Goal: Task Accomplishment & Management: Use online tool/utility

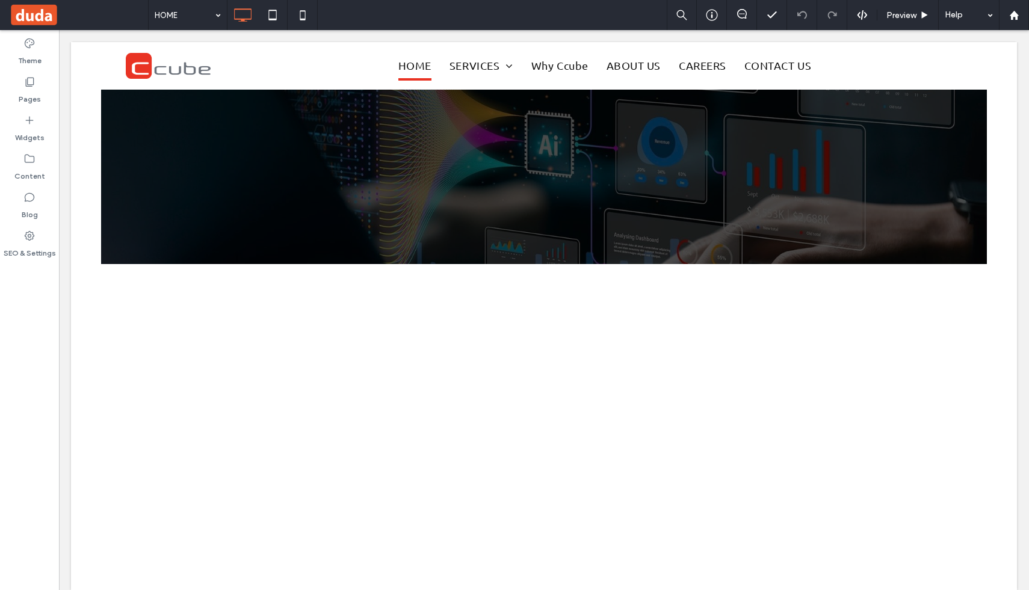
click at [34, 84] on div at bounding box center [514, 295] width 1029 height 590
click at [28, 85] on div at bounding box center [514, 295] width 1029 height 590
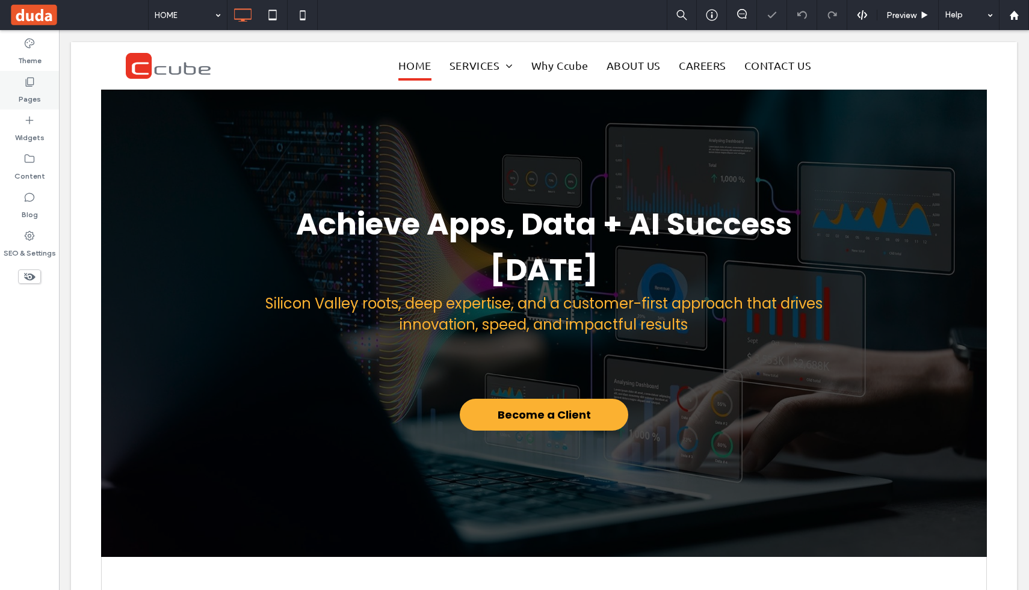
click at [31, 84] on icon at bounding box center [29, 82] width 12 height 12
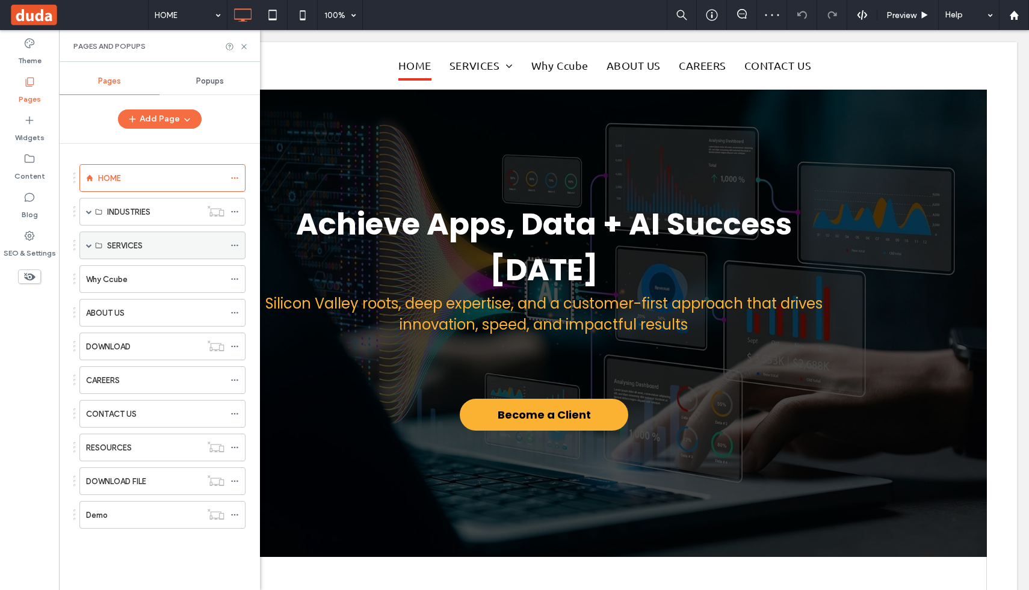
click at [92, 246] on div "SERVICES" at bounding box center [162, 246] width 166 height 28
click at [88, 245] on span at bounding box center [89, 245] width 6 height 6
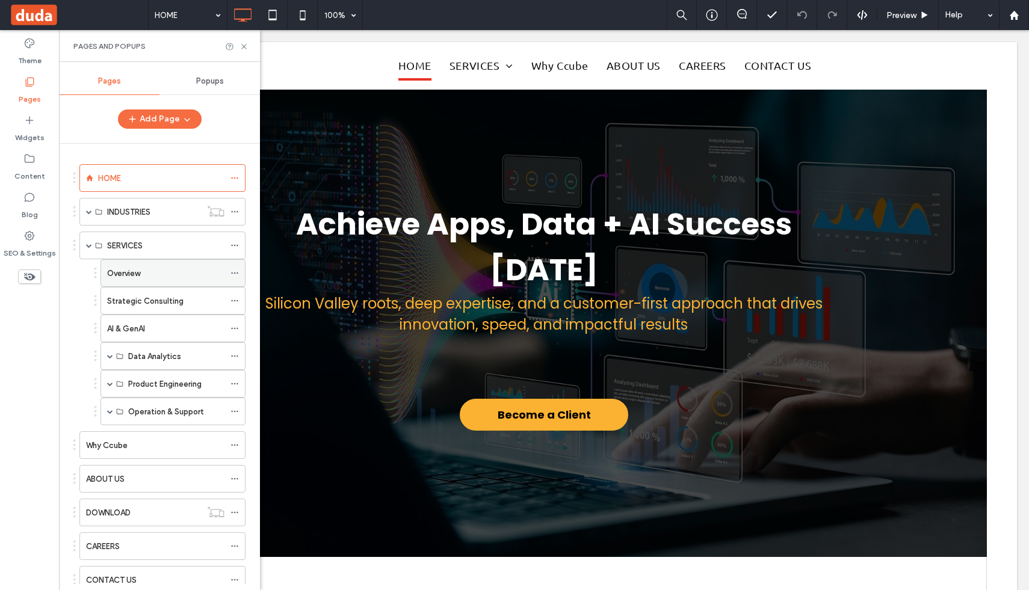
click at [123, 269] on label "Overview" at bounding box center [123, 273] width 33 height 21
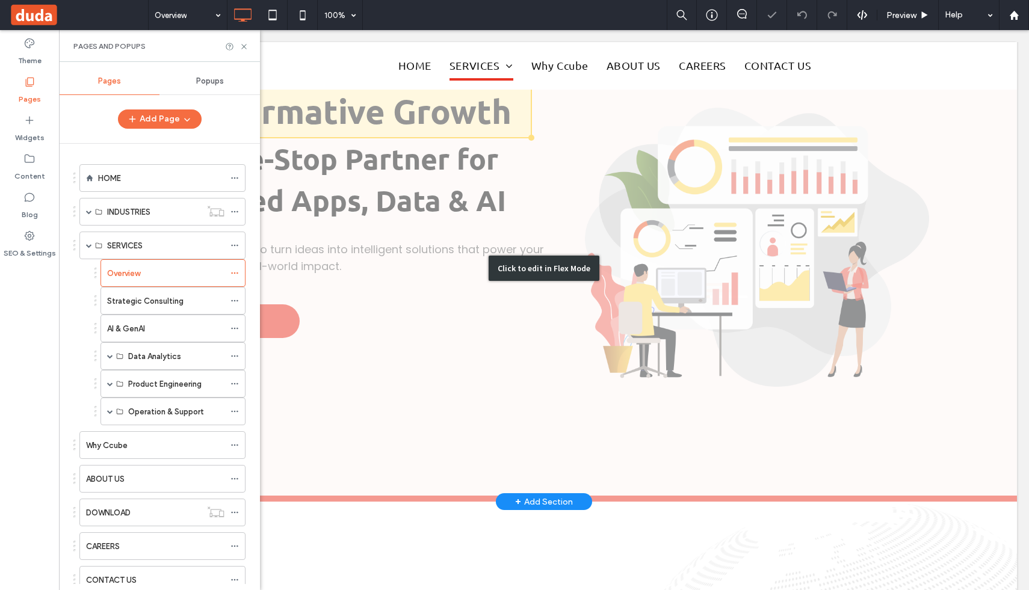
scroll to position [58, 0]
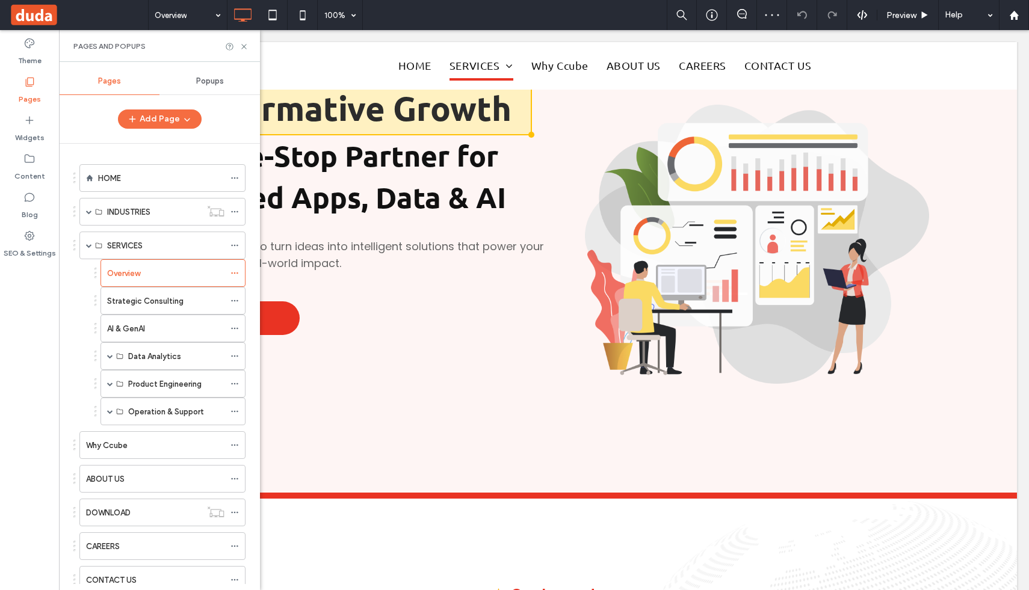
click at [242, 51] on div "Pages and Popups" at bounding box center [159, 47] width 172 height 10
click at [242, 45] on icon at bounding box center [243, 46] width 9 height 9
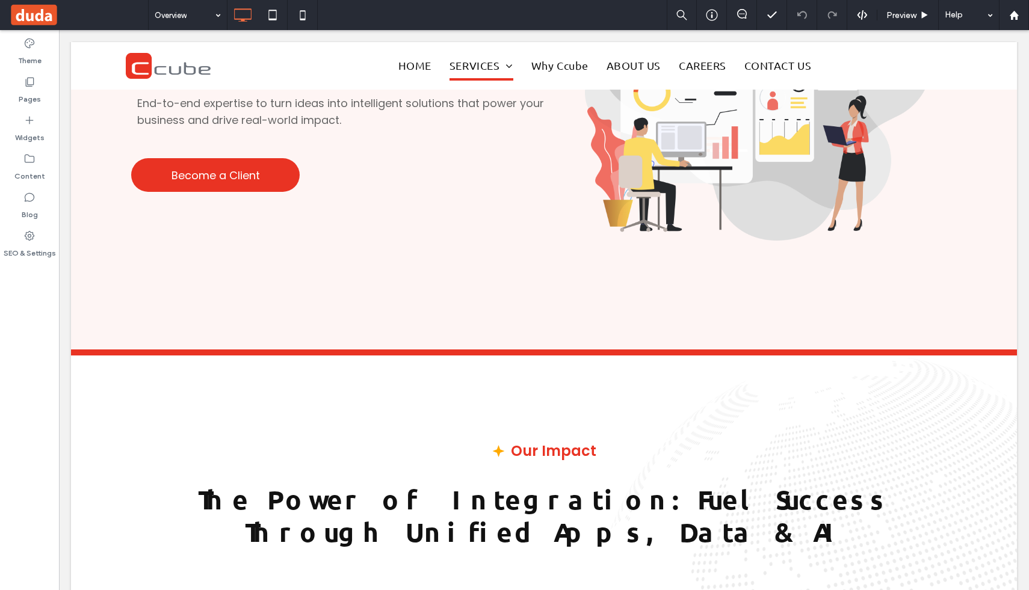
scroll to position [0, 0]
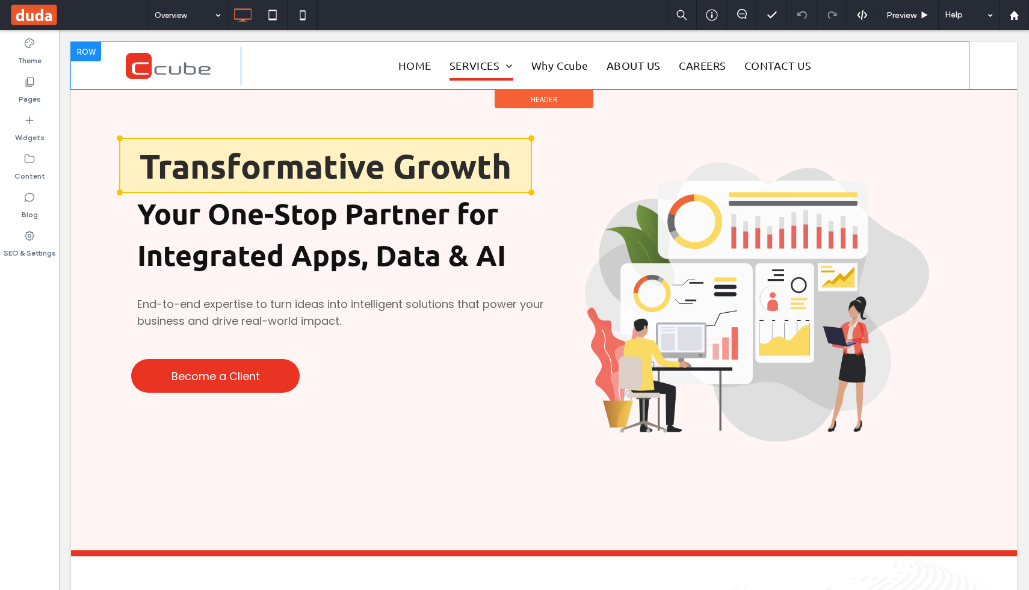
click at [75, 81] on div "Click To Paste HOME SERVICES Overview Strategic Consulting AI & GenAI Data Anal…" at bounding box center [520, 66] width 898 height 48
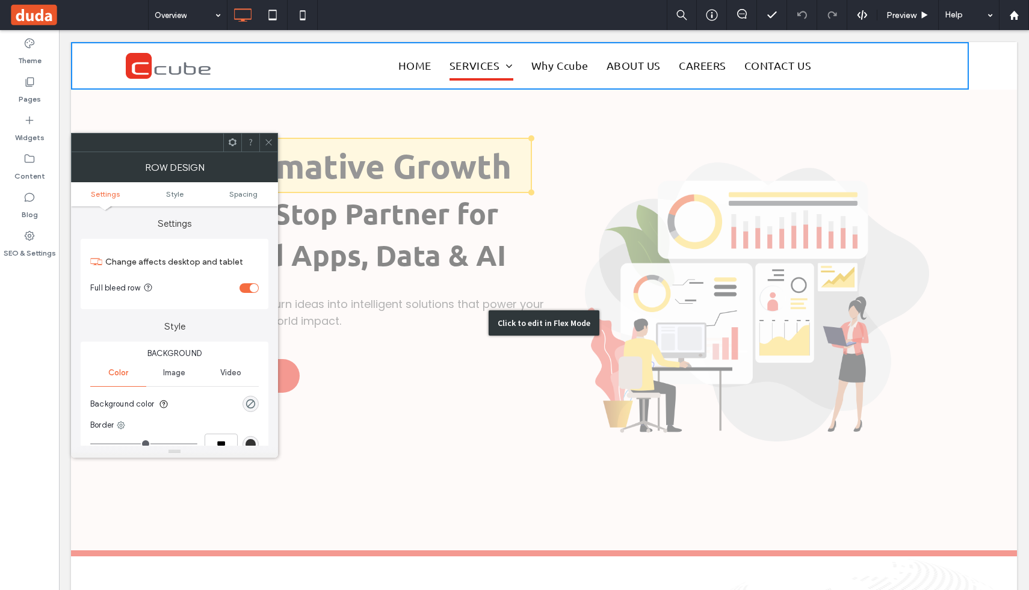
click at [73, 103] on div "Click to edit in Flex Mode" at bounding box center [544, 323] width 946 height 467
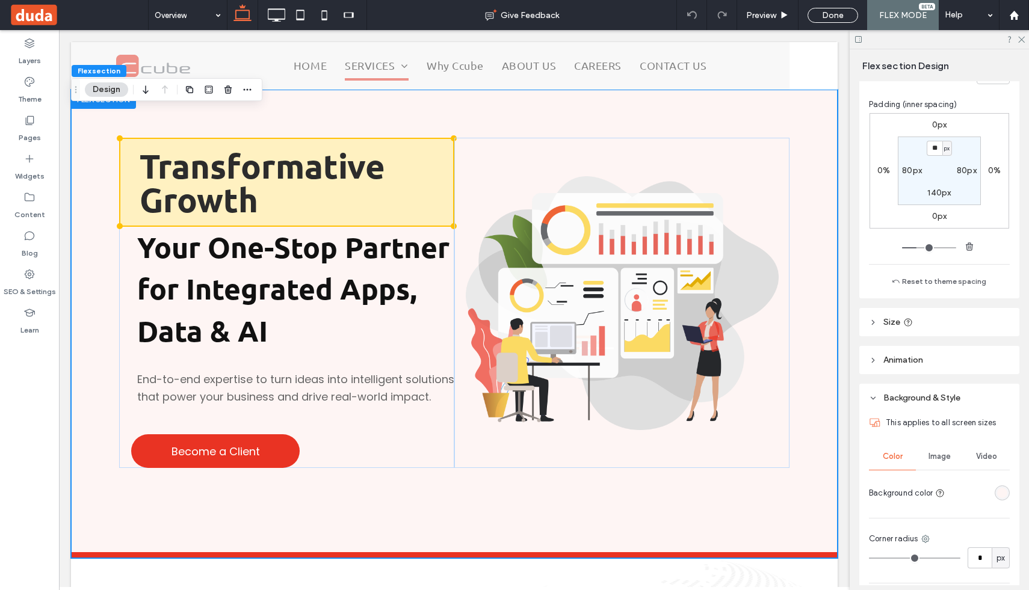
scroll to position [206, 0]
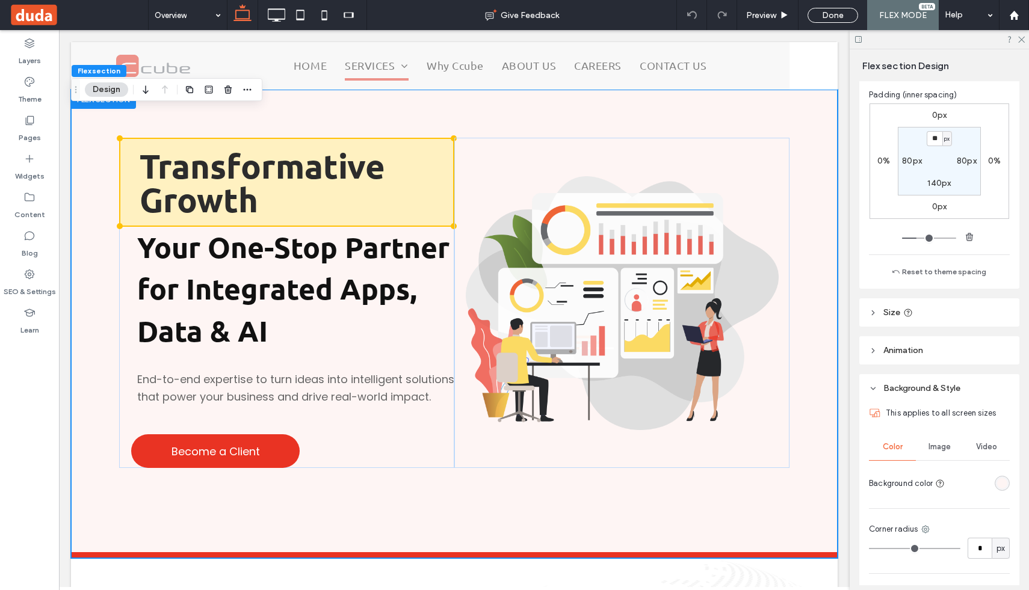
click at [879, 311] on header "Size" at bounding box center [939, 312] width 160 height 28
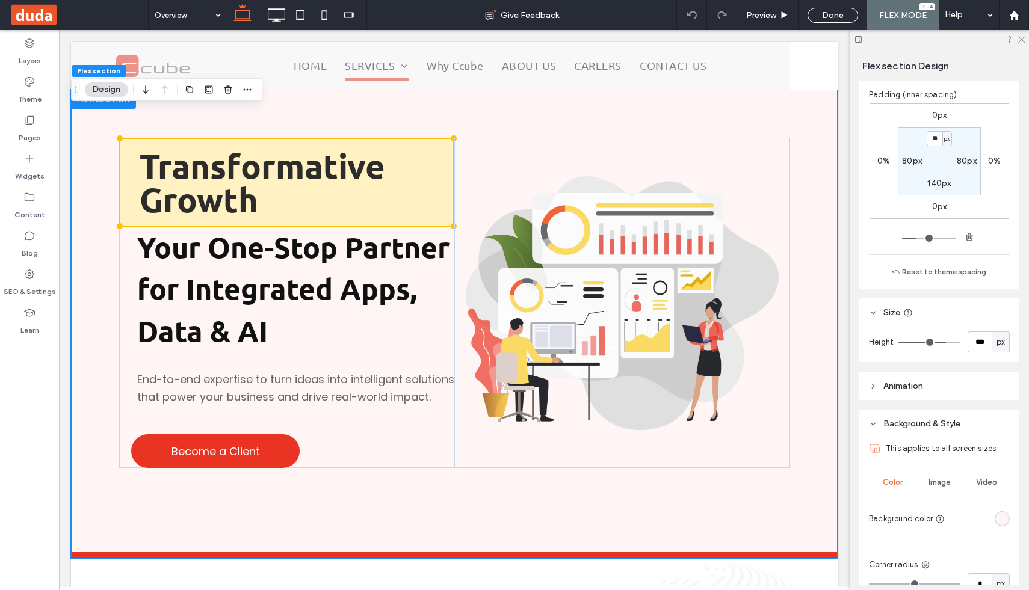
click at [1028, 43] on div at bounding box center [938, 39] width 179 height 19
click at [1023, 41] on use at bounding box center [1021, 40] width 7 height 7
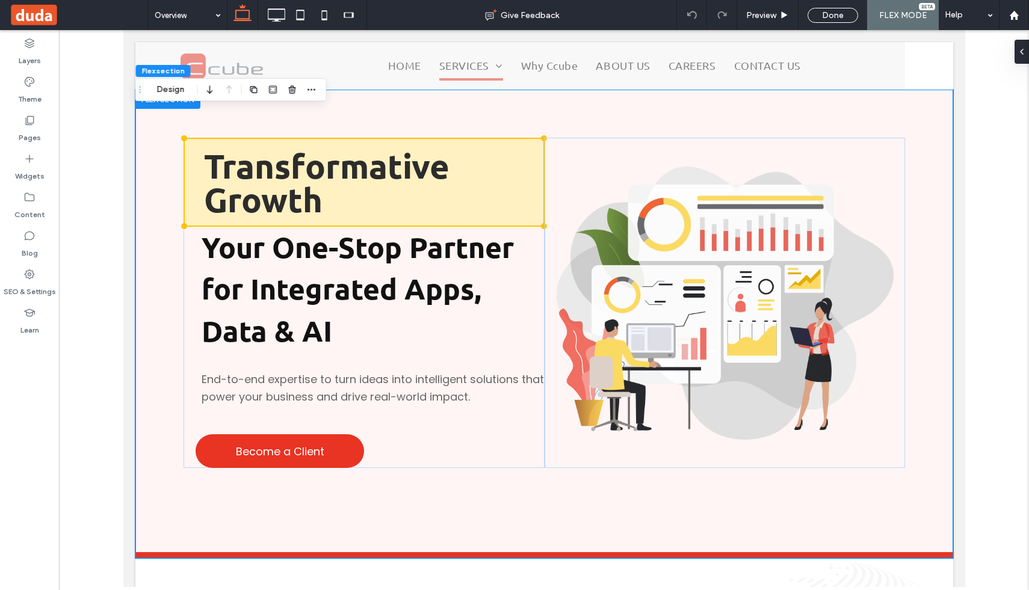
click at [1023, 41] on span at bounding box center [1022, 52] width 10 height 24
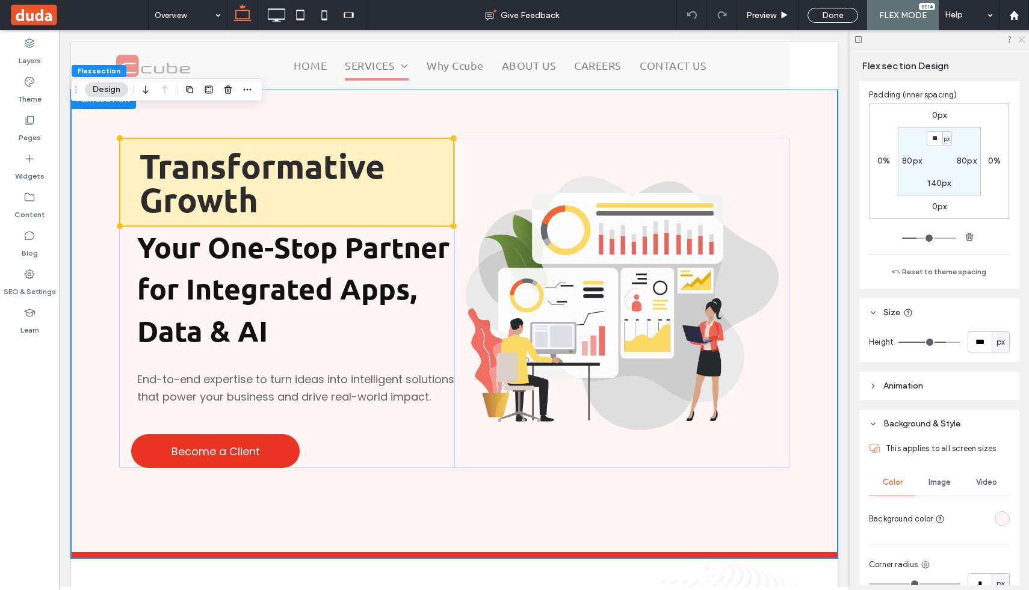
click at [1023, 41] on use at bounding box center [1021, 40] width 7 height 7
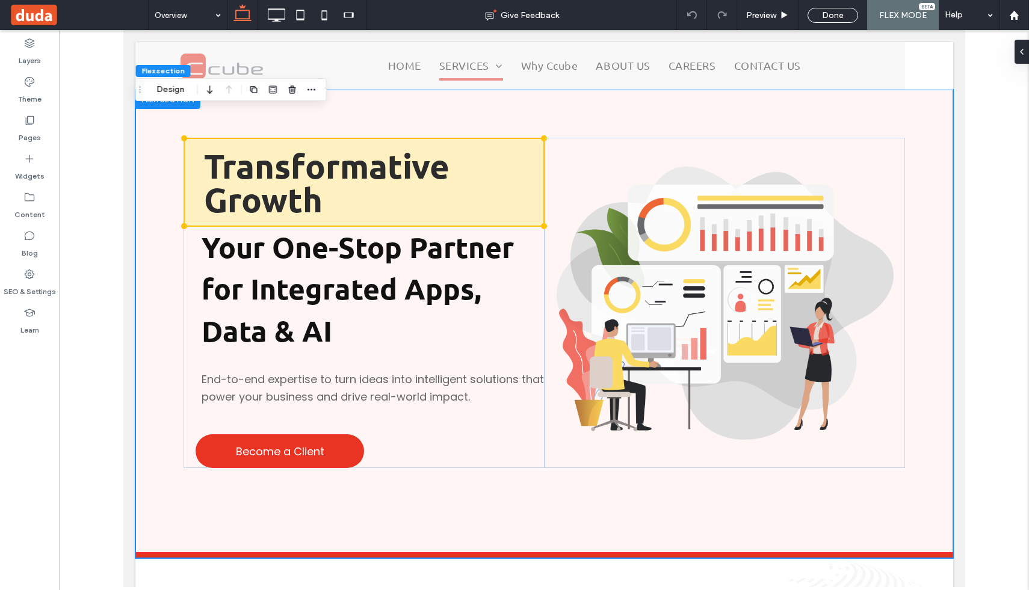
click at [94, 134] on div at bounding box center [544, 308] width 970 height 557
click at [778, 17] on div "Preview" at bounding box center [767, 15] width 61 height 10
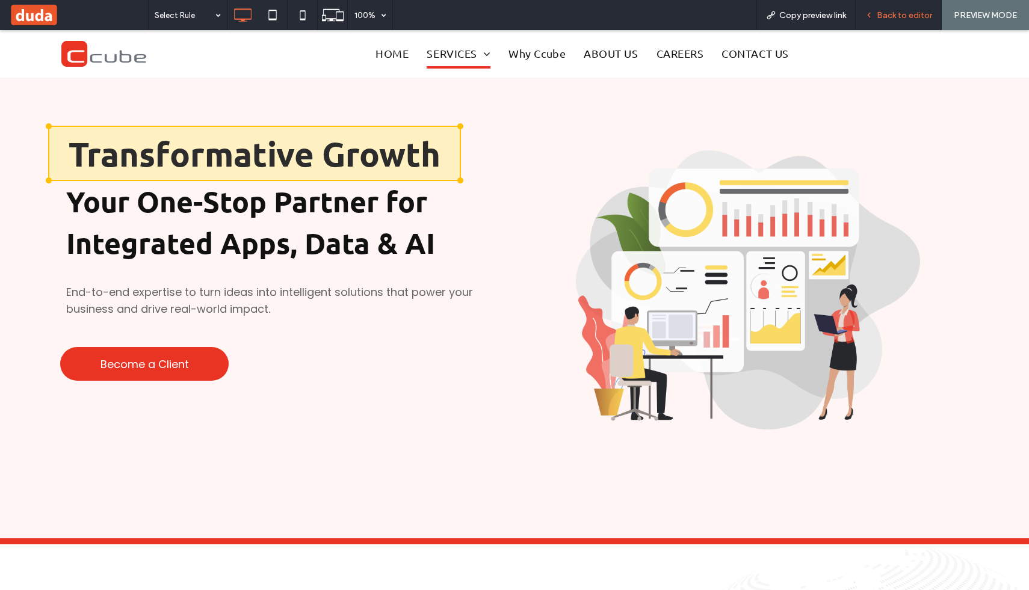
click at [894, 16] on span "Back to editor" at bounding box center [904, 15] width 55 height 10
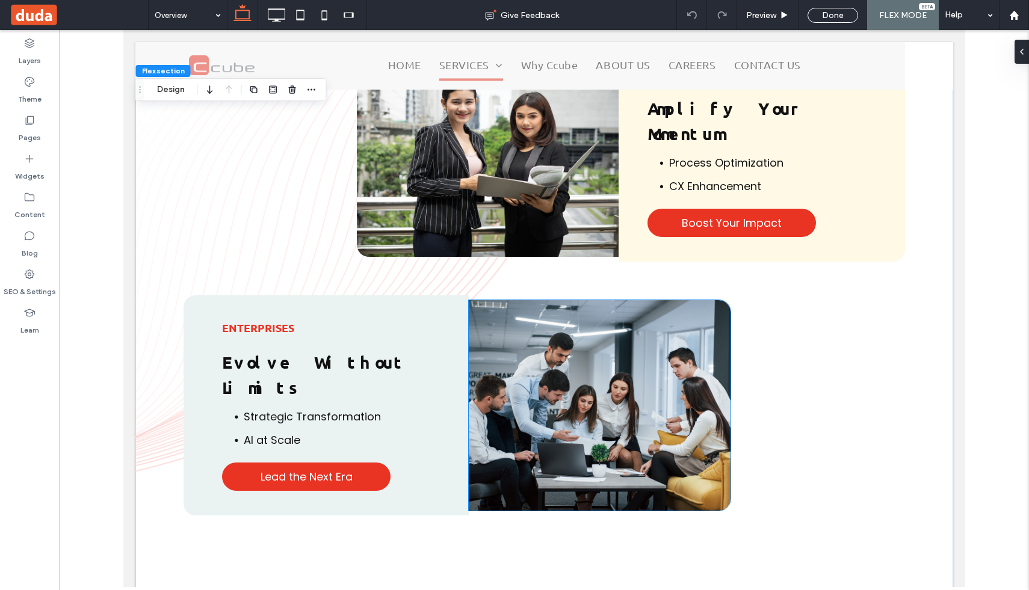
scroll to position [2382, 0]
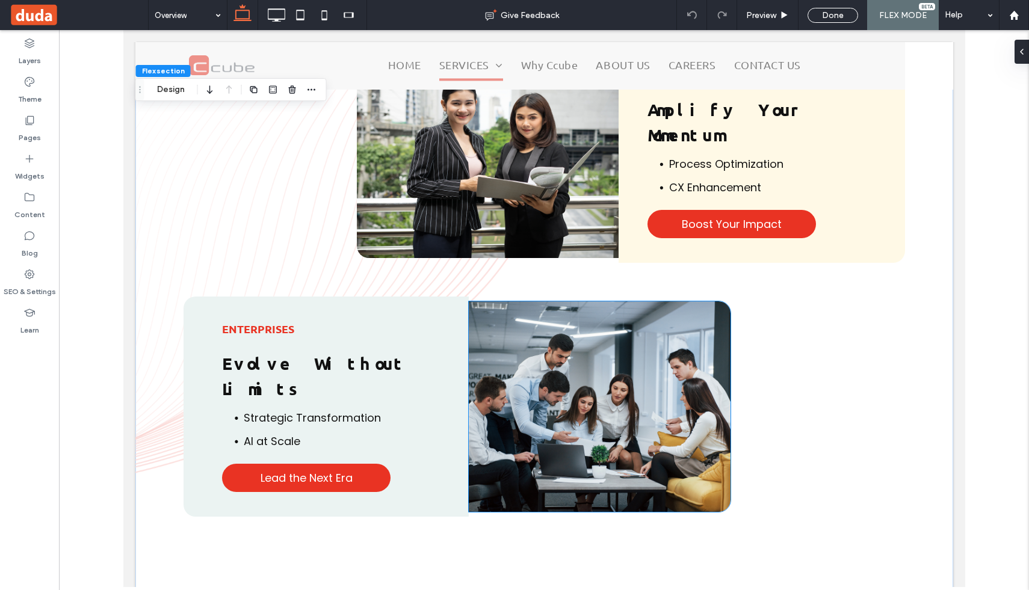
click at [652, 301] on img at bounding box center [599, 406] width 262 height 211
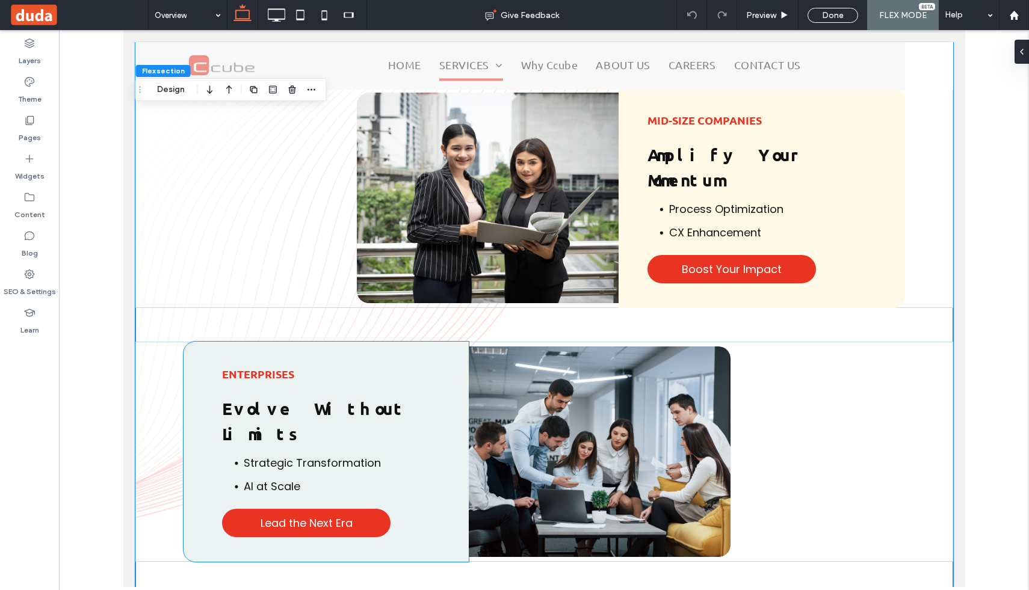
click at [461, 342] on div "Enterprises Evolve Without Limits Strategic Transformation AI at Scale Lead the…" at bounding box center [325, 452] width 285 height 220
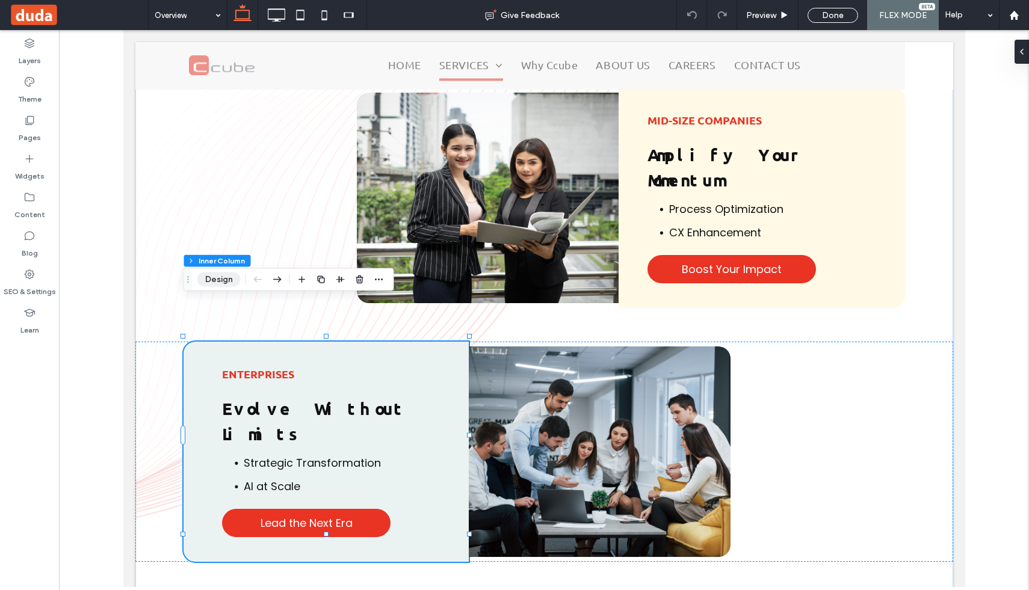
click at [226, 278] on button "Design" at bounding box center [218, 280] width 43 height 14
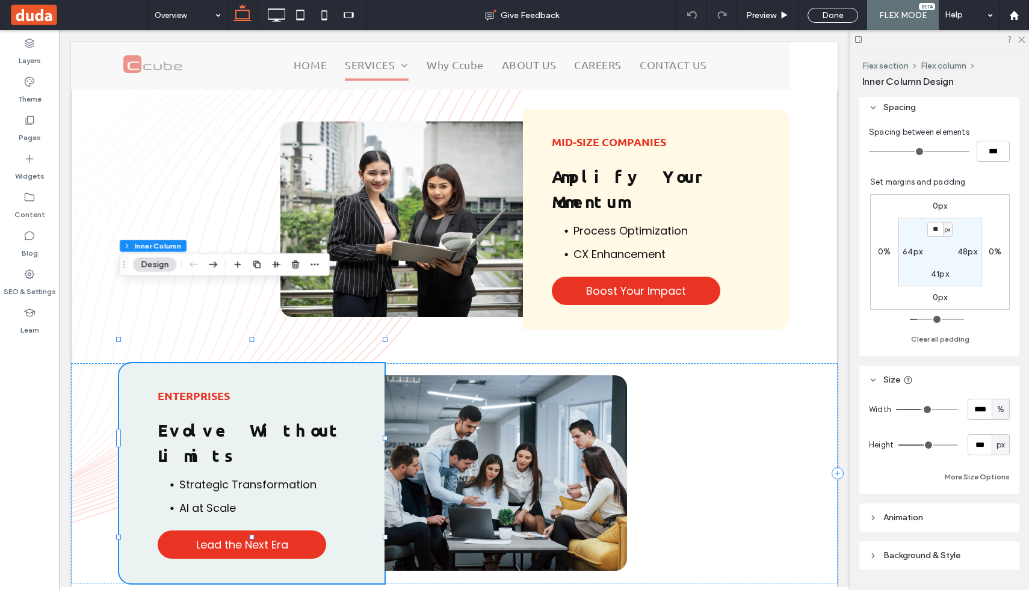
scroll to position [309, 0]
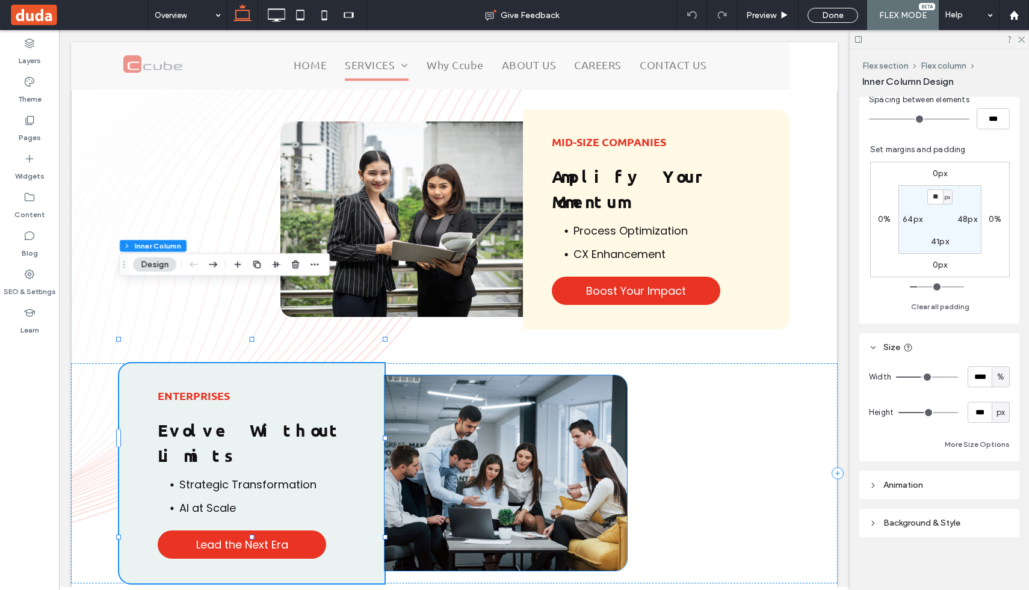
click at [584, 375] on img at bounding box center [505, 473] width 243 height 196
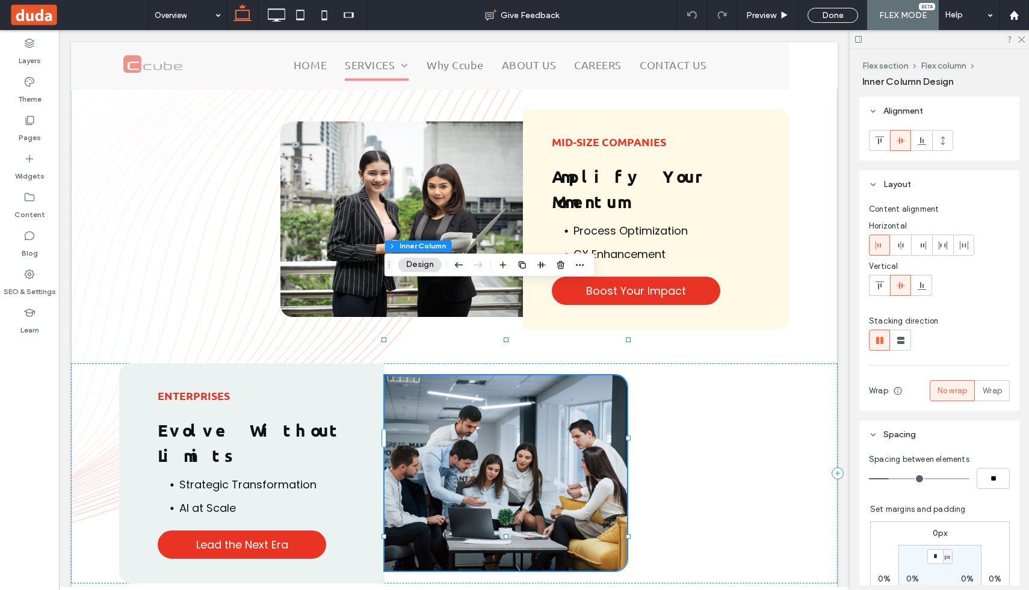
click at [584, 375] on img at bounding box center [505, 473] width 243 height 196
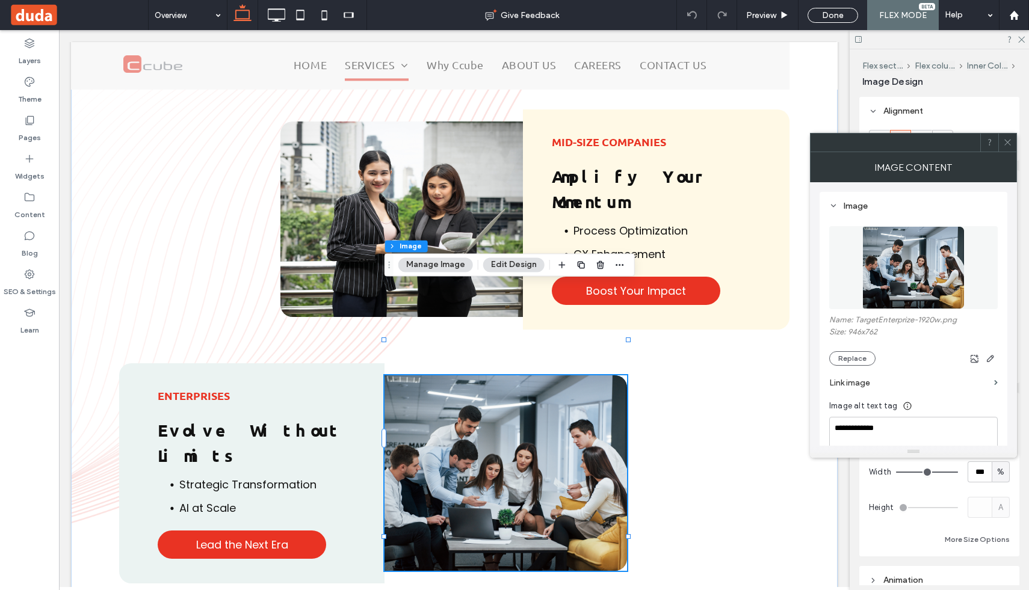
click at [1010, 139] on icon at bounding box center [1007, 142] width 9 height 9
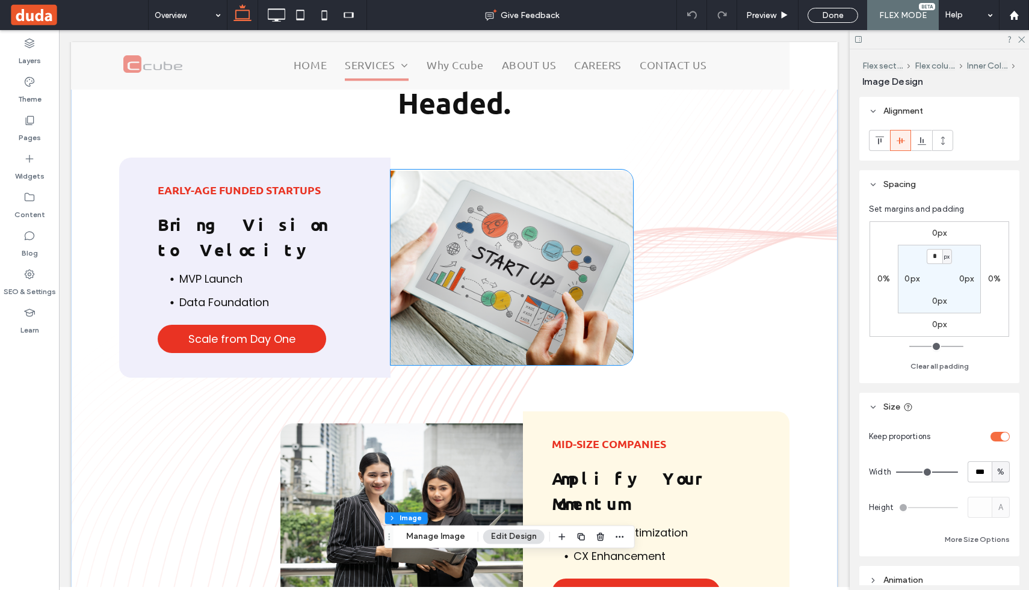
scroll to position [2177, 0]
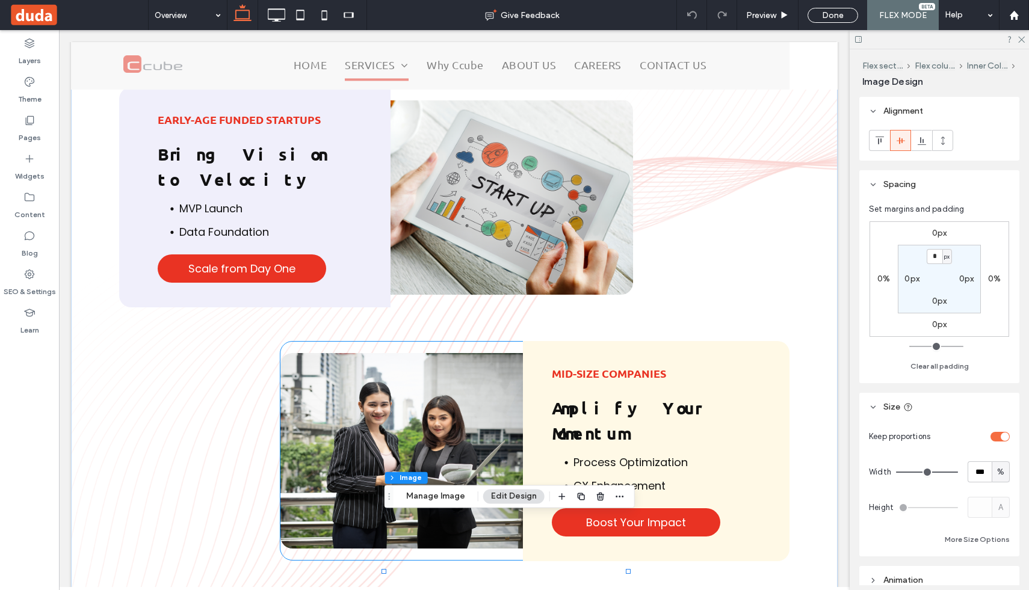
click at [514, 353] on img at bounding box center [401, 451] width 243 height 196
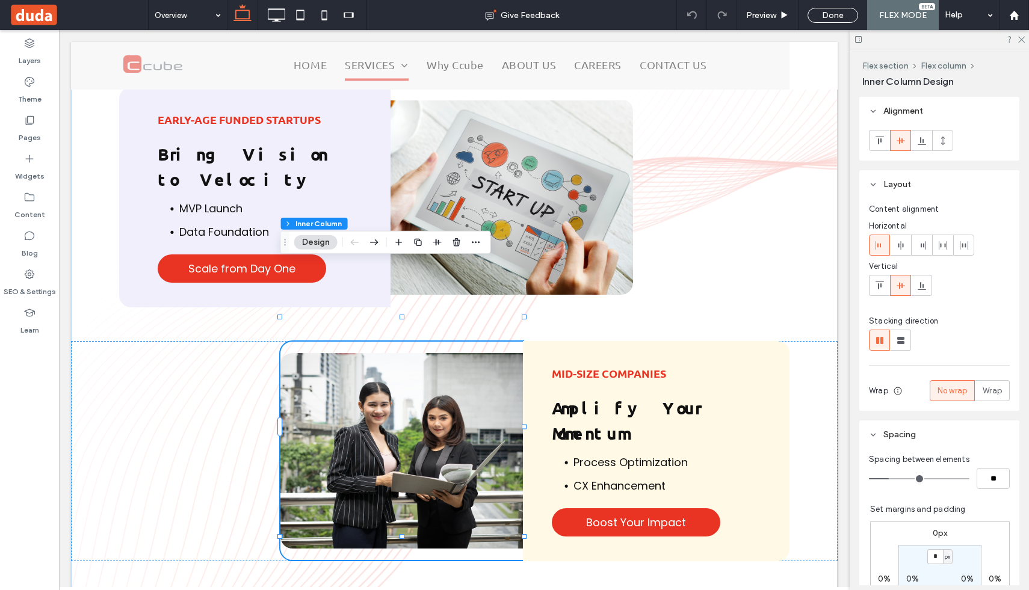
click at [514, 353] on img at bounding box center [401, 451] width 243 height 196
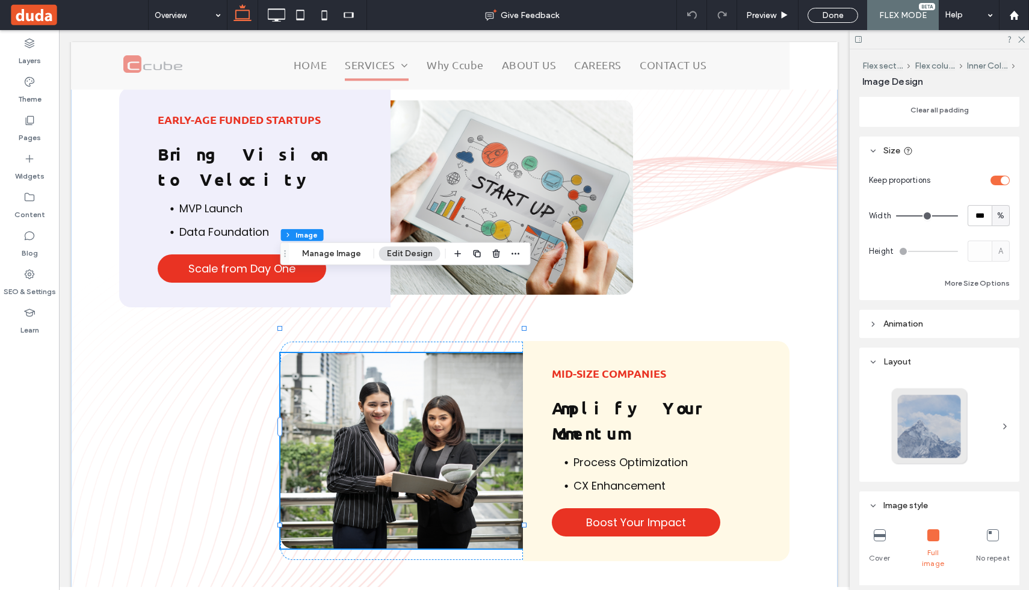
scroll to position [265, 0]
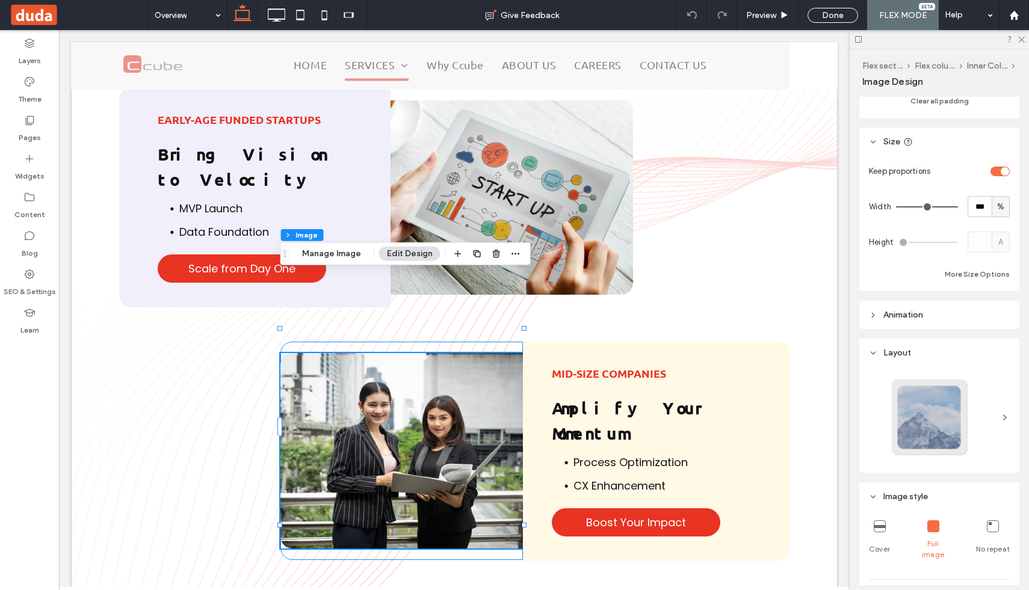
click at [310, 477] on div at bounding box center [401, 451] width 243 height 218
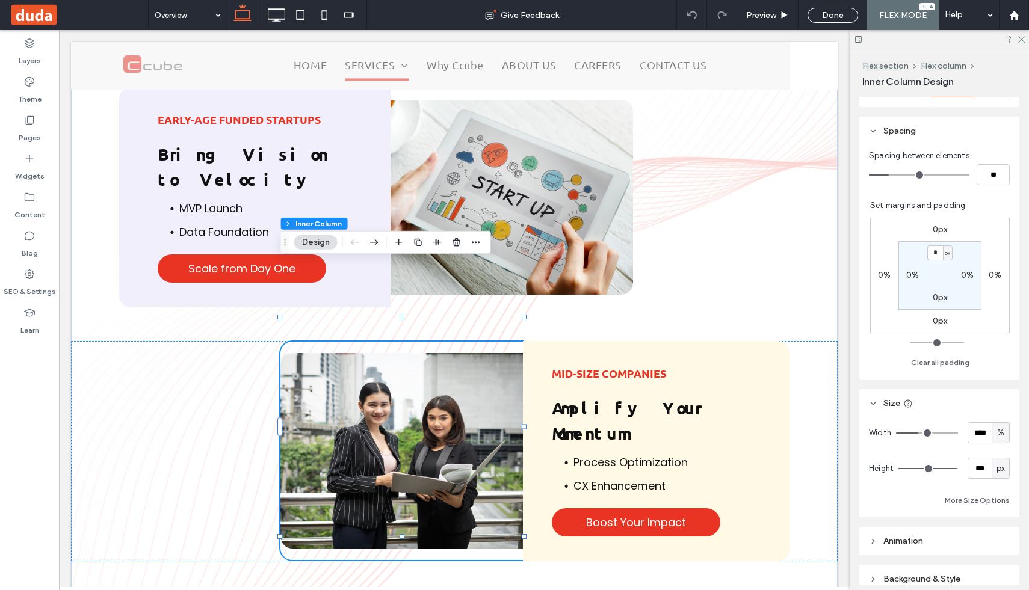
scroll to position [353, 0]
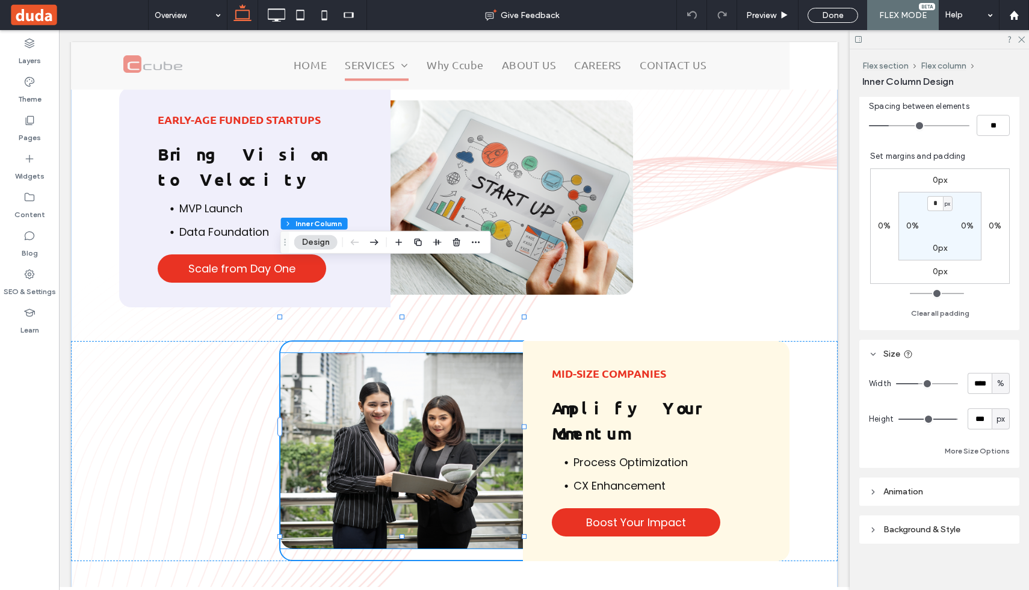
click at [497, 353] on img at bounding box center [401, 451] width 243 height 196
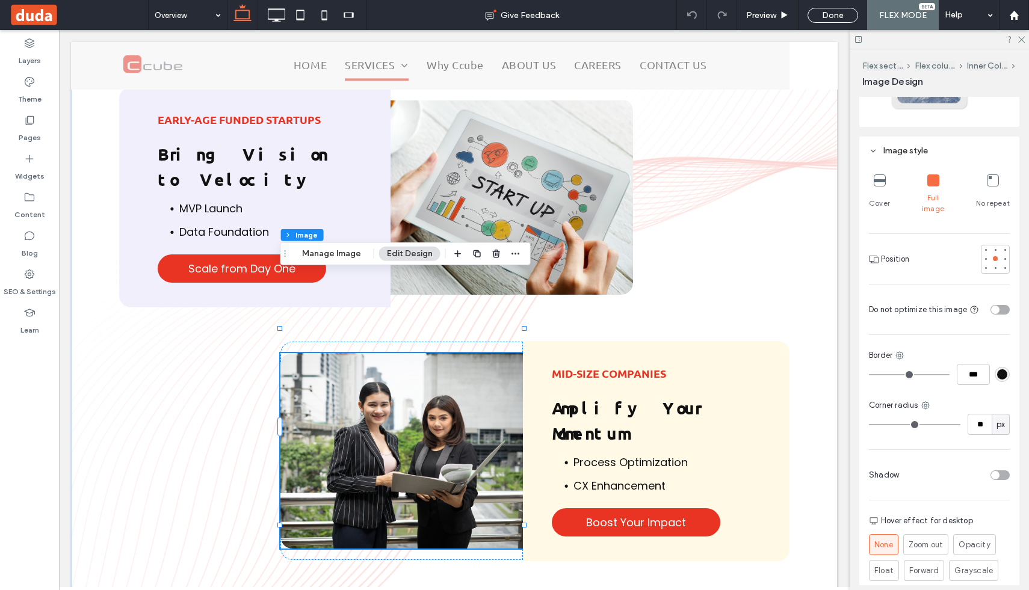
scroll to position [619, 0]
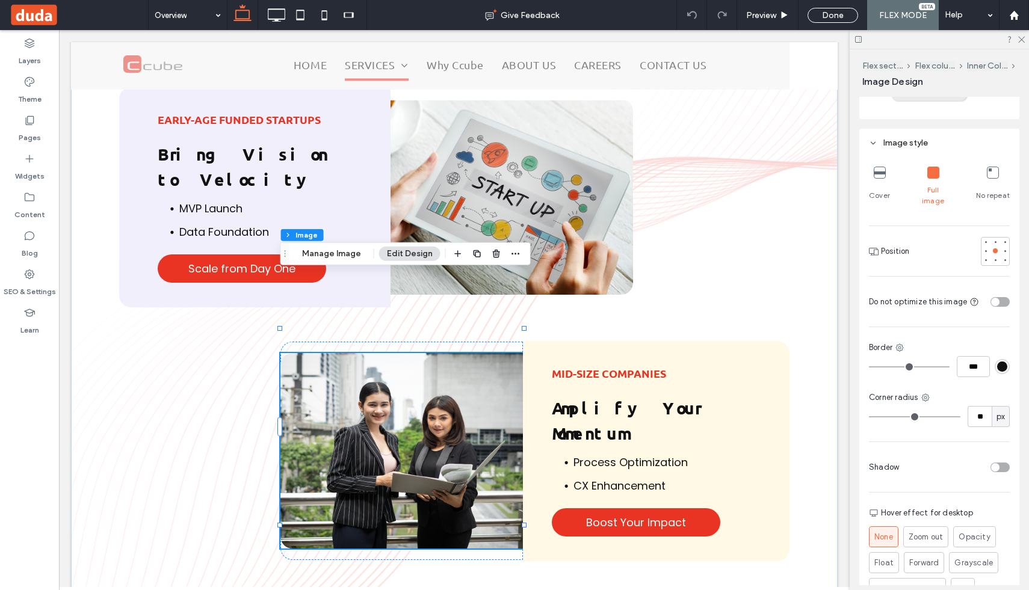
click at [877, 169] on icon at bounding box center [880, 173] width 12 height 12
click at [996, 178] on icon at bounding box center [993, 173] width 12 height 12
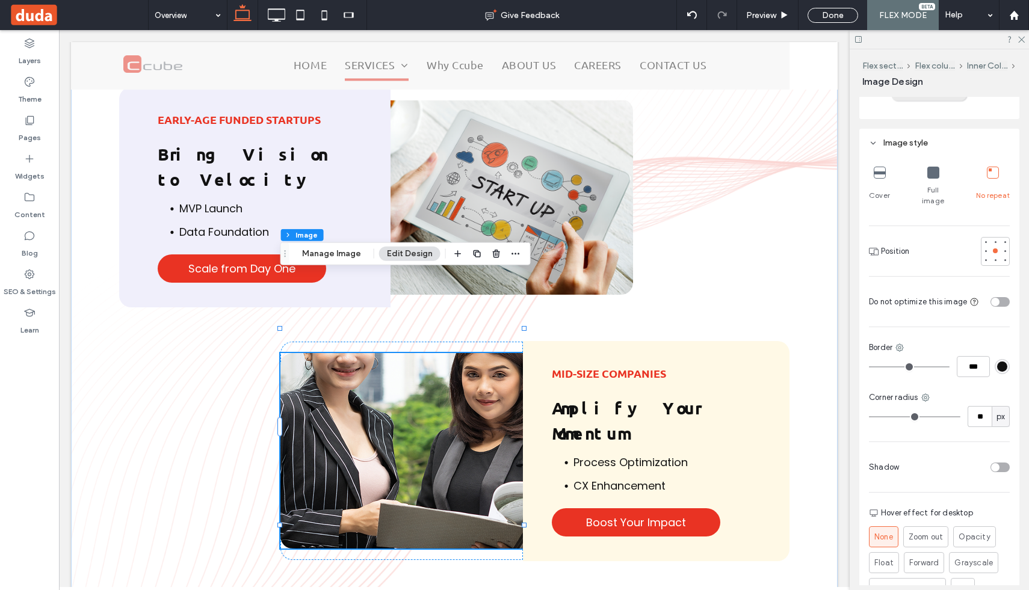
click at [926, 182] on div "Full image" at bounding box center [933, 186] width 35 height 49
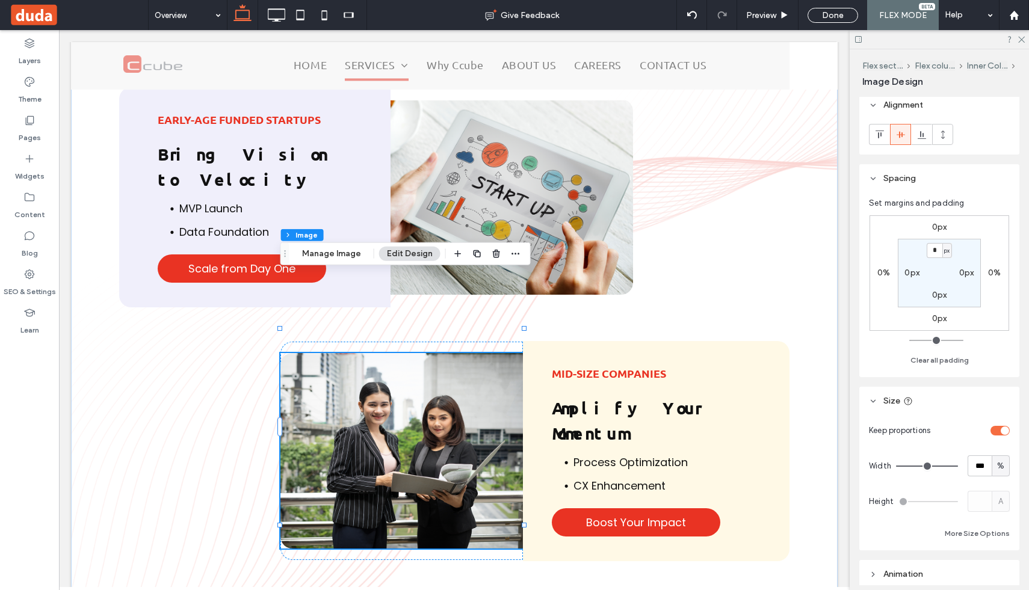
scroll to position [0, 0]
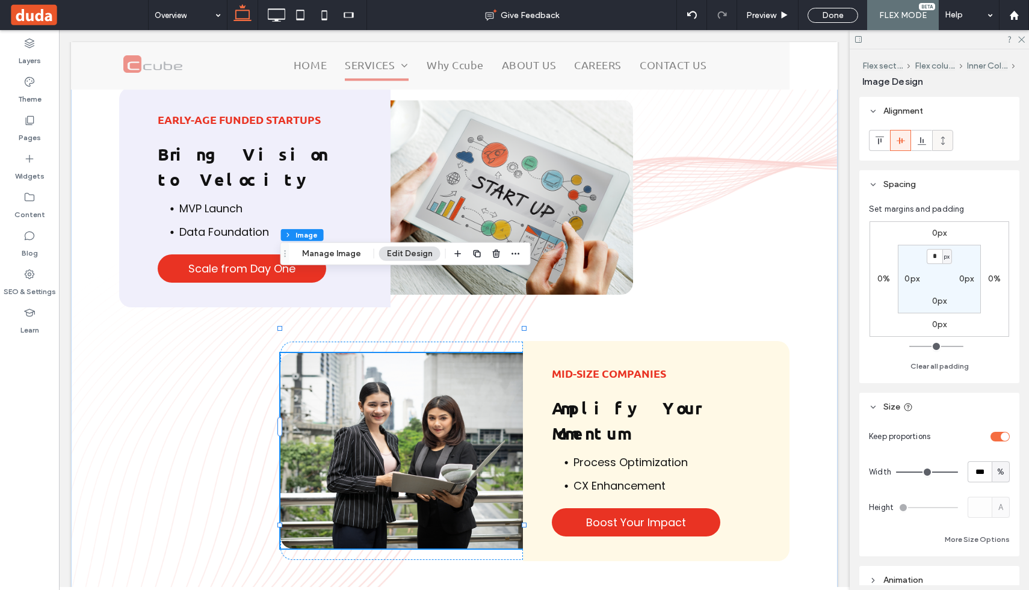
click at [946, 145] on icon at bounding box center [943, 141] width 10 height 10
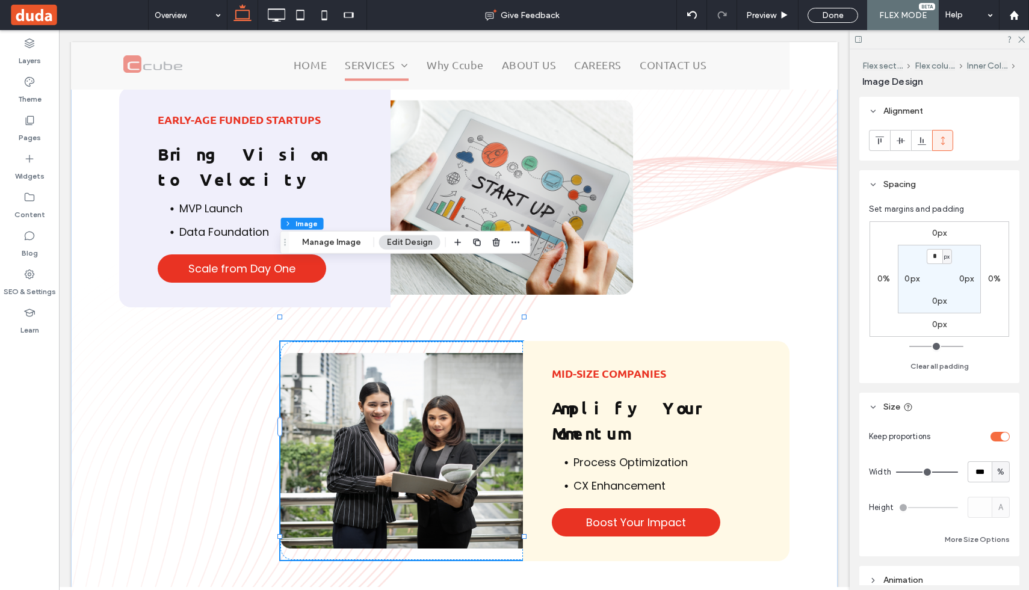
click at [486, 342] on img at bounding box center [401, 451] width 243 height 218
click at [487, 342] on img at bounding box center [401, 451] width 243 height 218
click at [486, 342] on img at bounding box center [401, 451] width 243 height 218
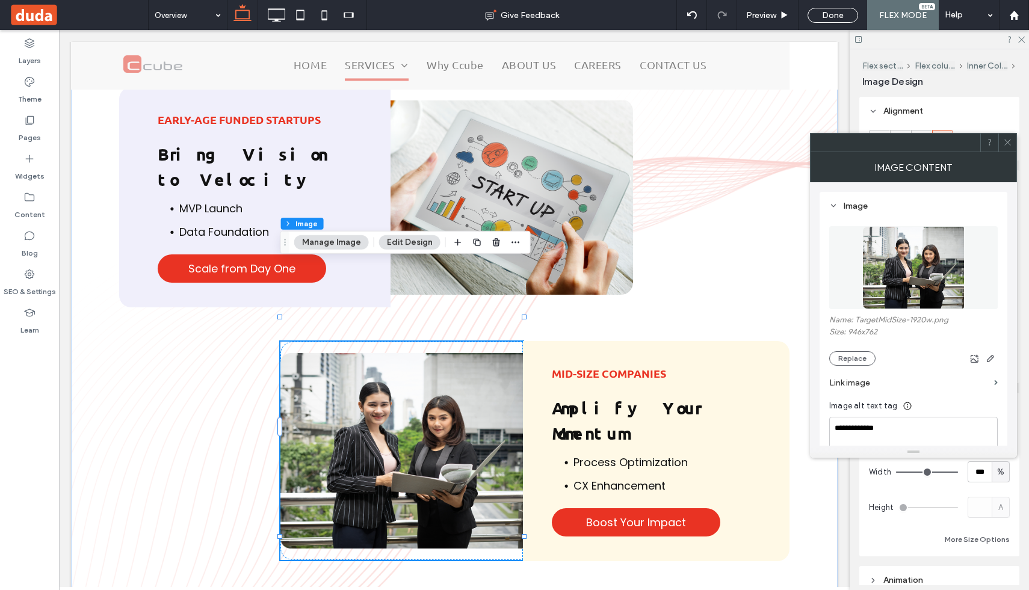
click at [467, 342] on img at bounding box center [401, 451] width 243 height 218
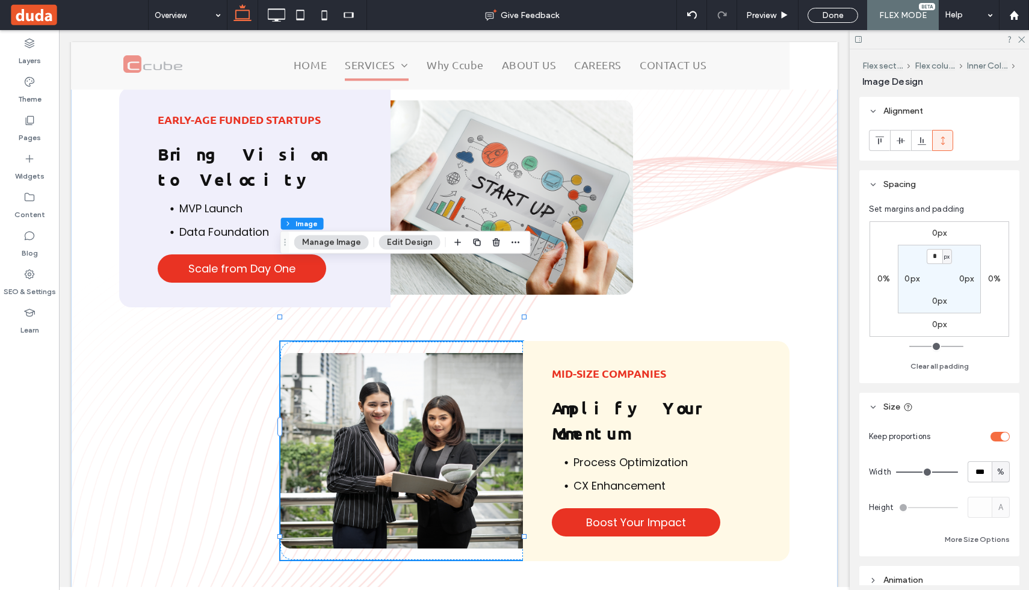
click at [467, 342] on img at bounding box center [401, 451] width 243 height 218
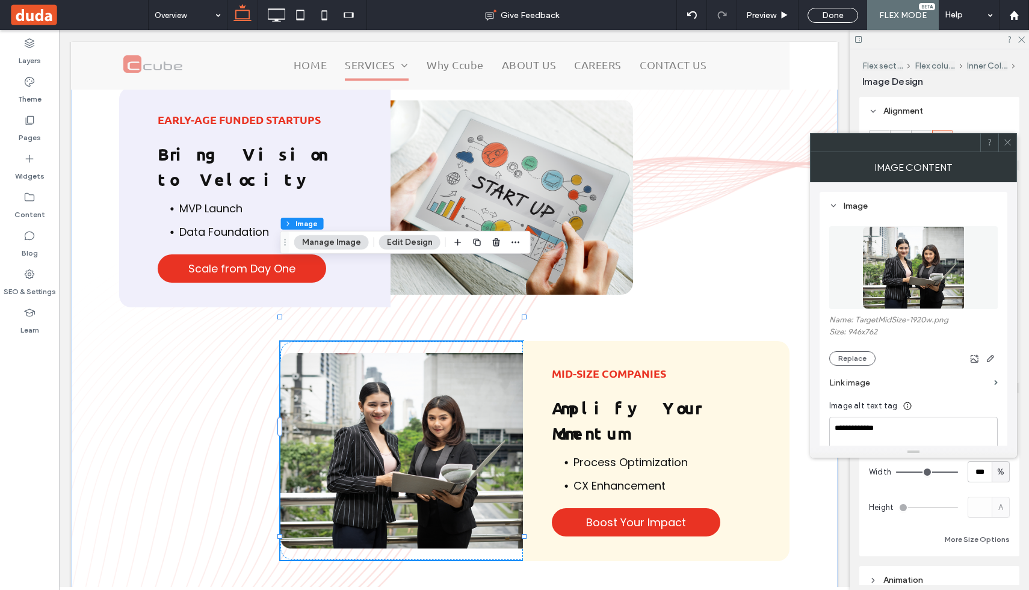
click at [469, 342] on img at bounding box center [401, 451] width 243 height 218
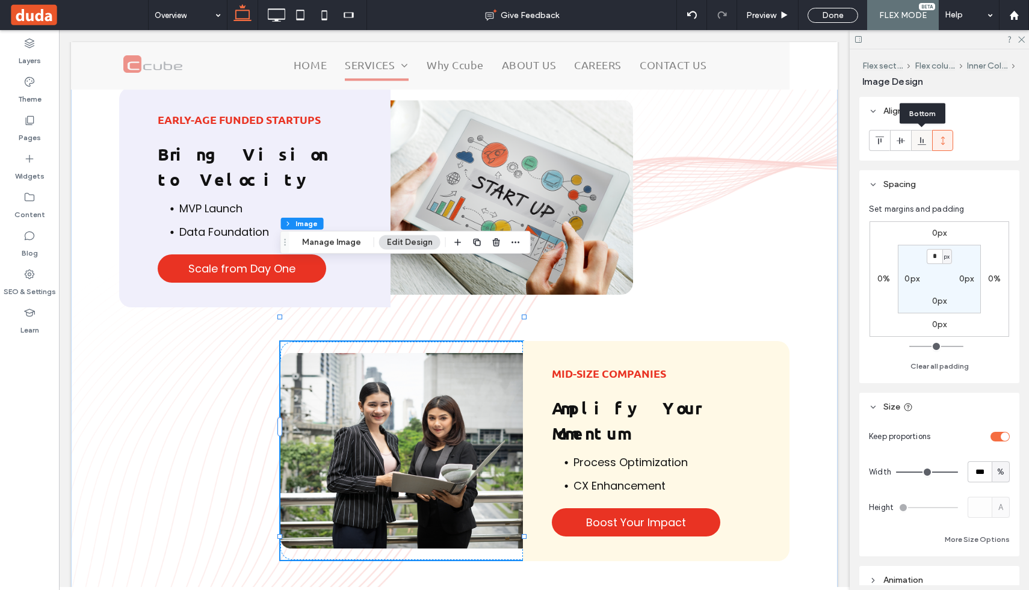
click at [920, 137] on icon at bounding box center [922, 141] width 10 height 10
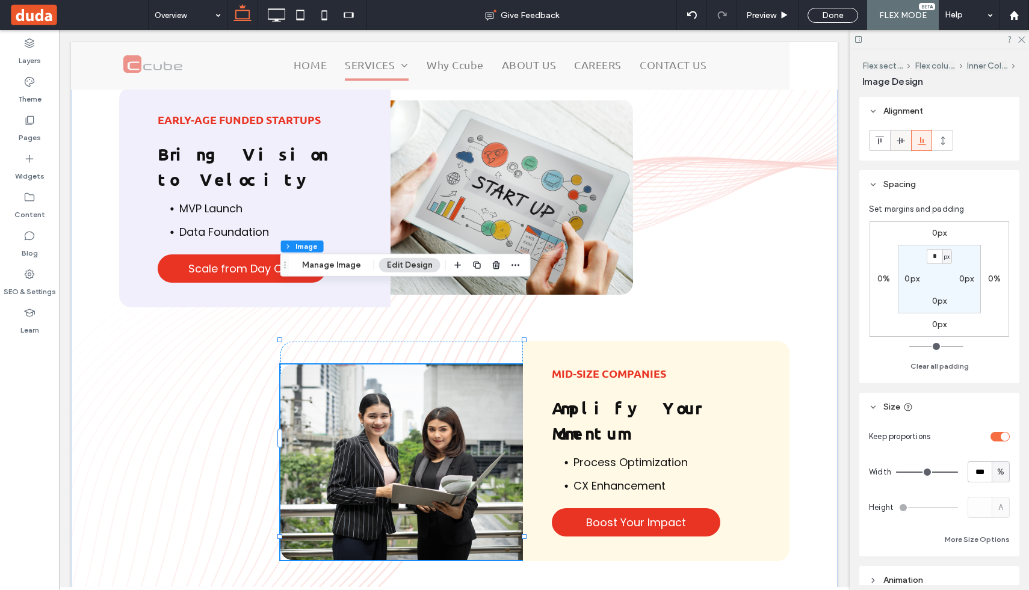
click at [905, 141] on icon at bounding box center [901, 141] width 10 height 10
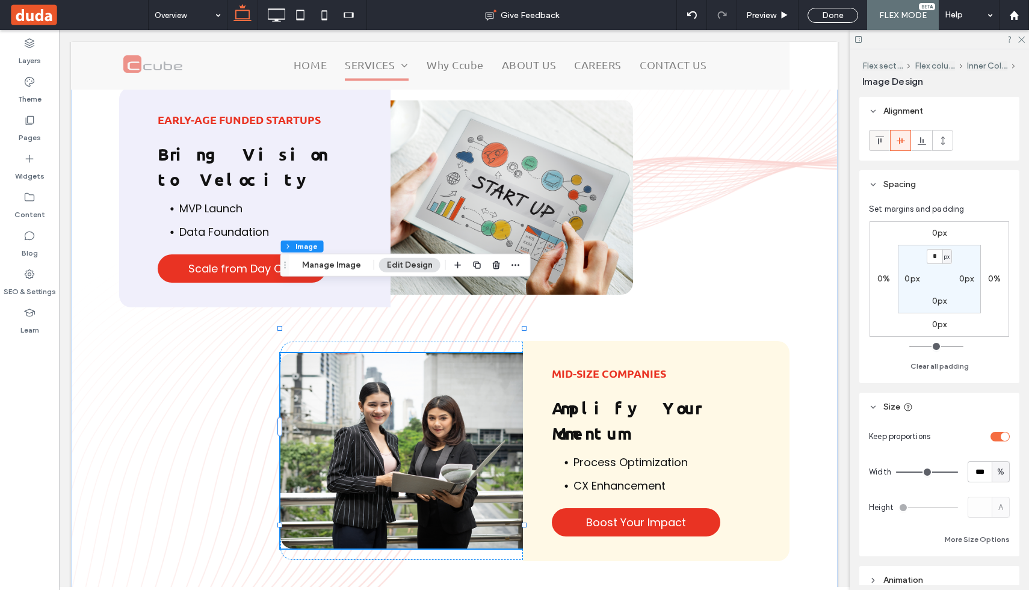
click at [881, 143] on icon at bounding box center [880, 141] width 10 height 10
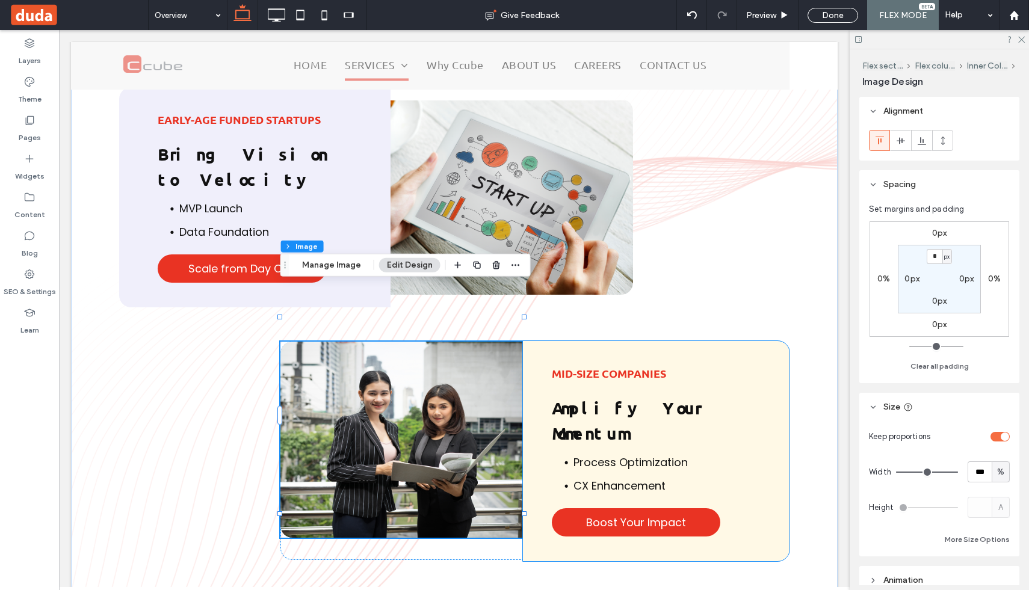
click at [588, 341] on div "Mid-Size Companies Amplify Your Momentum Process Optimization CX Enhancement Bo…" at bounding box center [656, 451] width 267 height 220
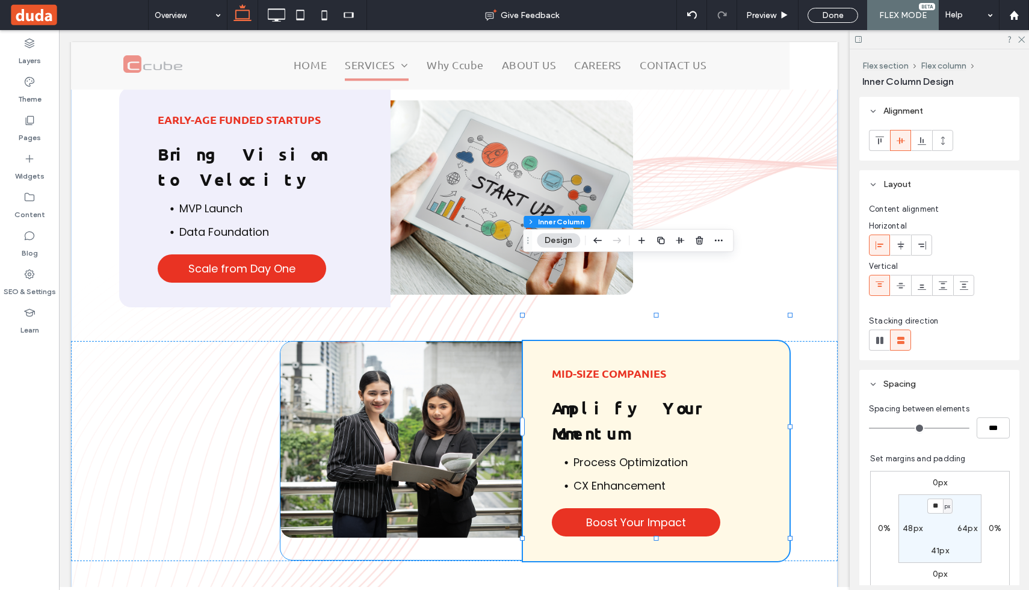
click at [409, 468] on div at bounding box center [401, 451] width 243 height 218
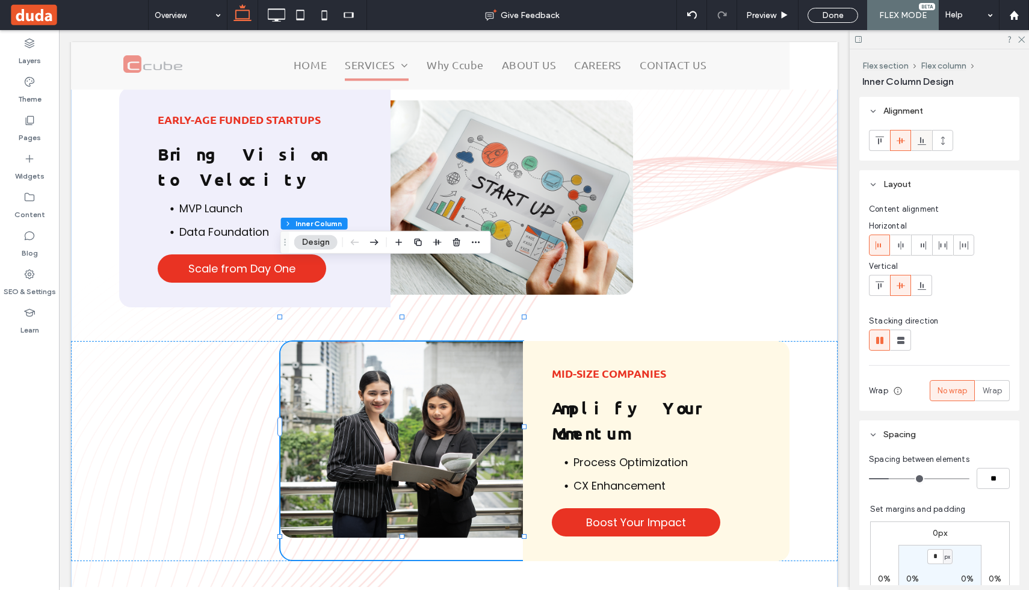
click at [919, 146] on span at bounding box center [922, 141] width 10 height 20
click at [881, 144] on icon at bounding box center [880, 141] width 10 height 10
click at [482, 393] on img at bounding box center [401, 439] width 243 height 196
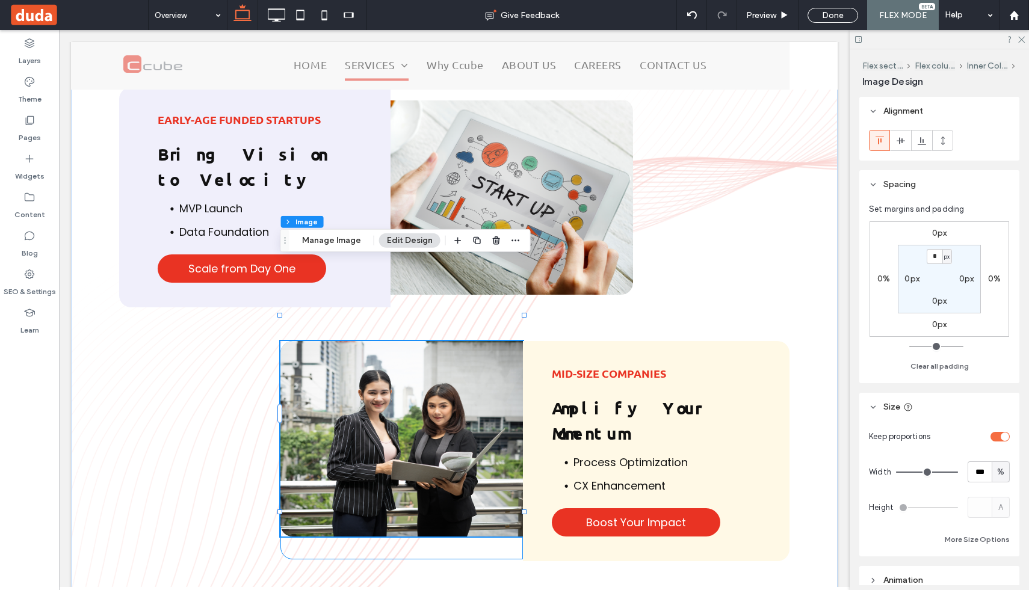
click at [466, 469] on div at bounding box center [401, 450] width 243 height 218
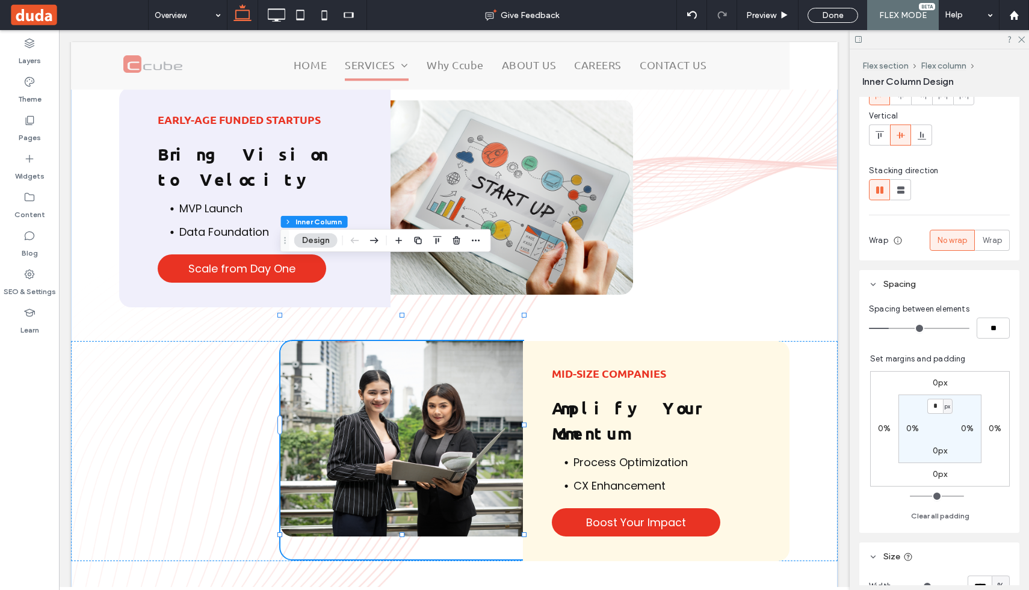
scroll to position [152, 0]
type input "*"
type input "**"
type input "*"
type input "**"
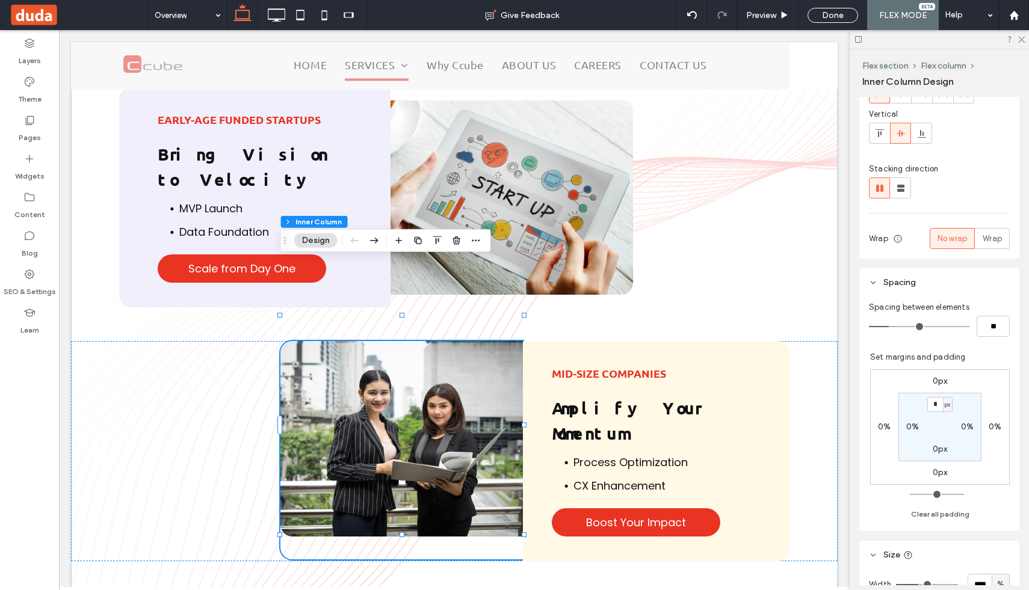
type input "*"
type input "**"
type input "*"
type input "**"
drag, startPoint x: 890, startPoint y: 328, endPoint x: 848, endPoint y: 328, distance: 42.7
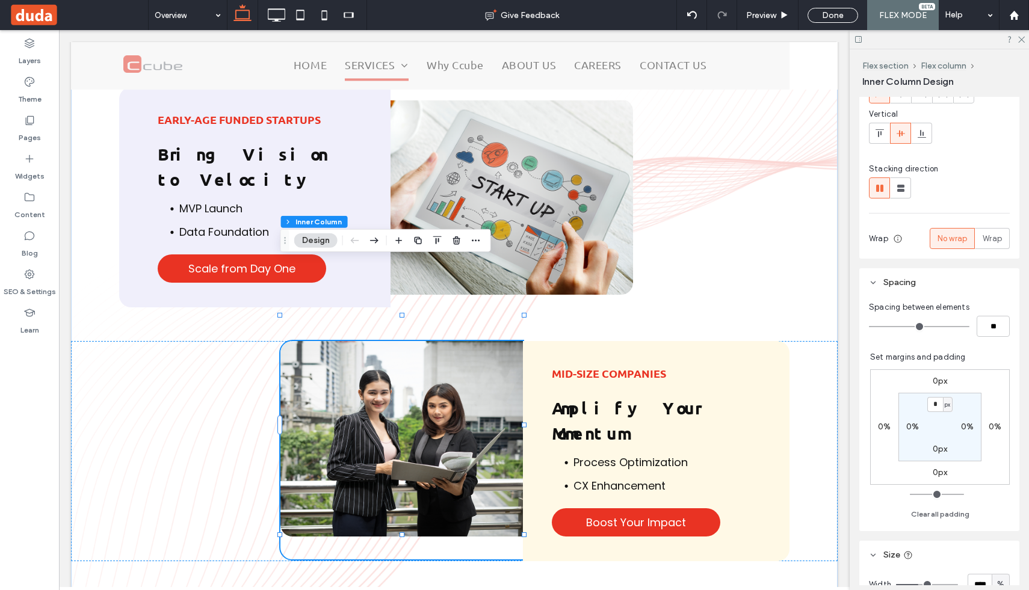
click at [869, 327] on input "range" at bounding box center [919, 326] width 100 height 1
click at [995, 240] on span "Wrap" at bounding box center [991, 239] width 19 height 12
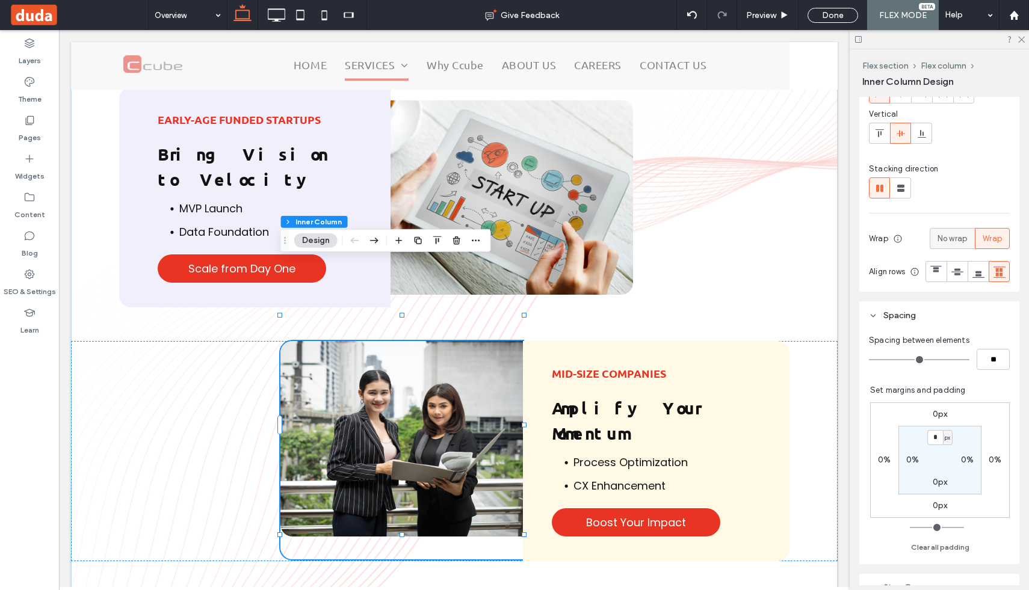
click at [960, 241] on span "No wrap" at bounding box center [951, 239] width 29 height 12
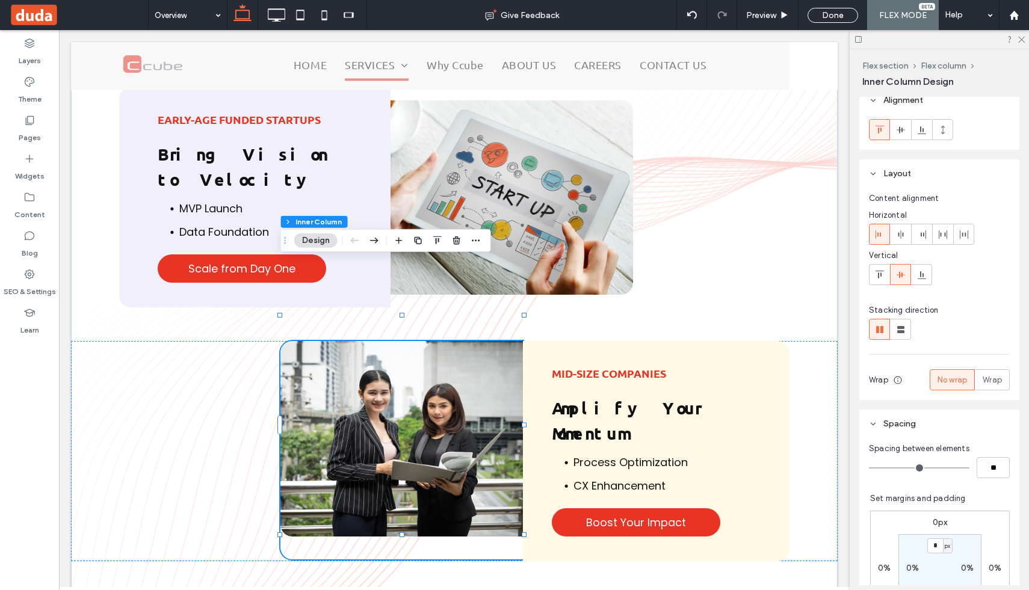
scroll to position [0, 0]
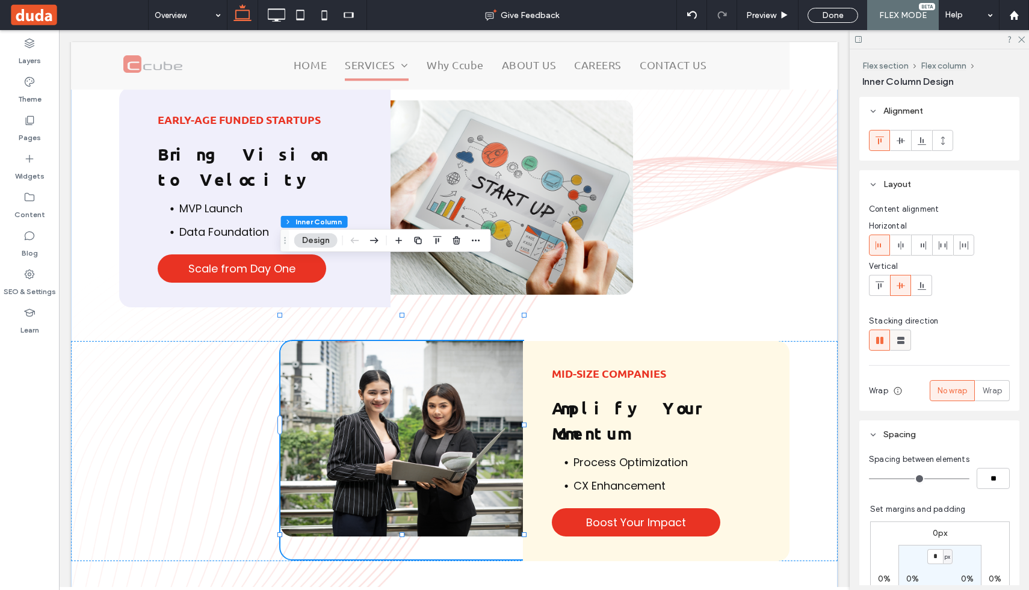
click at [898, 347] on span at bounding box center [901, 340] width 12 height 20
type input "**"
type input "****"
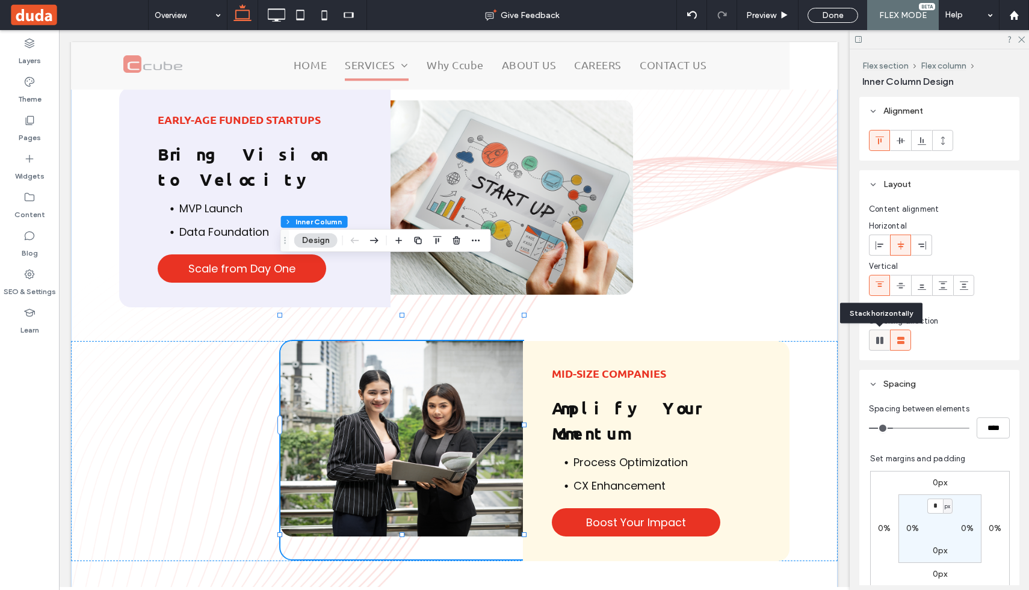
click at [885, 341] on icon at bounding box center [880, 340] width 12 height 12
type input "*"
type input "**"
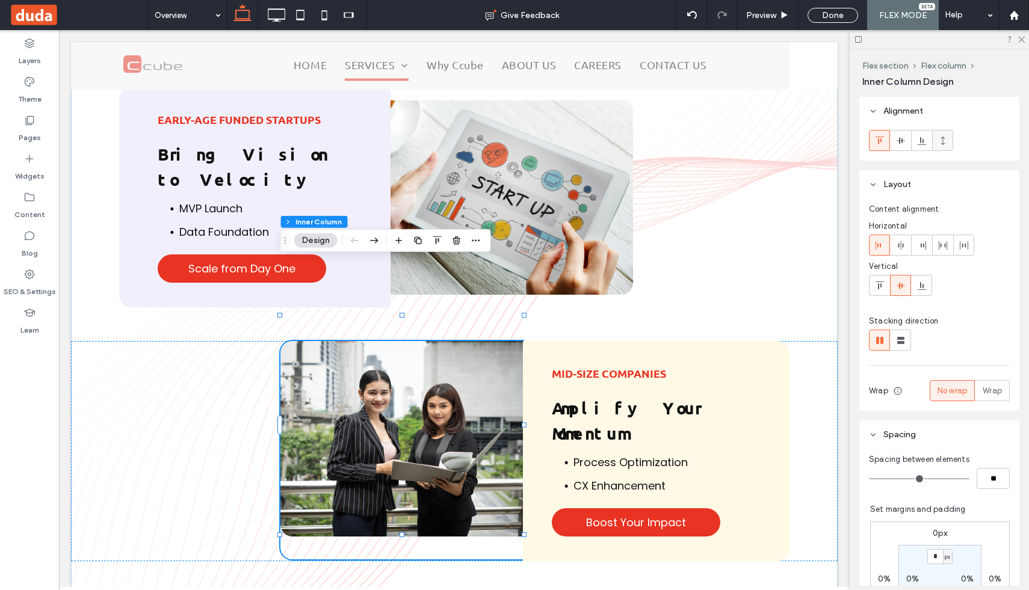
click at [940, 145] on icon at bounding box center [943, 141] width 10 height 10
type input "***"
click at [464, 387] on img at bounding box center [401, 439] width 243 height 196
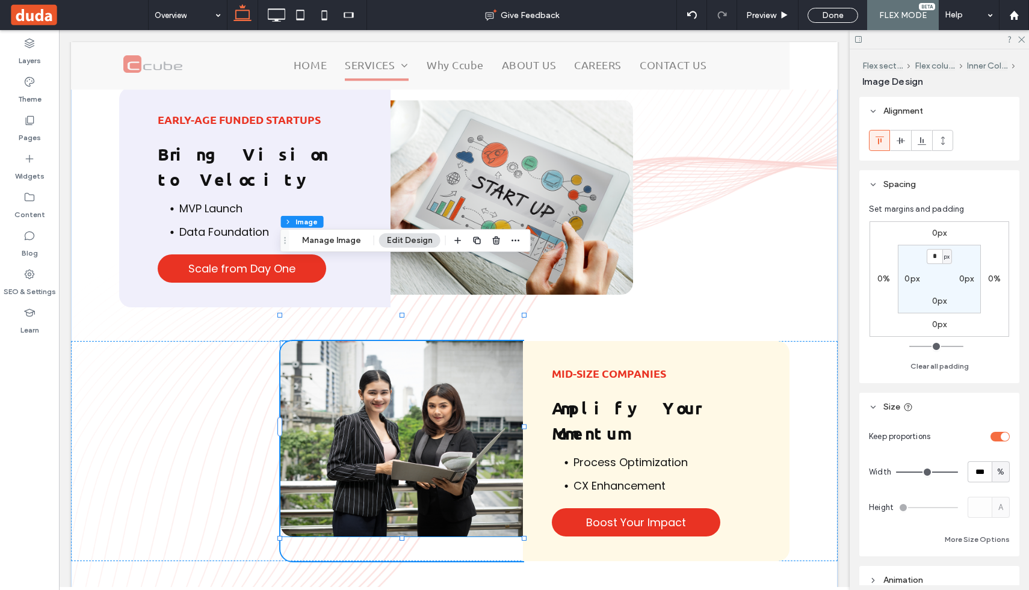
type input "**"
click at [464, 387] on img at bounding box center [401, 439] width 243 height 196
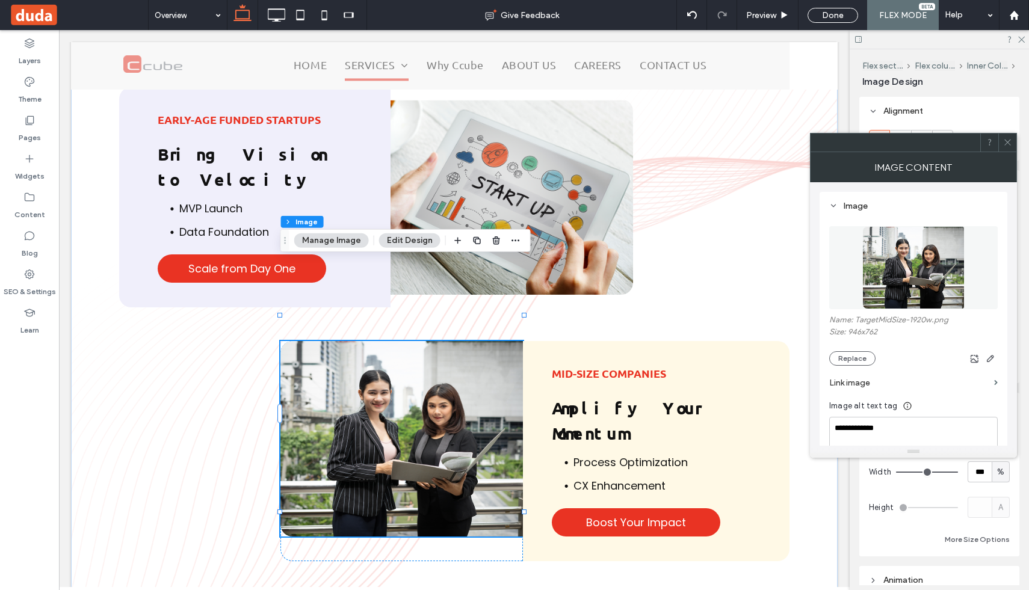
click at [1006, 138] on icon at bounding box center [1007, 142] width 9 height 9
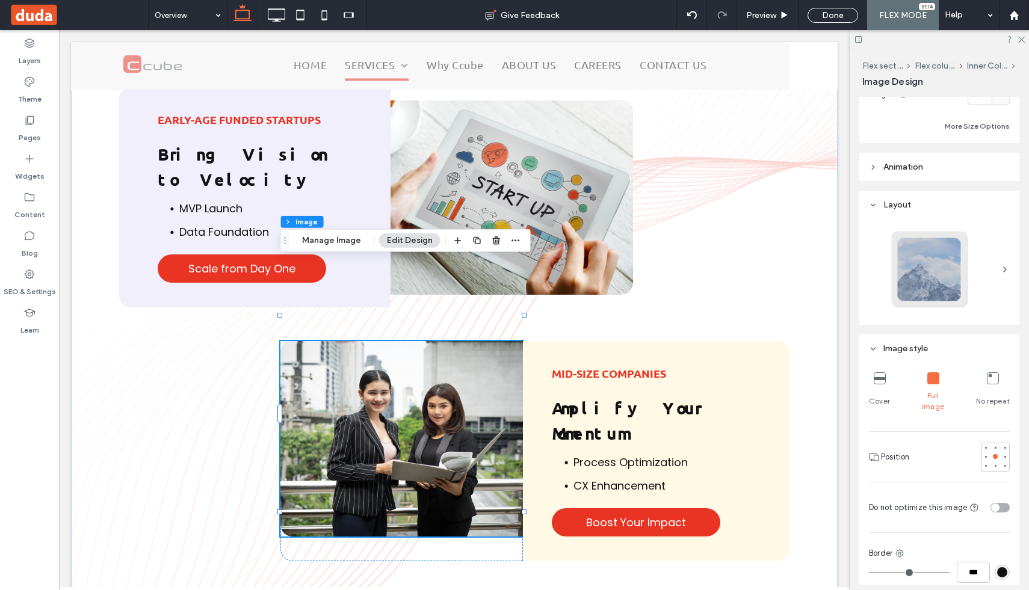
scroll to position [485, 0]
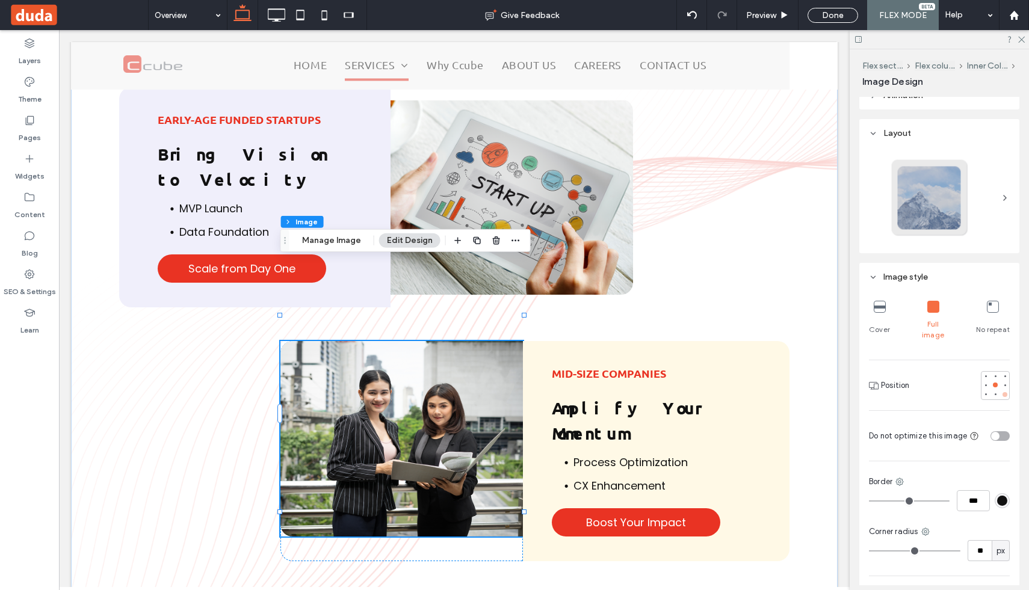
click at [1004, 392] on div at bounding box center [1004, 394] width 5 height 5
click at [994, 390] on div at bounding box center [995, 394] width 8 height 8
click at [986, 372] on div at bounding box center [985, 376] width 8 height 8
click at [997, 383] on div at bounding box center [995, 385] width 5 height 5
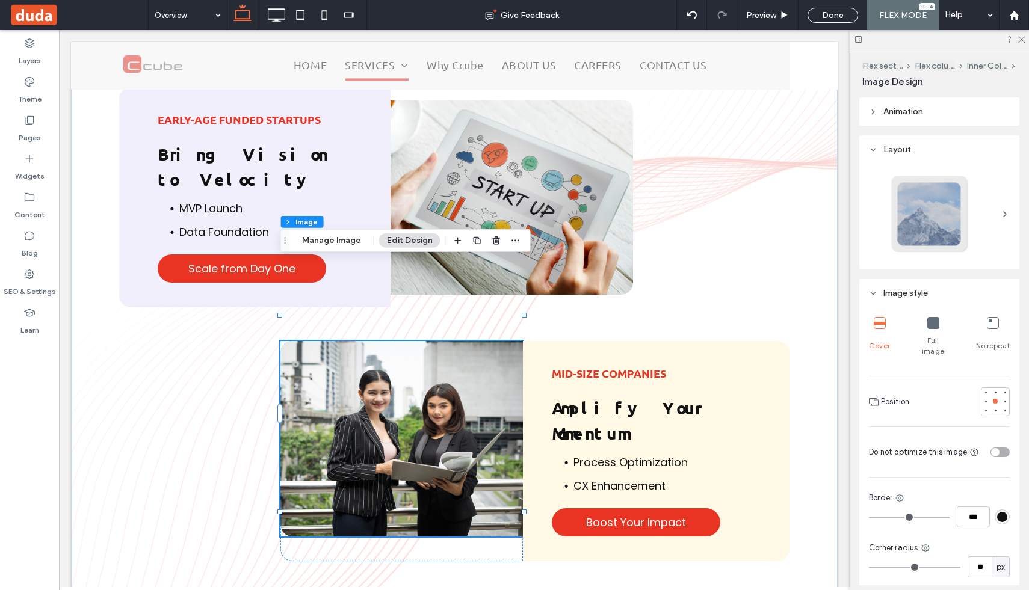
scroll to position [463, 0]
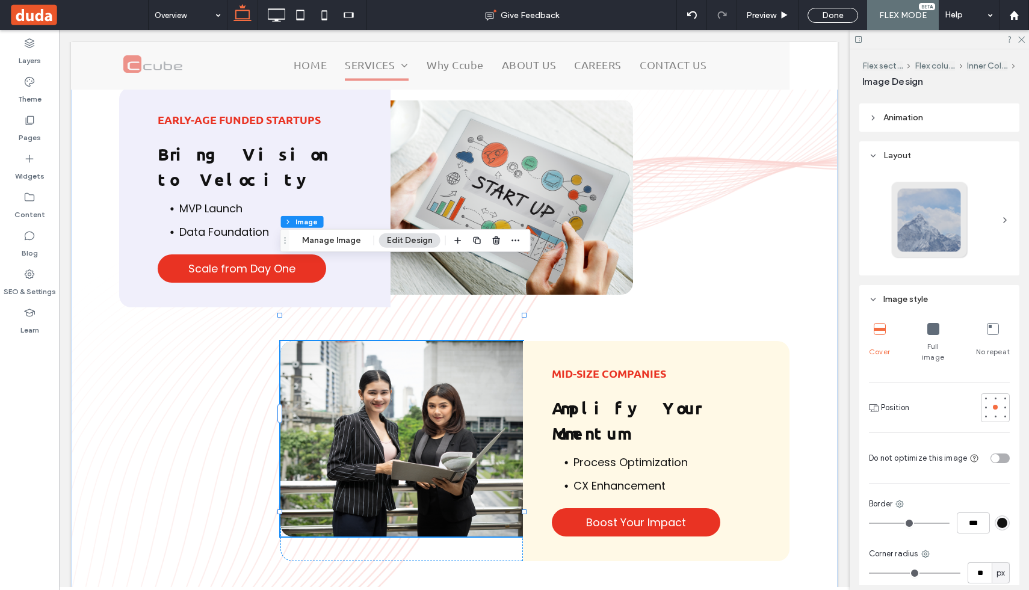
click at [1005, 218] on icon at bounding box center [1005, 220] width 10 height 10
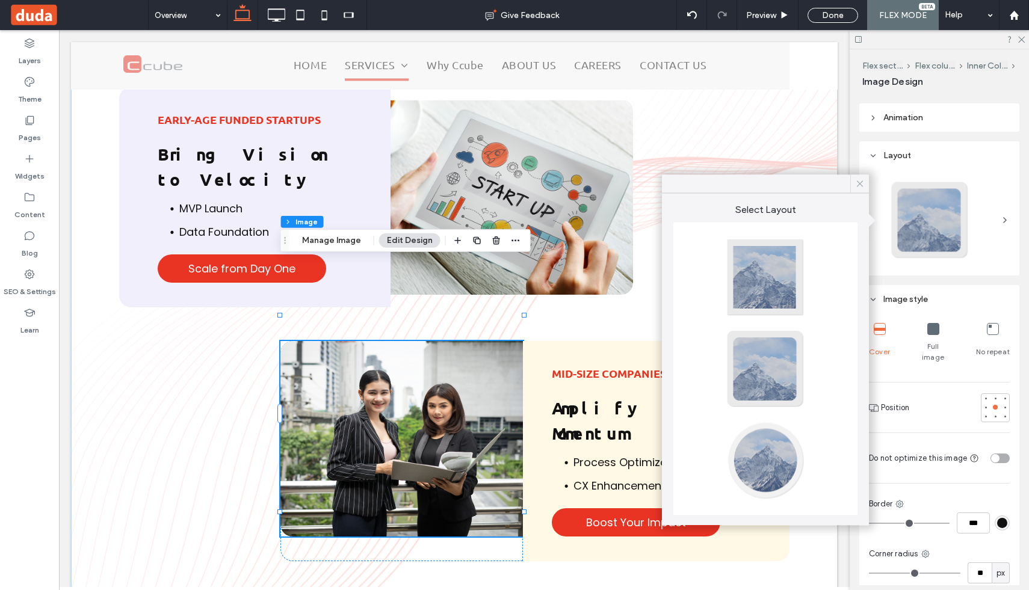
click at [858, 188] on icon at bounding box center [859, 184] width 11 height 11
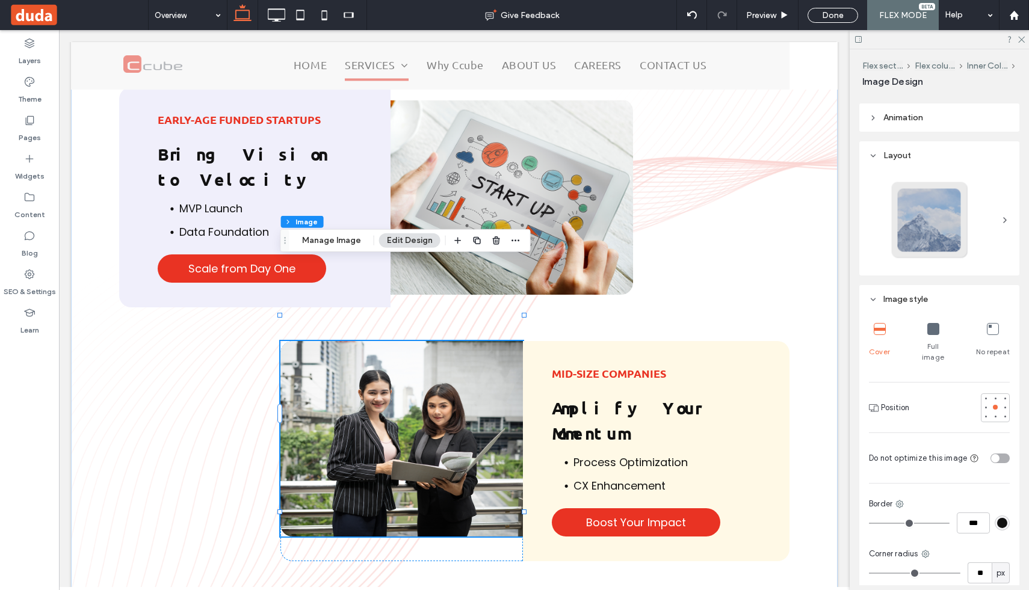
click at [395, 354] on img at bounding box center [401, 439] width 243 height 196
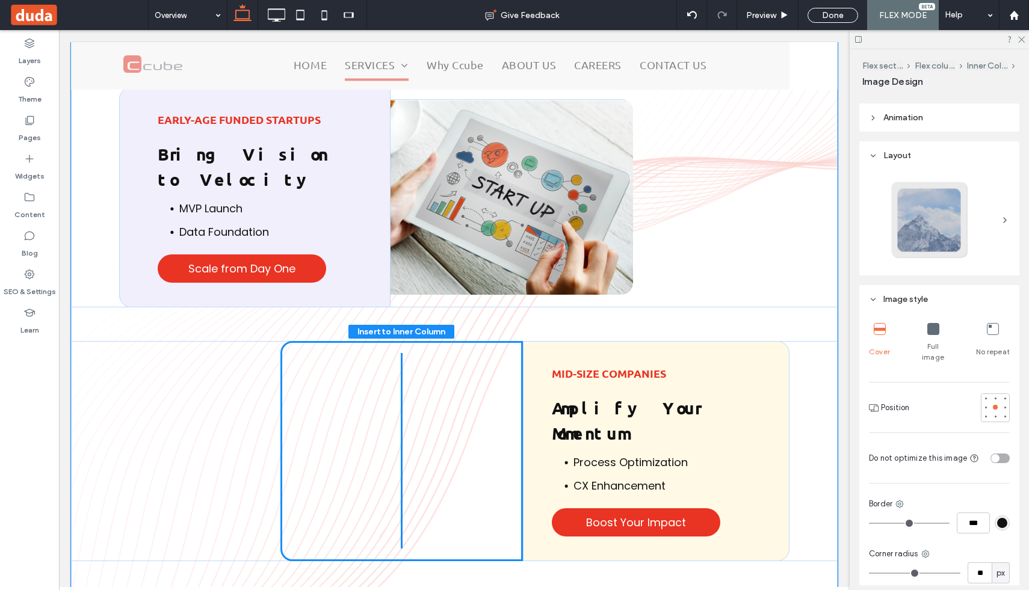
drag, startPoint x: 395, startPoint y: 354, endPoint x: 396, endPoint y: 381, distance: 27.7
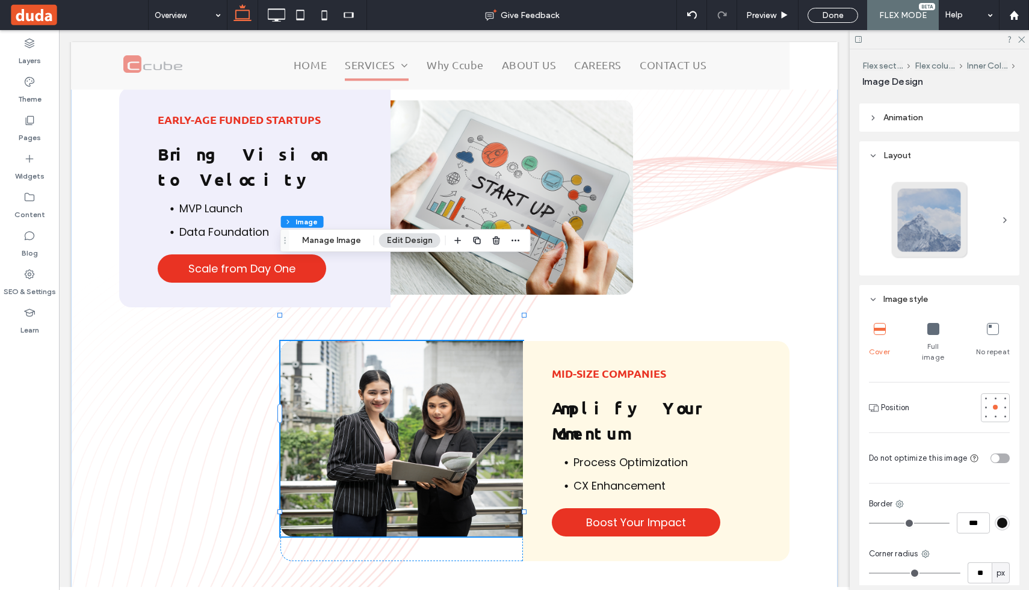
click at [396, 381] on img at bounding box center [401, 439] width 243 height 196
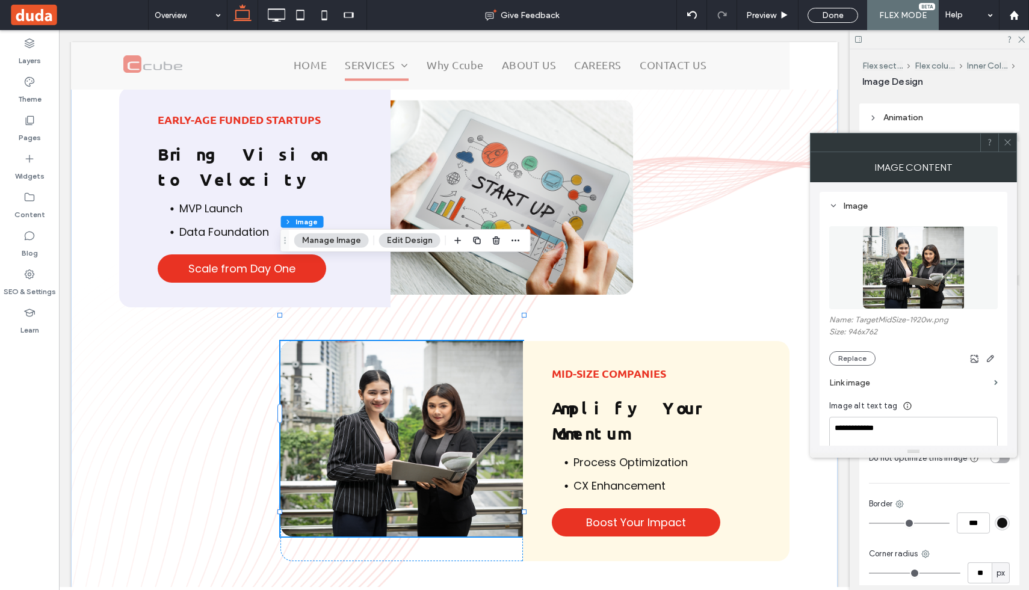
click at [1011, 141] on icon at bounding box center [1007, 142] width 9 height 9
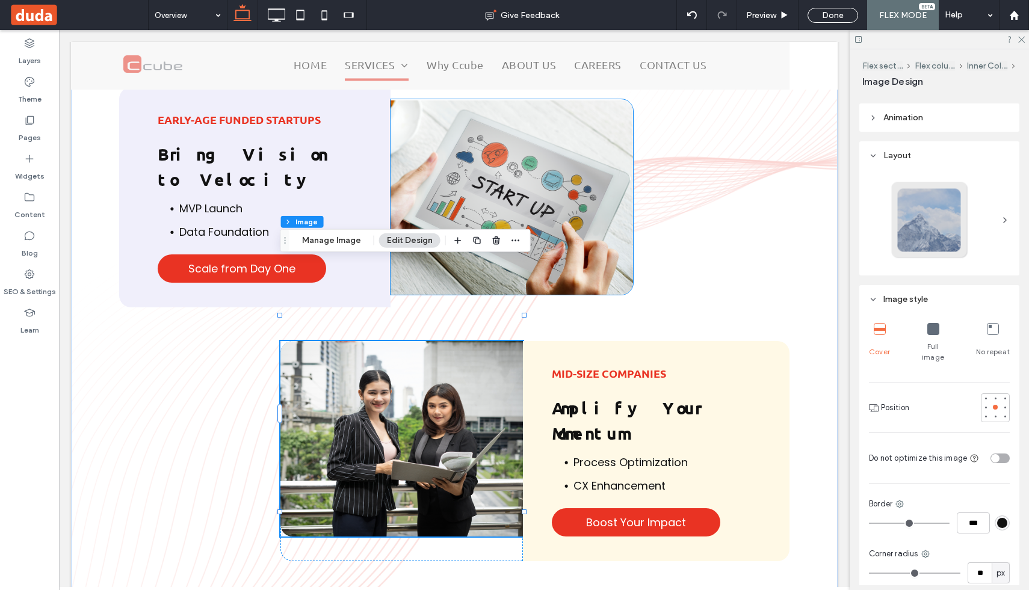
click at [540, 161] on img at bounding box center [511, 197] width 243 height 196
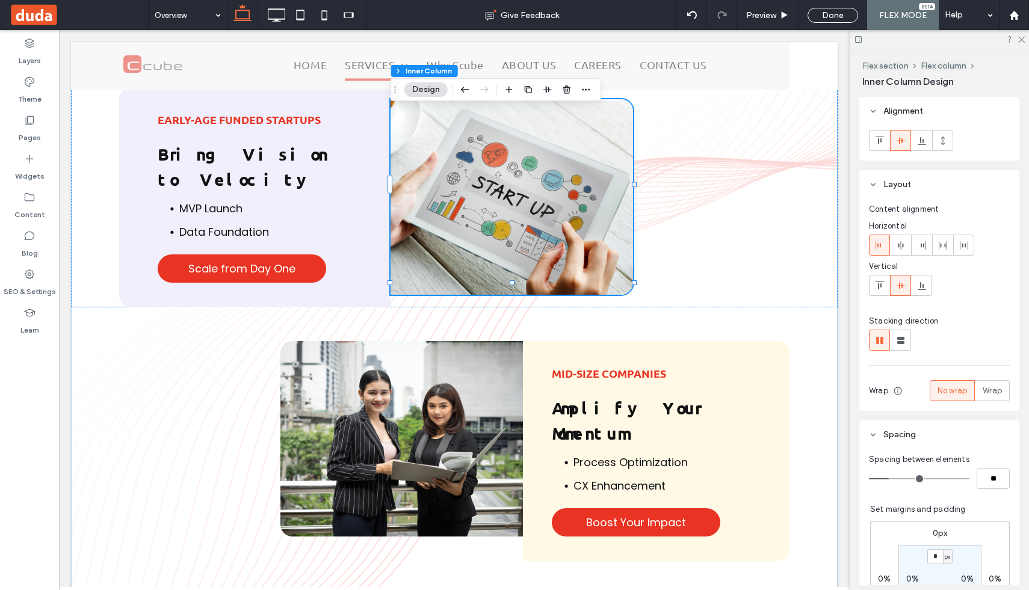
click at [540, 161] on img at bounding box center [511, 197] width 243 height 196
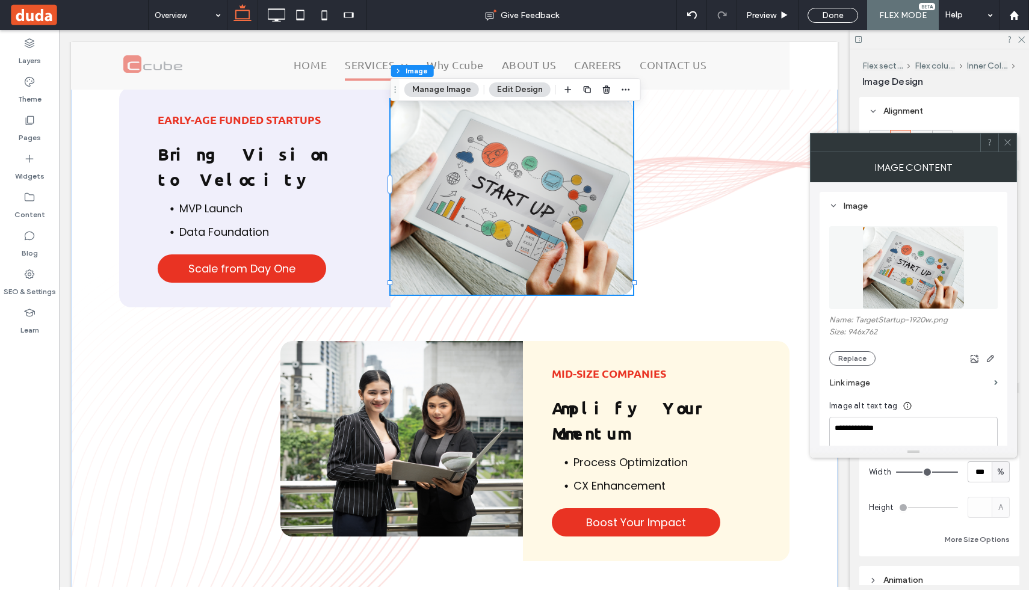
click at [1009, 143] on icon at bounding box center [1007, 142] width 9 height 9
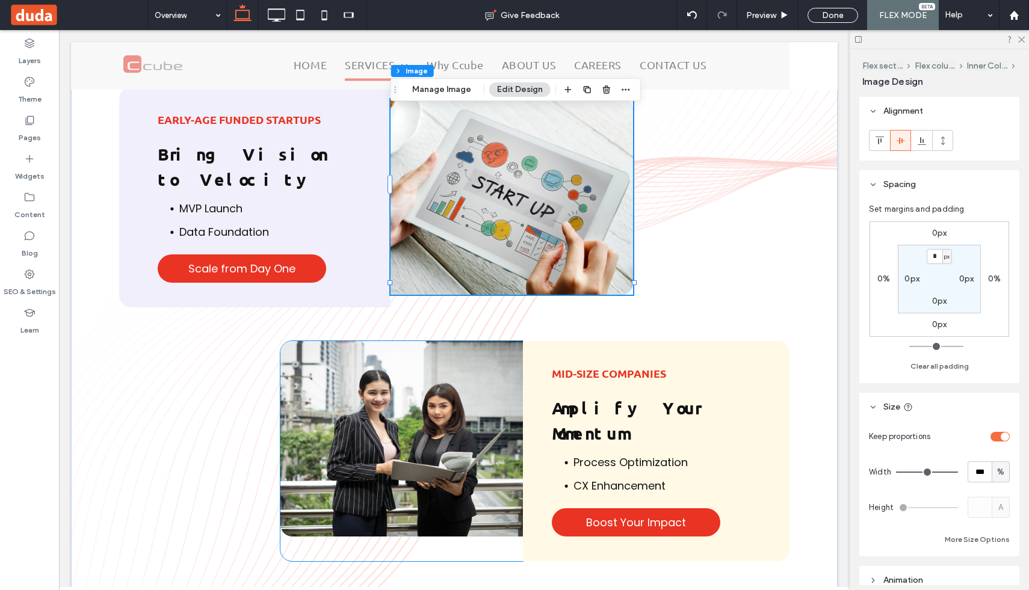
click at [474, 341] on img at bounding box center [401, 439] width 243 height 196
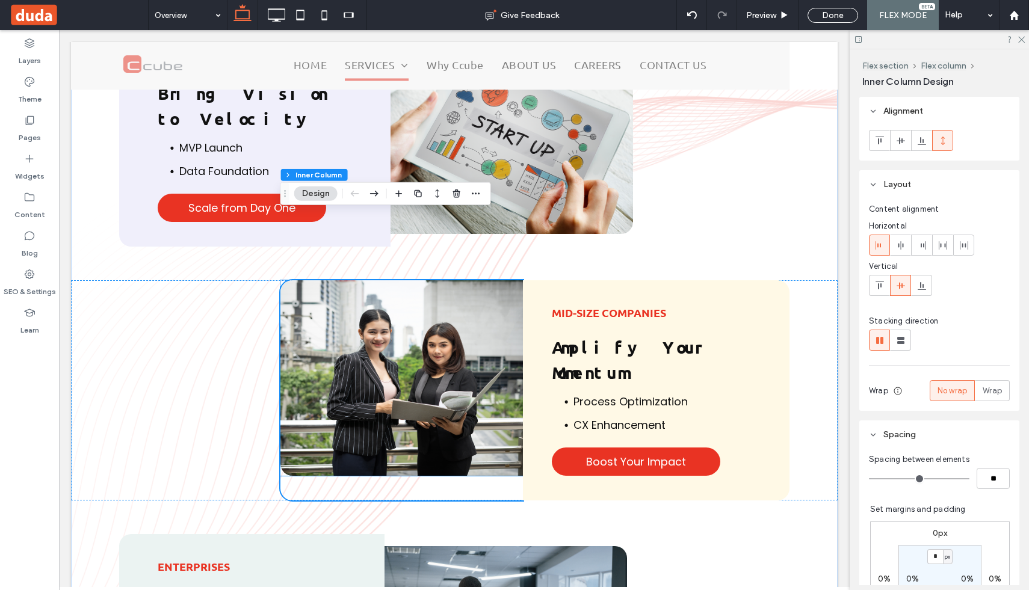
scroll to position [2239, 0]
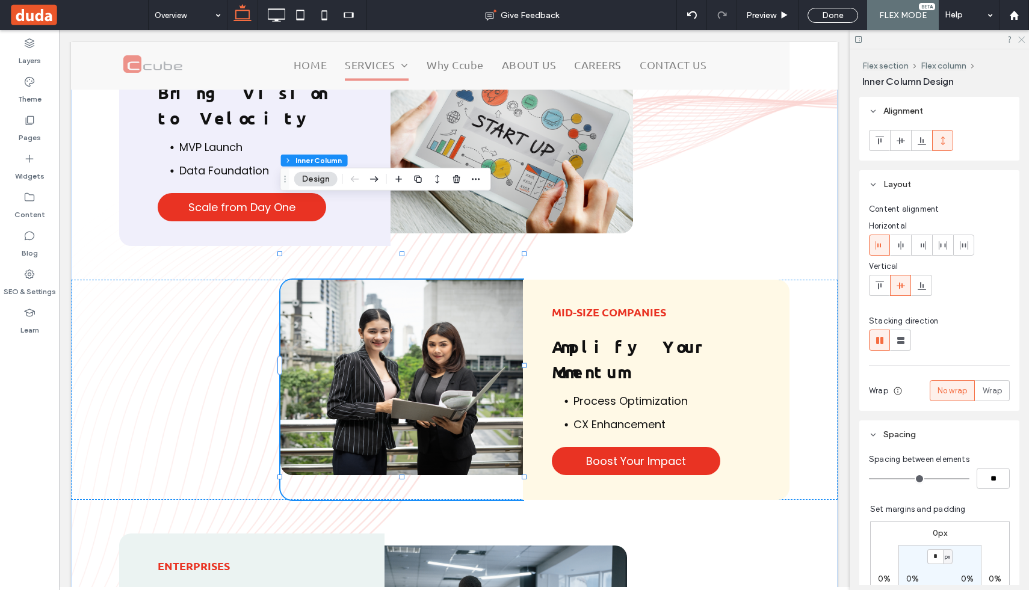
click at [1020, 41] on use at bounding box center [1021, 40] width 7 height 7
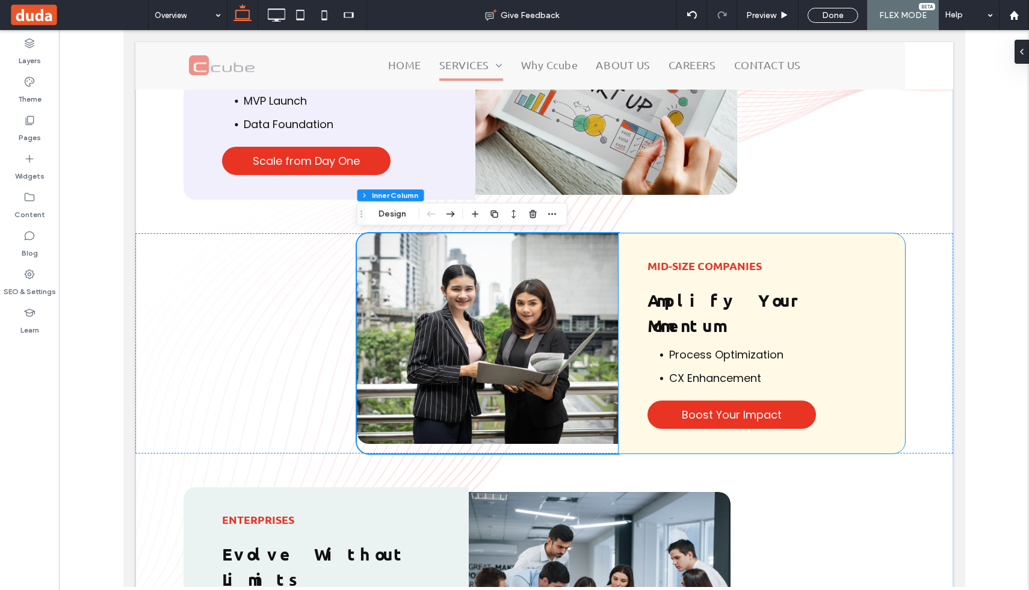
scroll to position [2237, 0]
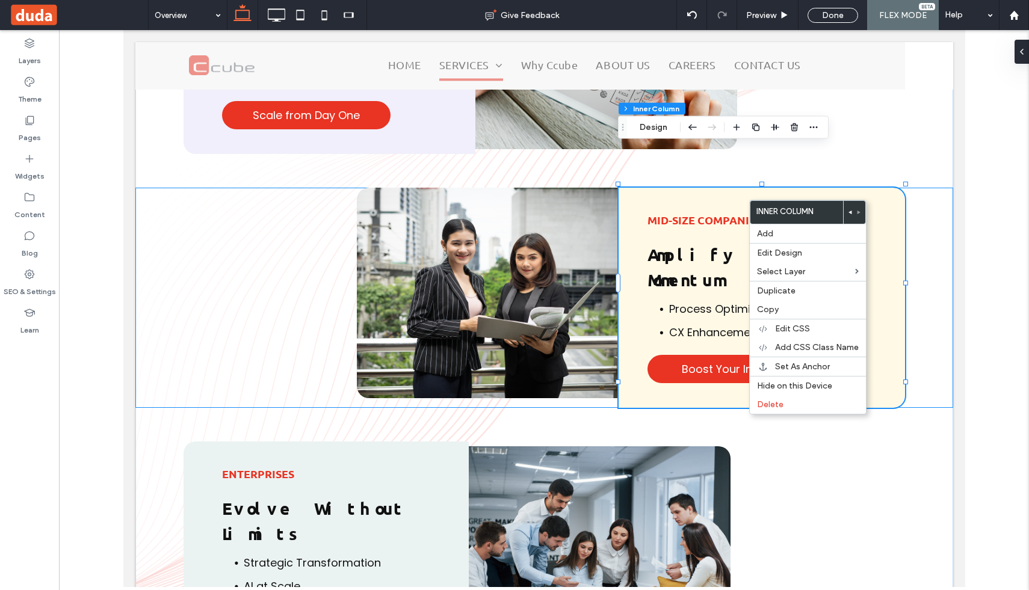
click at [654, 188] on div "Mid-Size Companies Amplify Your Momentum Process Optimization CX Enhancement Bo…" at bounding box center [544, 298] width 818 height 220
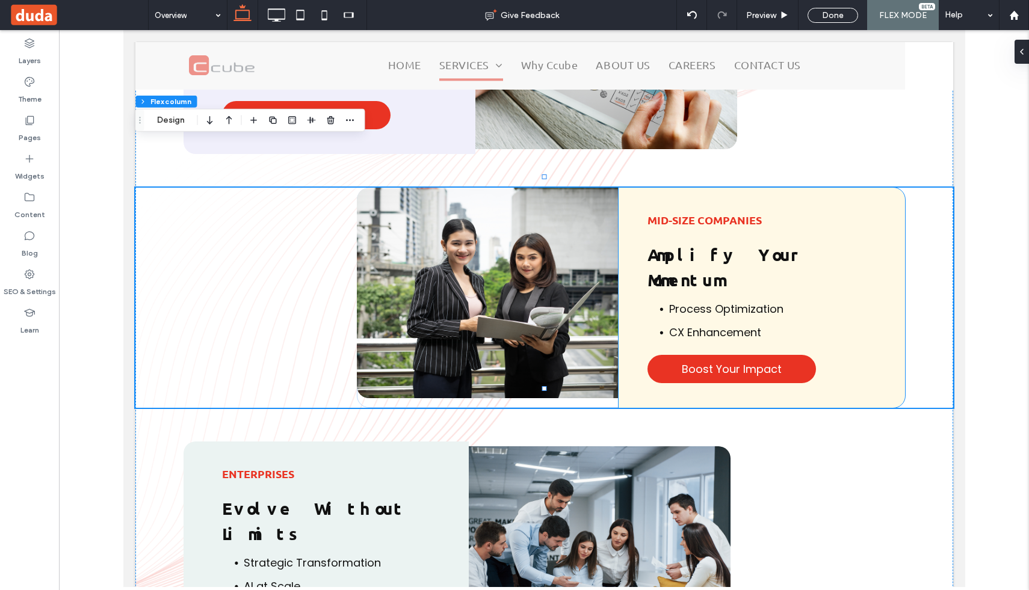
click at [653, 188] on div "Mid-Size Companies Amplify Your Momentum Process Optimization CX Enhancement Bo…" at bounding box center [761, 298] width 286 height 220
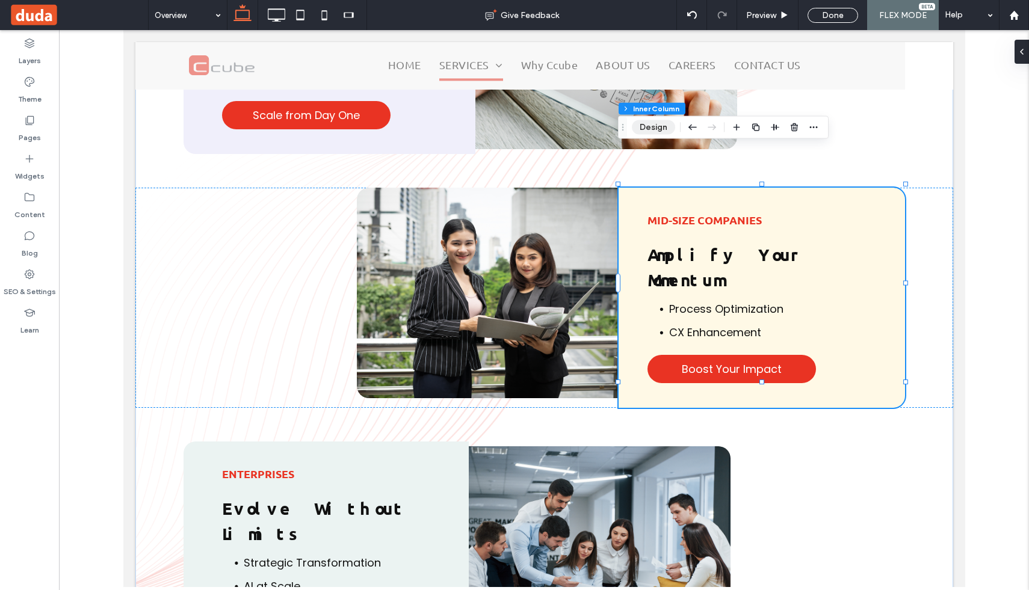
click at [658, 128] on button "Design" at bounding box center [653, 127] width 43 height 14
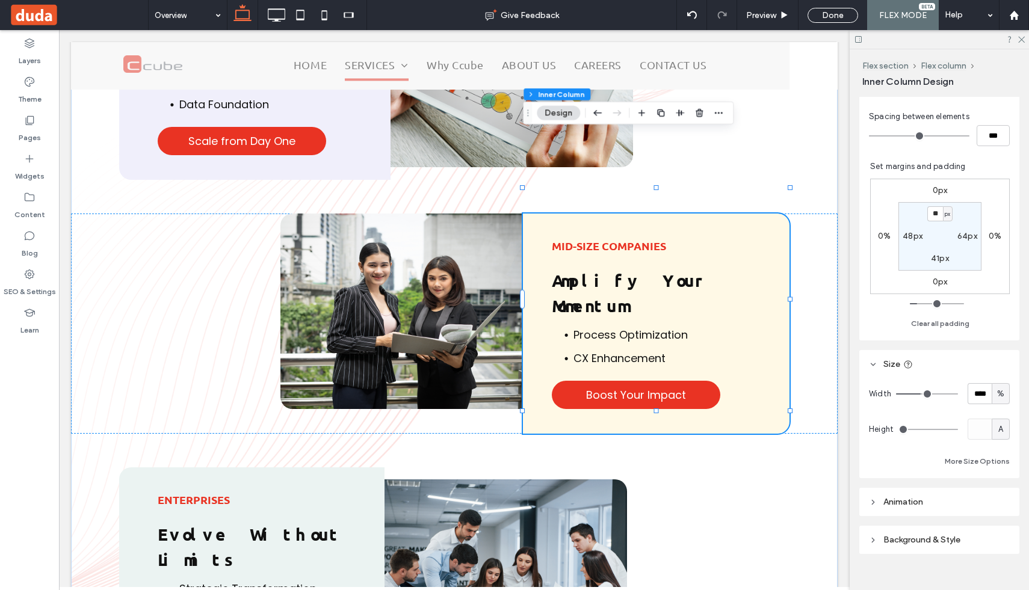
scroll to position [309, 0]
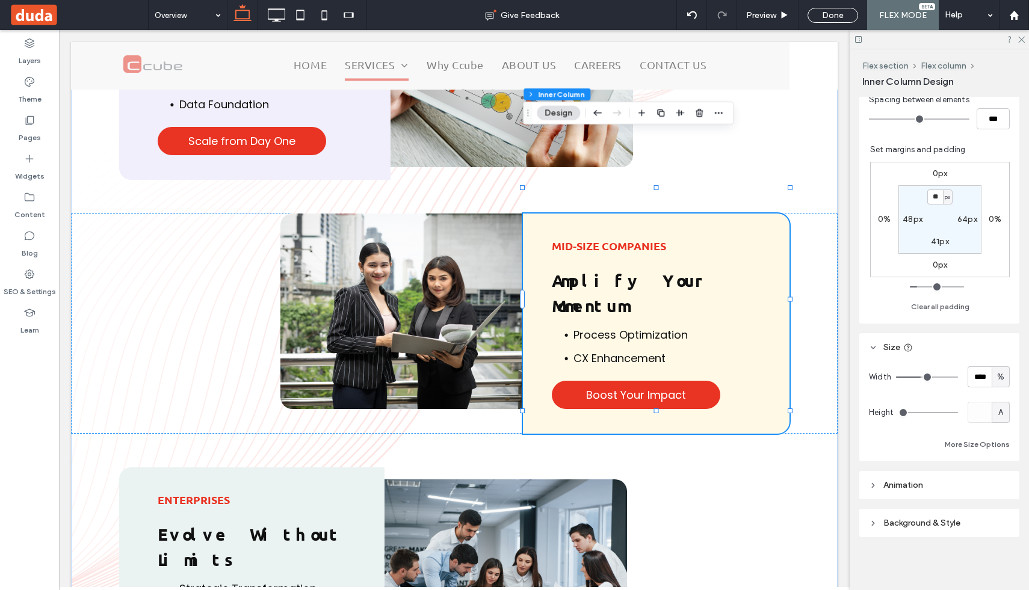
click at [1001, 408] on span "A" at bounding box center [1000, 413] width 5 height 12
click at [997, 454] on div "px % vh vw A" at bounding box center [1000, 475] width 17 height 105
click at [1000, 457] on div "px % vh vw A" at bounding box center [1000, 475] width 17 height 105
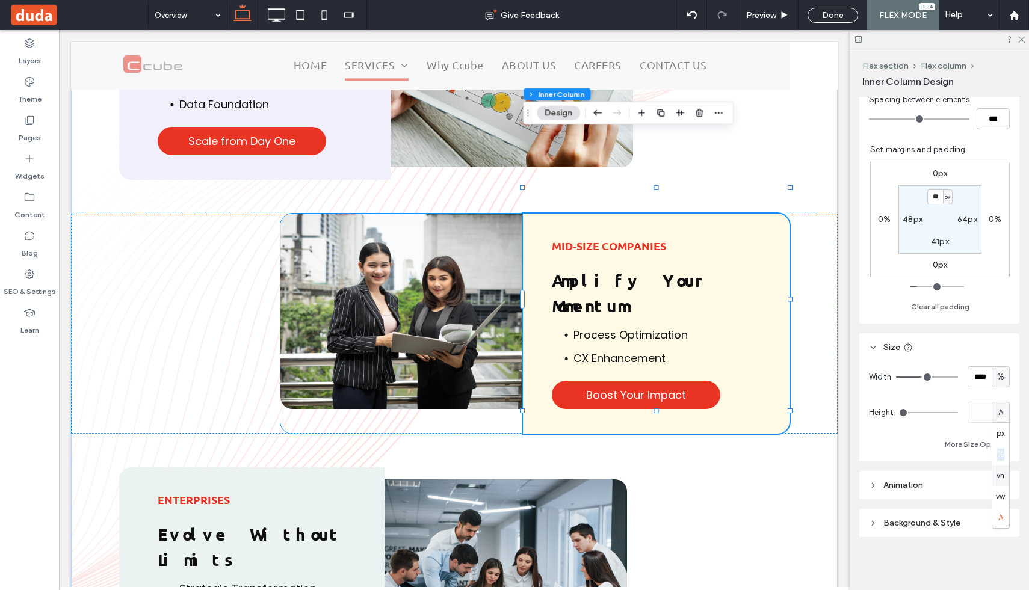
click at [467, 350] on div at bounding box center [401, 324] width 243 height 220
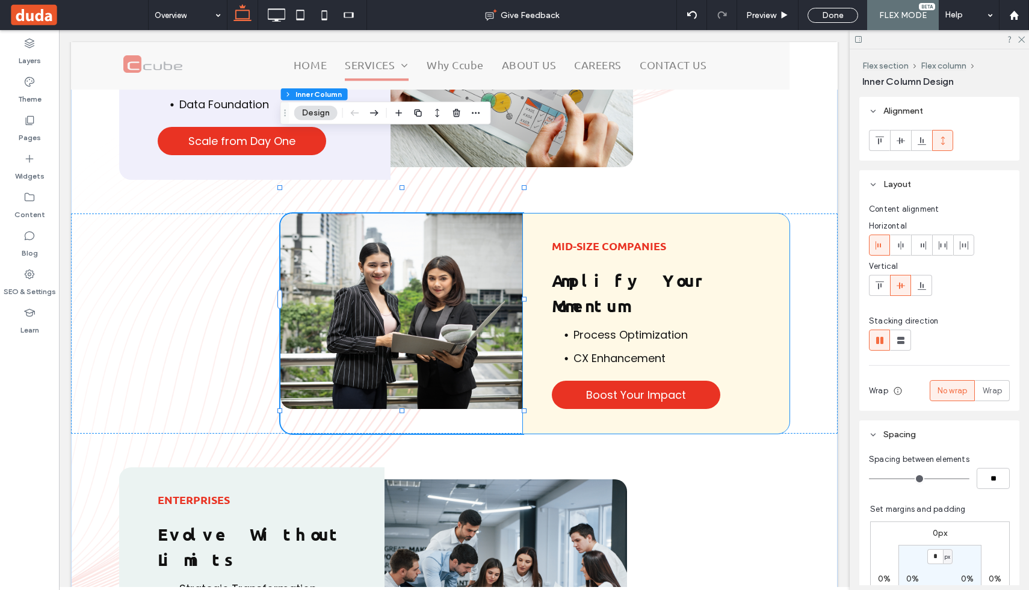
click at [789, 214] on div "Mid-Size Companies Amplify Your Momentum Process Optimization CX Enhancement Bo…" at bounding box center [656, 324] width 267 height 220
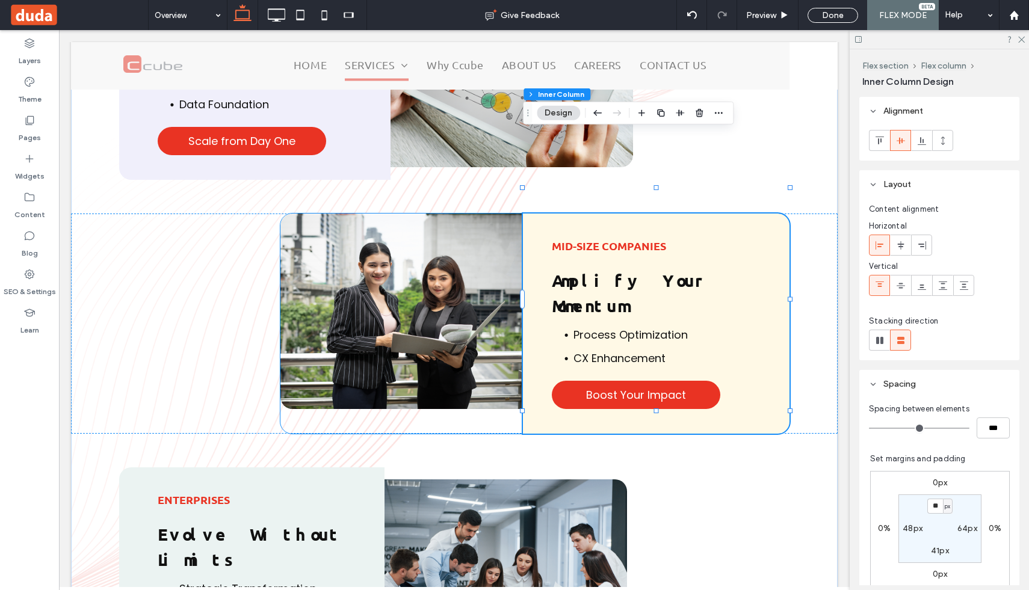
click at [283, 214] on img at bounding box center [401, 312] width 243 height 196
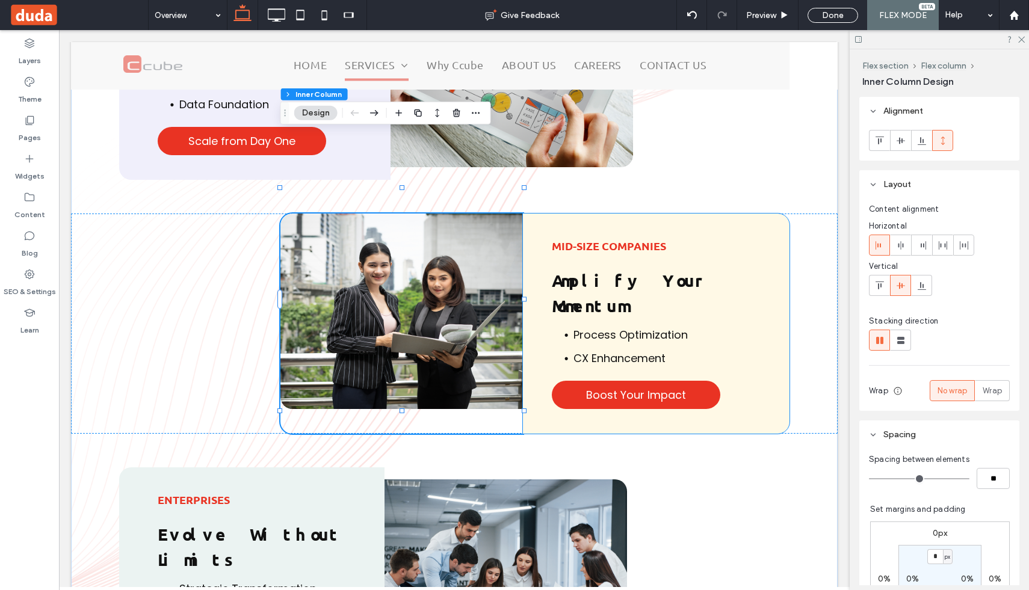
click at [534, 214] on div "Mid-Size Companies Amplify Your Momentum Process Optimization CX Enhancement Bo…" at bounding box center [656, 324] width 267 height 220
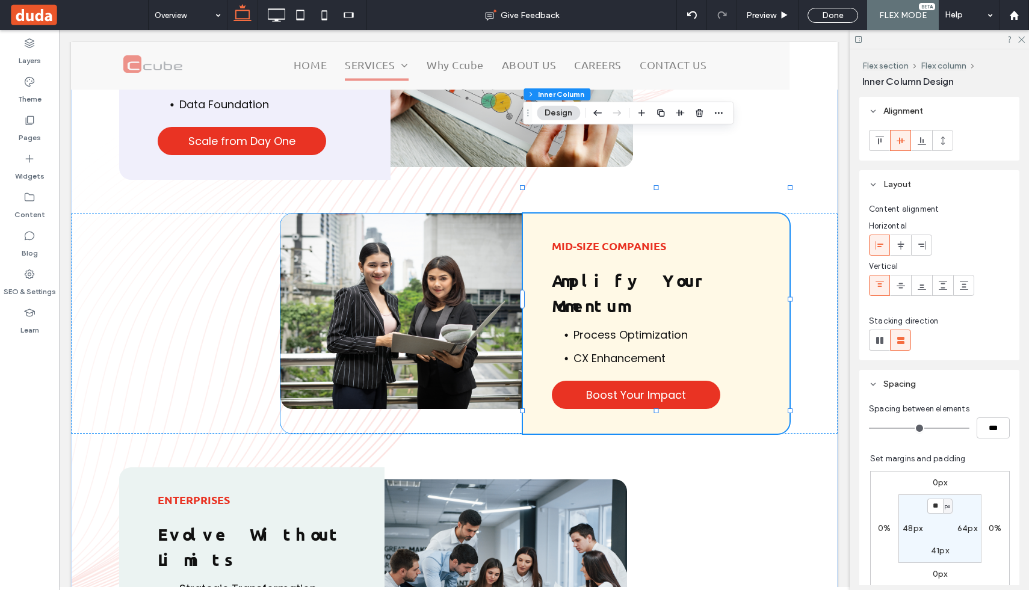
click at [427, 214] on img at bounding box center [401, 312] width 243 height 196
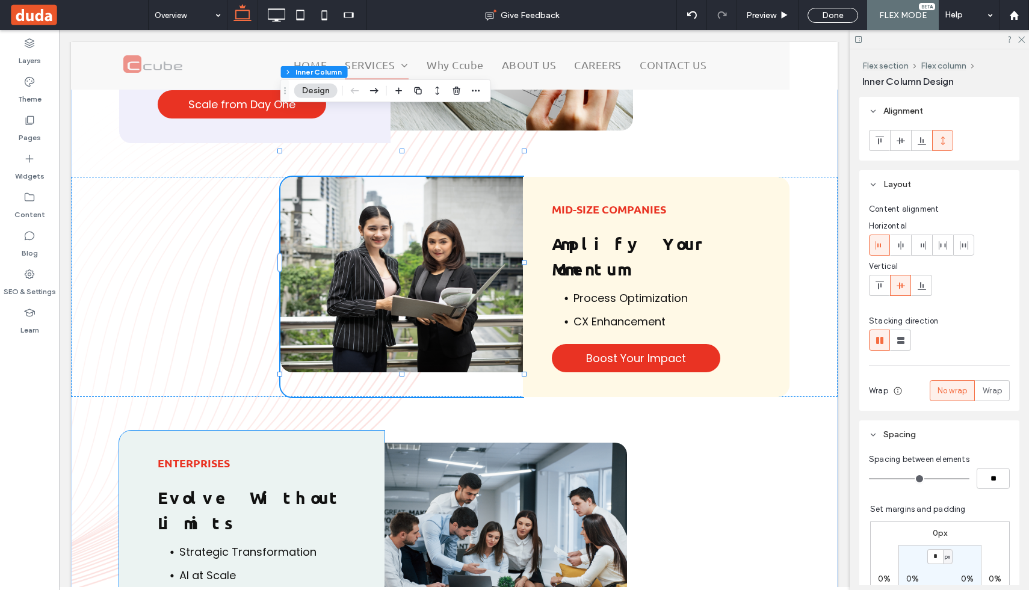
scroll to position [2353, 0]
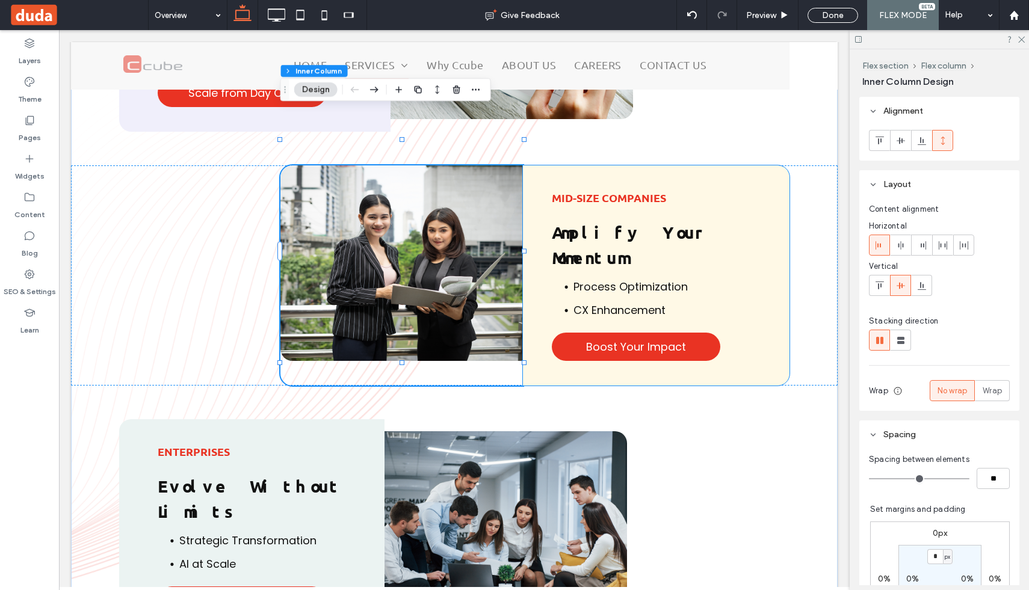
click at [617, 221] on strong "Amplify Your Momentum" at bounding box center [626, 244] width 149 height 46
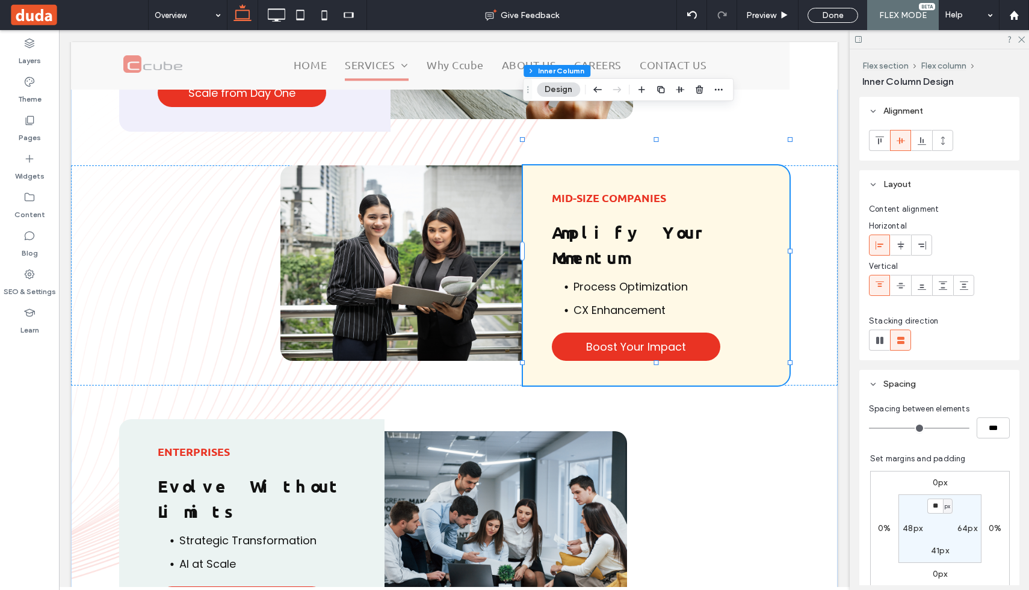
click at [617, 221] on strong "Amplify Your Momentum" at bounding box center [626, 244] width 149 height 46
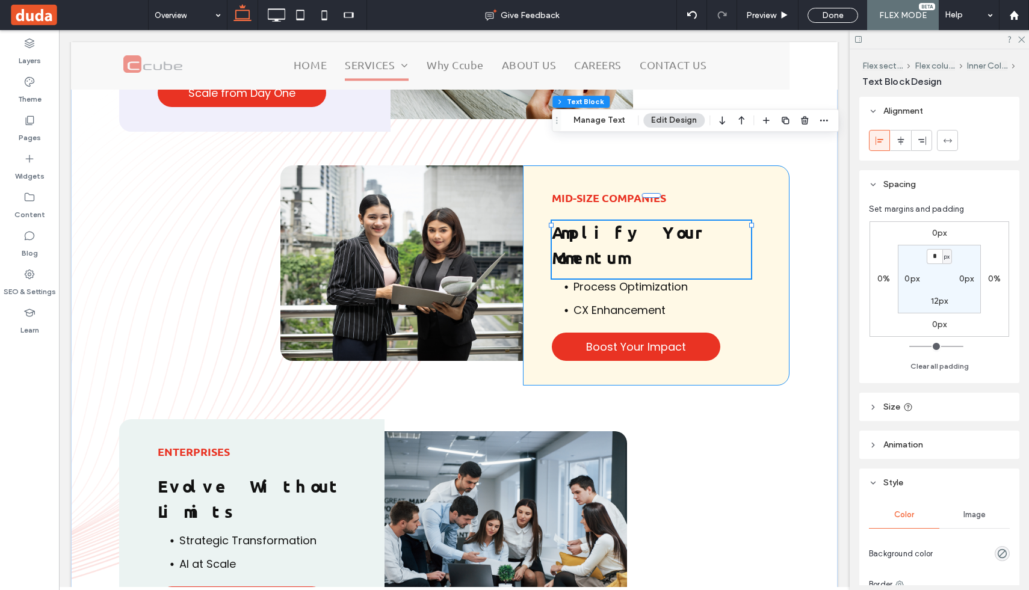
click at [617, 221] on strong "Amplify Your Momentum" at bounding box center [626, 244] width 149 height 46
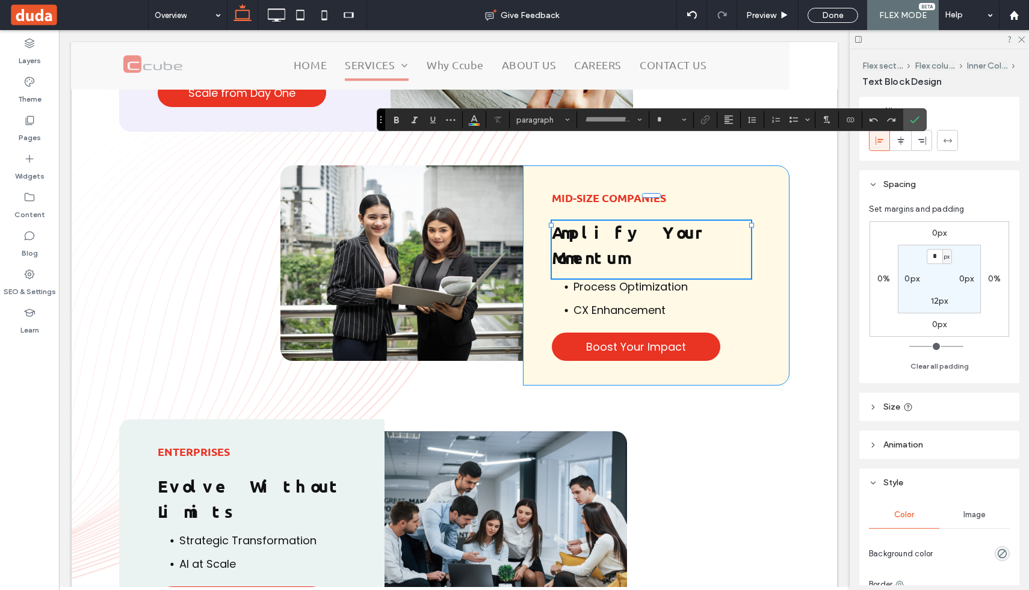
type input "******"
type input "**"
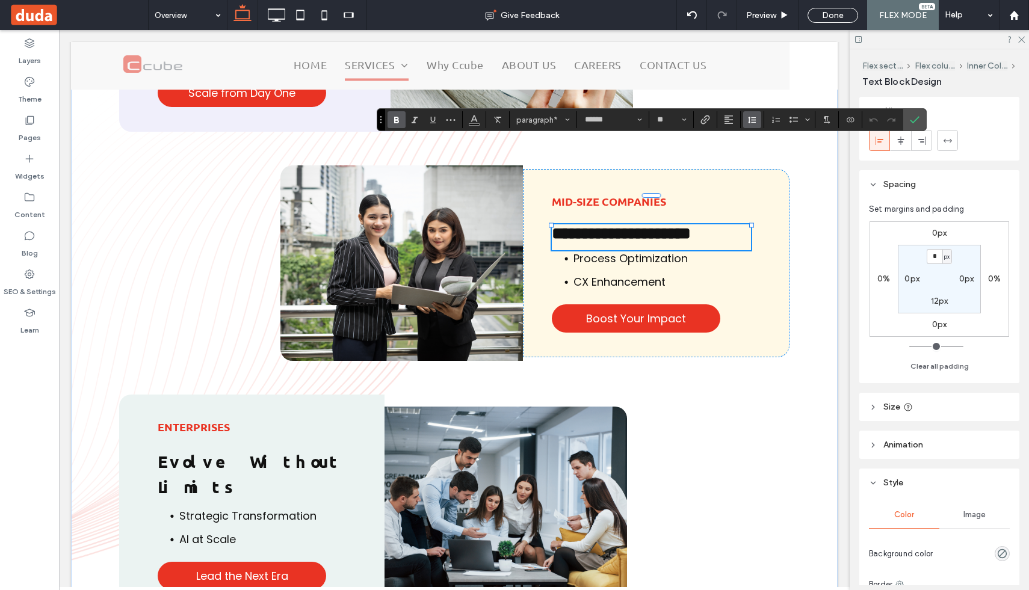
click at [750, 117] on icon "Line Height" at bounding box center [752, 120] width 10 height 10
click at [763, 171] on div "1.5" at bounding box center [770, 172] width 29 height 9
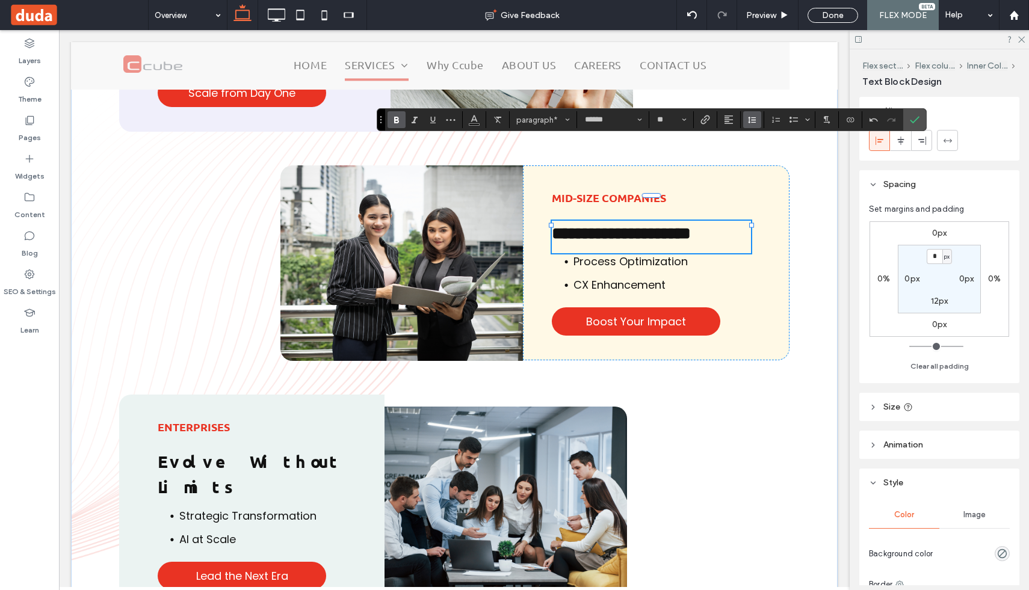
click at [747, 113] on span "Line Height" at bounding box center [752, 120] width 10 height 16
type input "***"
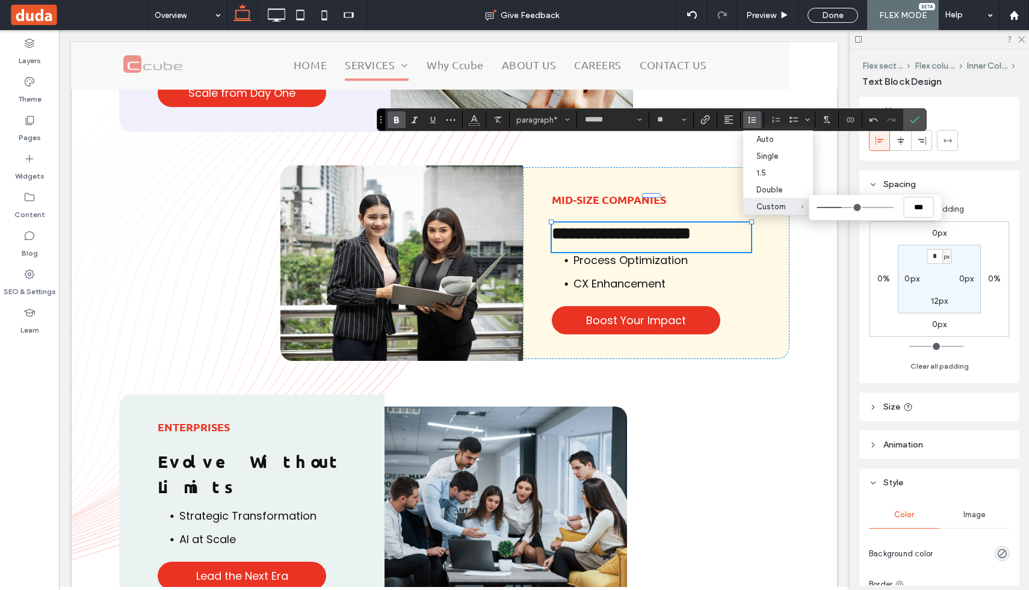
type input "***"
click at [844, 208] on input "Custom ***" at bounding box center [855, 207] width 77 height 1
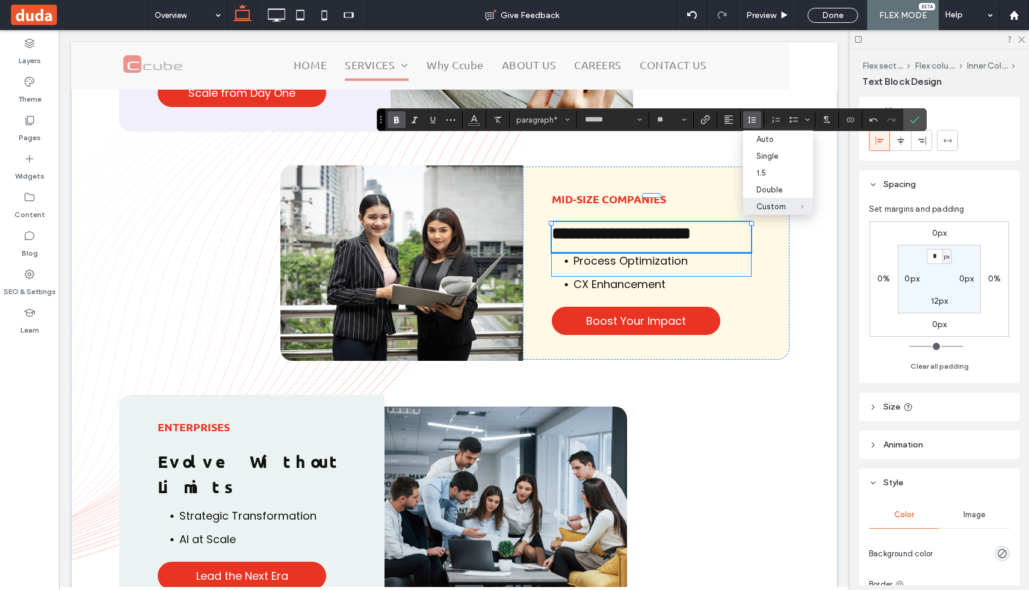
click at [643, 253] on div "Process Optimization" at bounding box center [651, 264] width 199 height 23
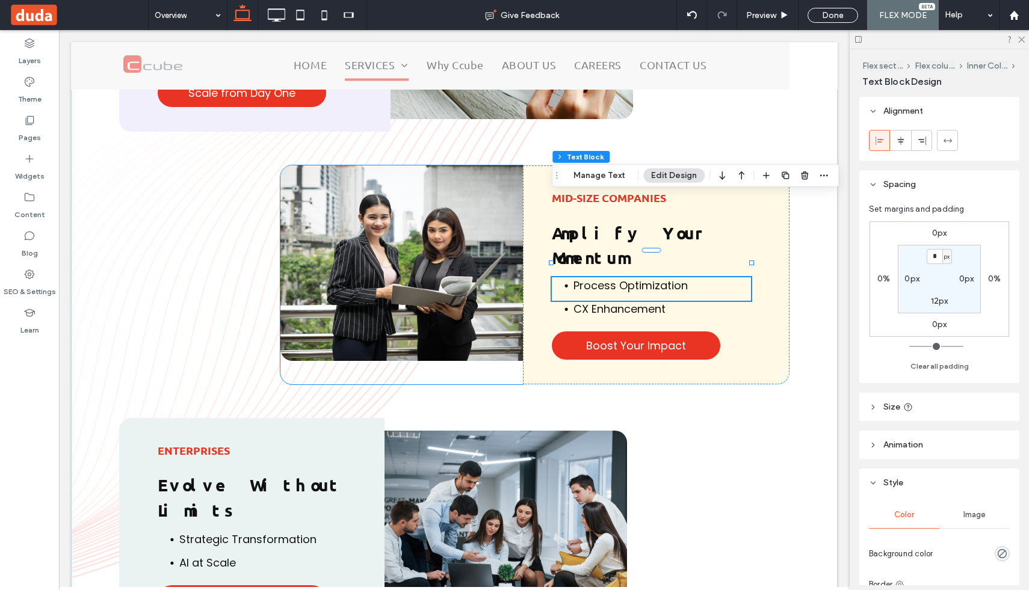
click at [520, 225] on img at bounding box center [401, 263] width 243 height 196
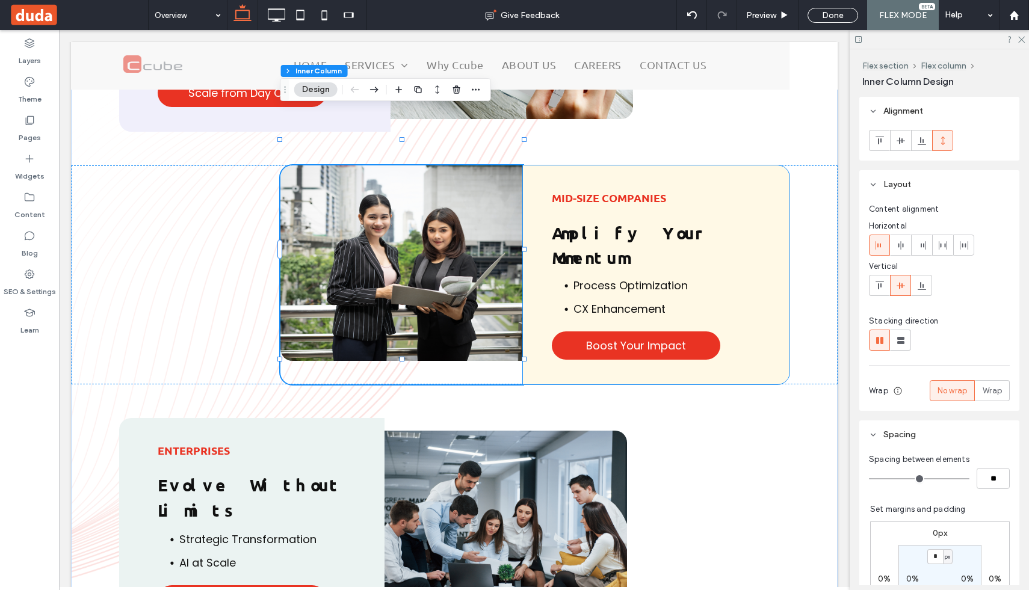
click at [668, 278] on span "Process Optimization" at bounding box center [630, 285] width 114 height 15
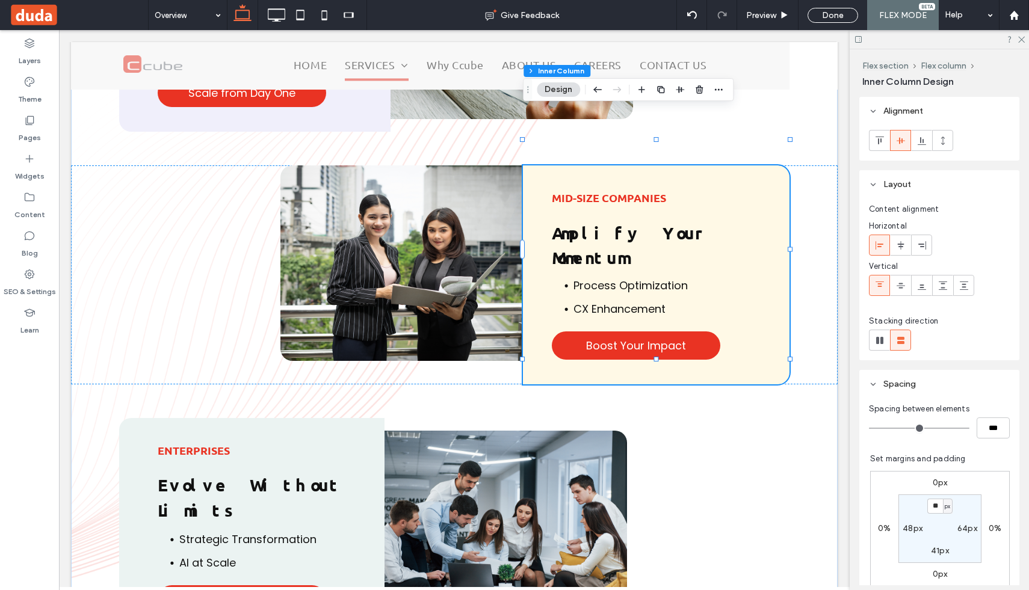
click at [668, 278] on span "Process Optimization" at bounding box center [630, 285] width 114 height 15
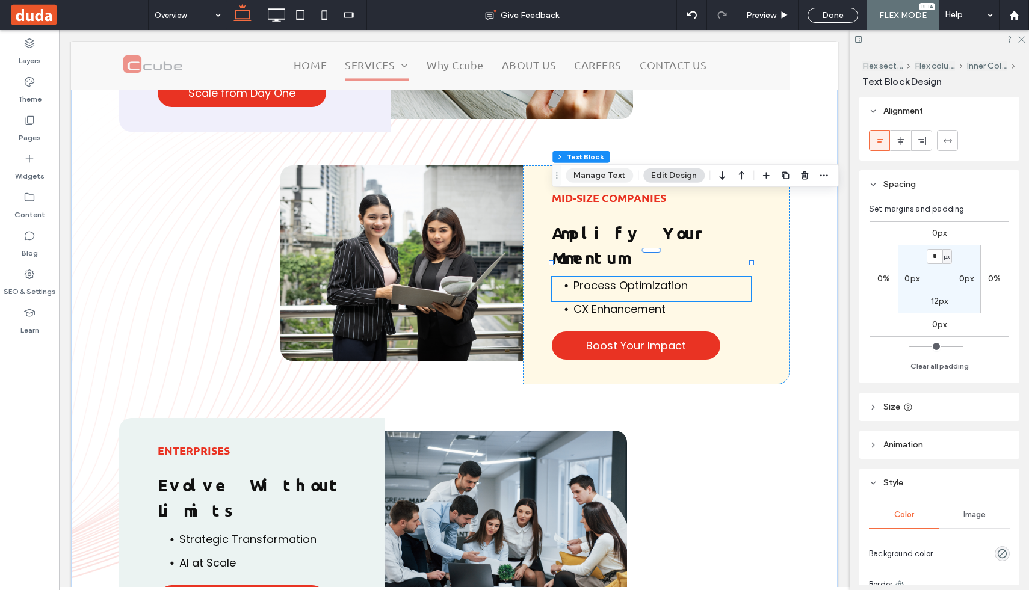
click at [602, 176] on button "Manage Text" at bounding box center [599, 175] width 67 height 14
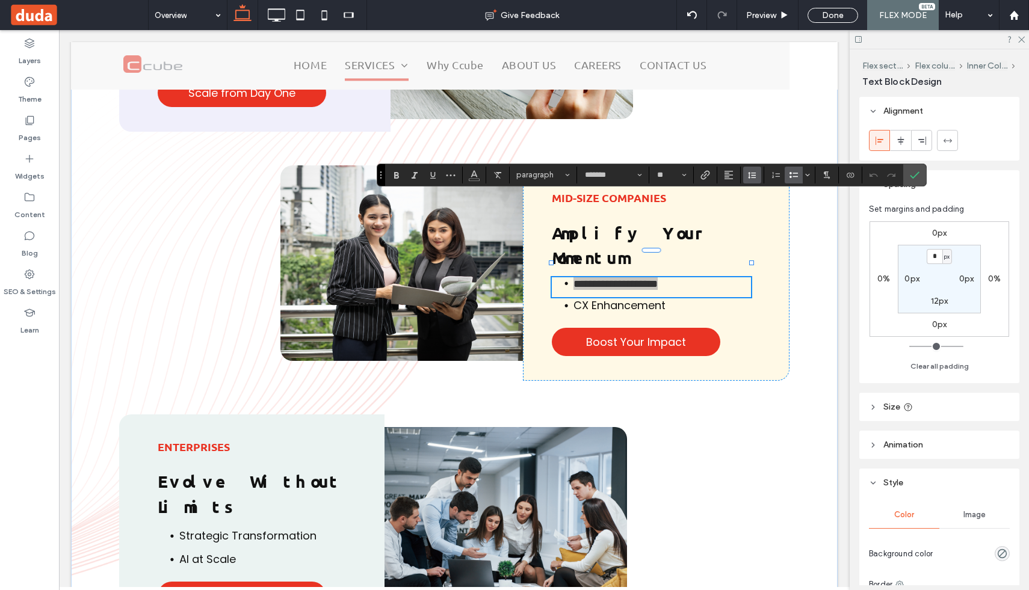
click at [749, 177] on use "Line Height" at bounding box center [752, 175] width 8 height 7
click at [702, 277] on li "**********" at bounding box center [661, 283] width 177 height 13
click at [691, 297] on li "CX Enhancement" at bounding box center [661, 305] width 177 height 16
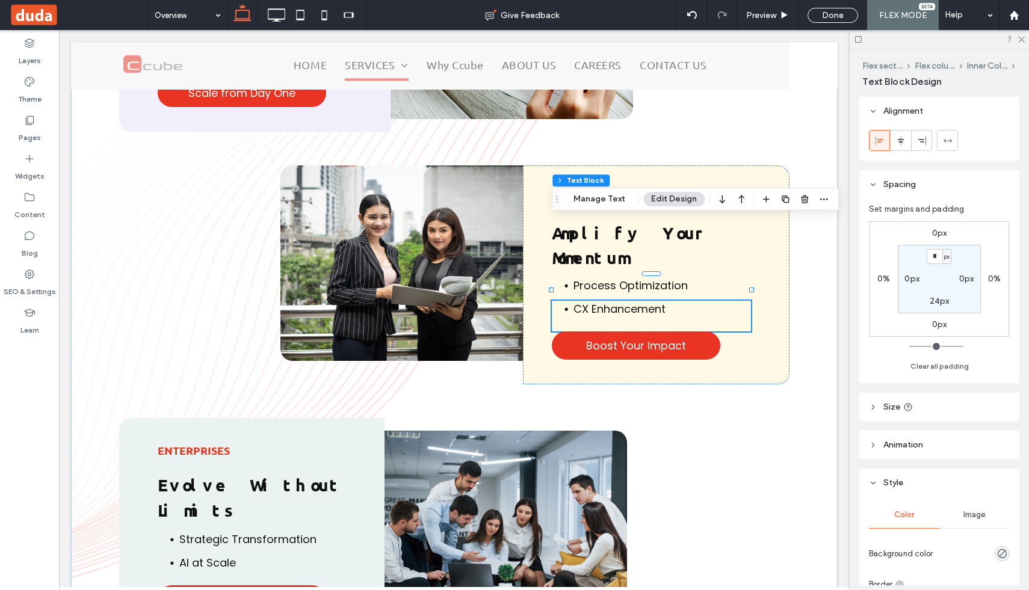
click at [601, 301] on span "CX Enhancement" at bounding box center [619, 308] width 92 height 15
type input "*******"
type input "**"
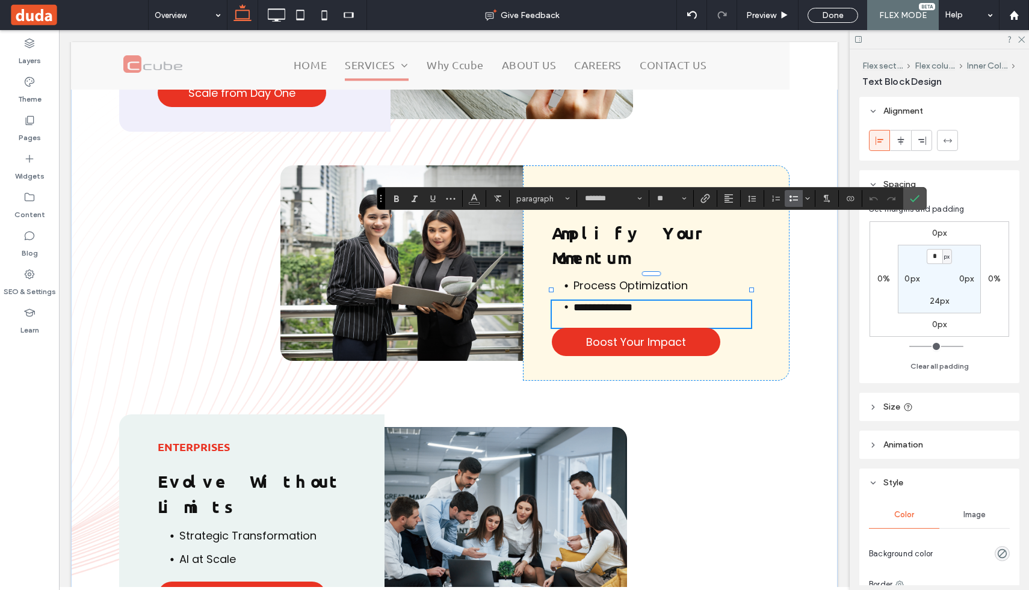
click at [570, 301] on div "**********" at bounding box center [651, 314] width 199 height 27
click at [482, 301] on div at bounding box center [401, 272] width 243 height 215
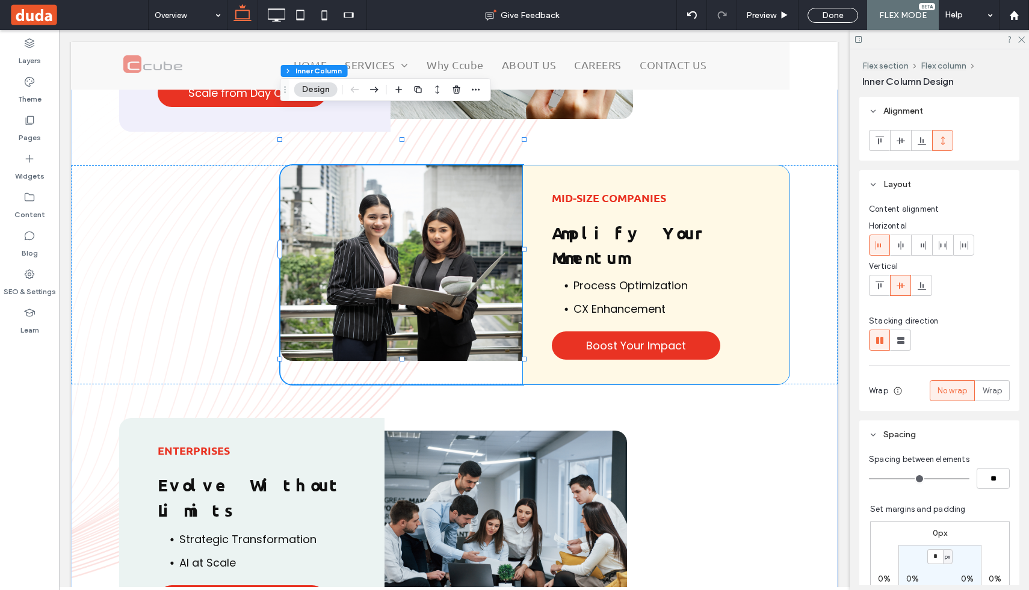
click at [584, 278] on span "Process Optimization" at bounding box center [630, 285] width 114 height 15
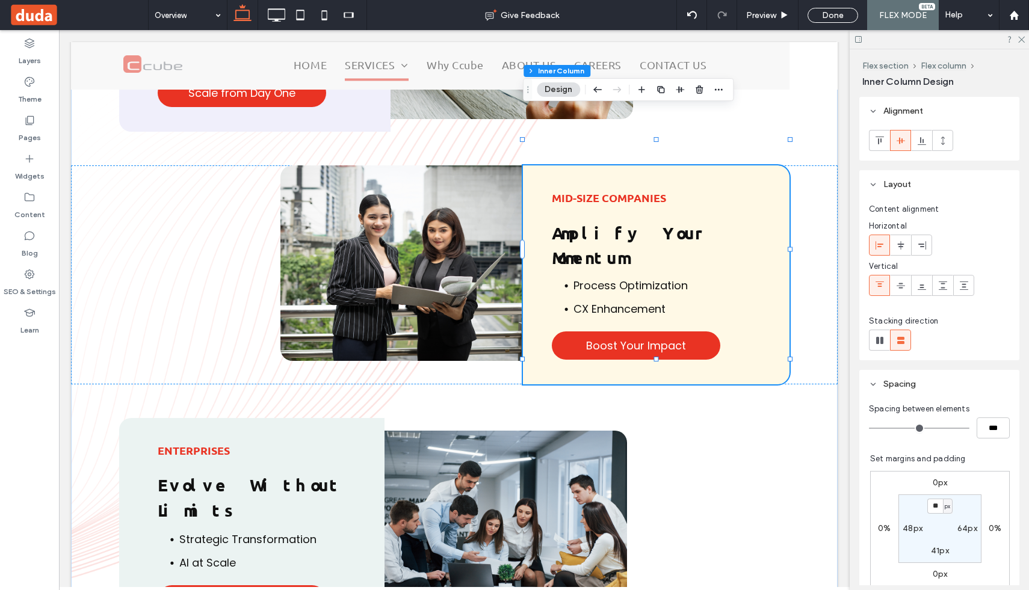
click at [590, 278] on span "Process Optimization" at bounding box center [630, 285] width 114 height 15
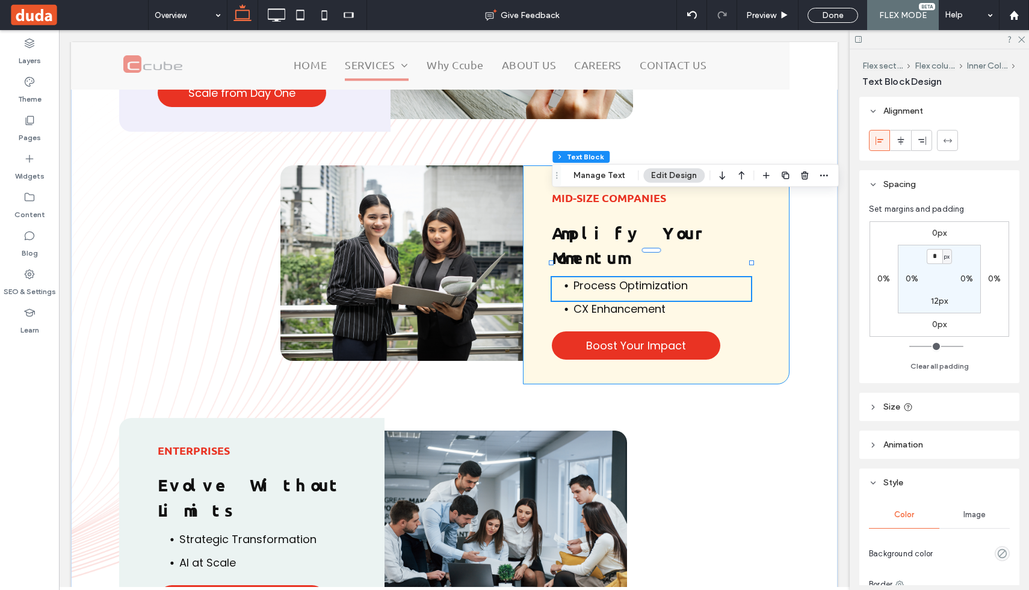
click at [590, 278] on span "Process Optimization" at bounding box center [630, 285] width 114 height 15
type input "*******"
type input "**"
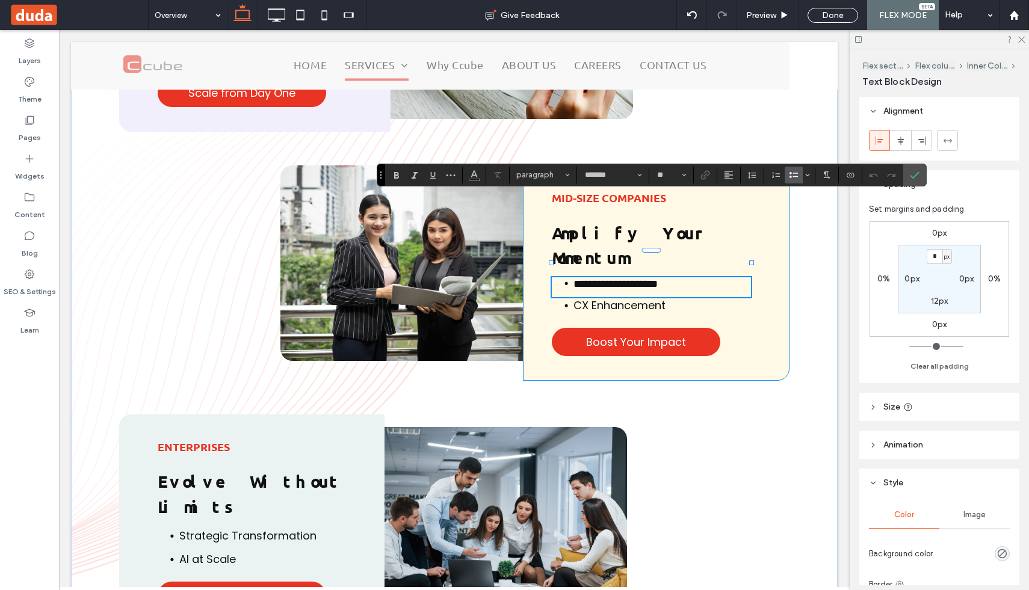
click at [736, 251] on div "**********" at bounding box center [656, 272] width 267 height 215
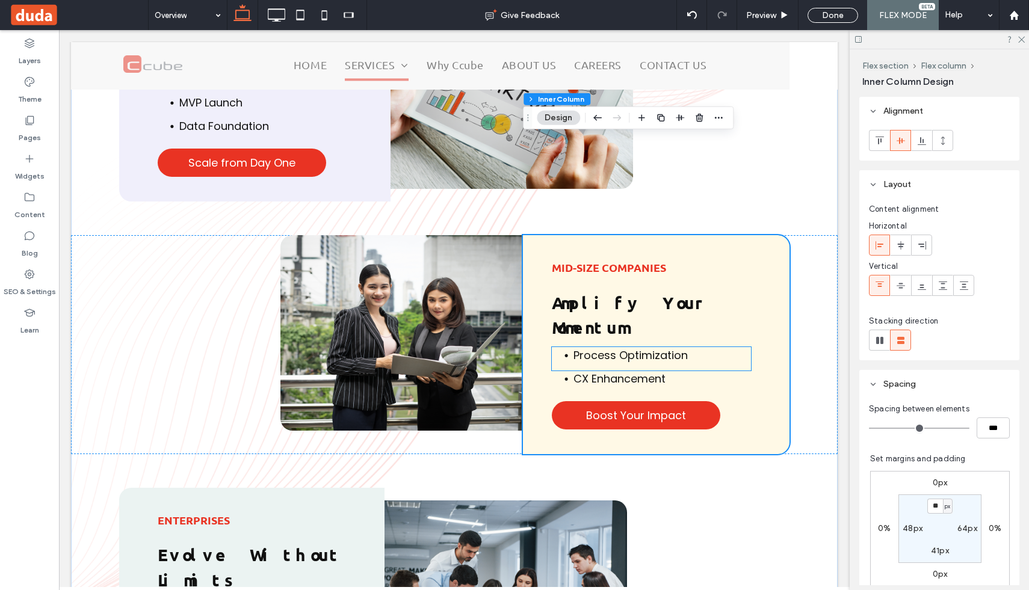
scroll to position [2279, 0]
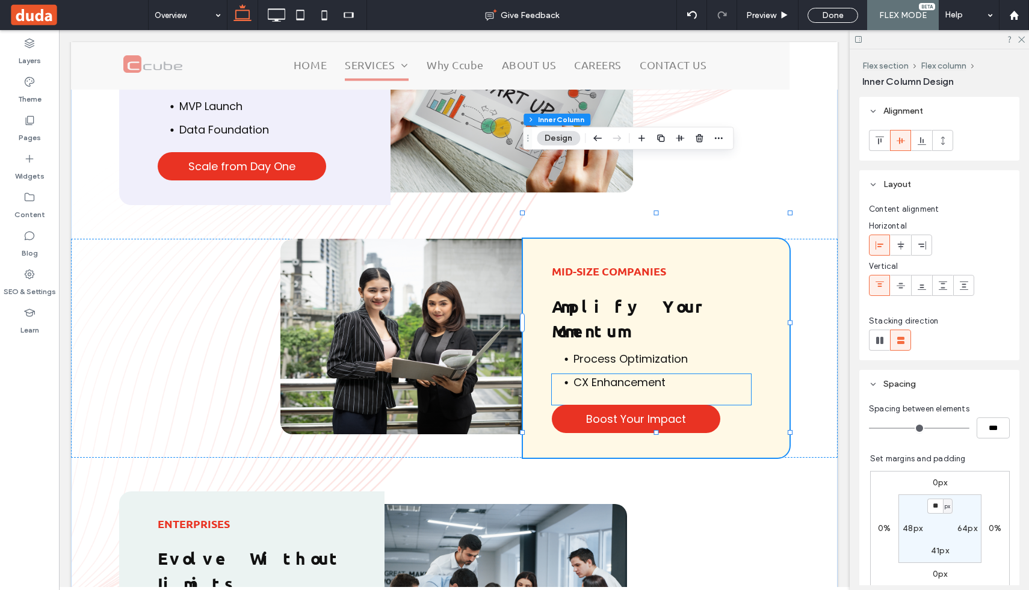
click at [649, 375] on span "CX Enhancement" at bounding box center [619, 382] width 92 height 15
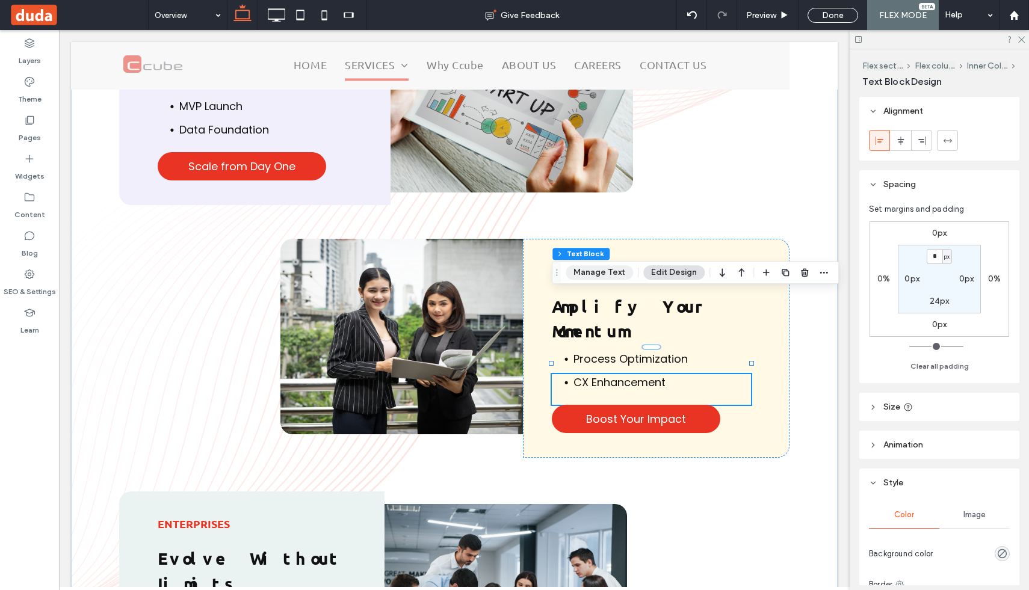
click at [596, 270] on button "Manage Text" at bounding box center [599, 272] width 67 height 14
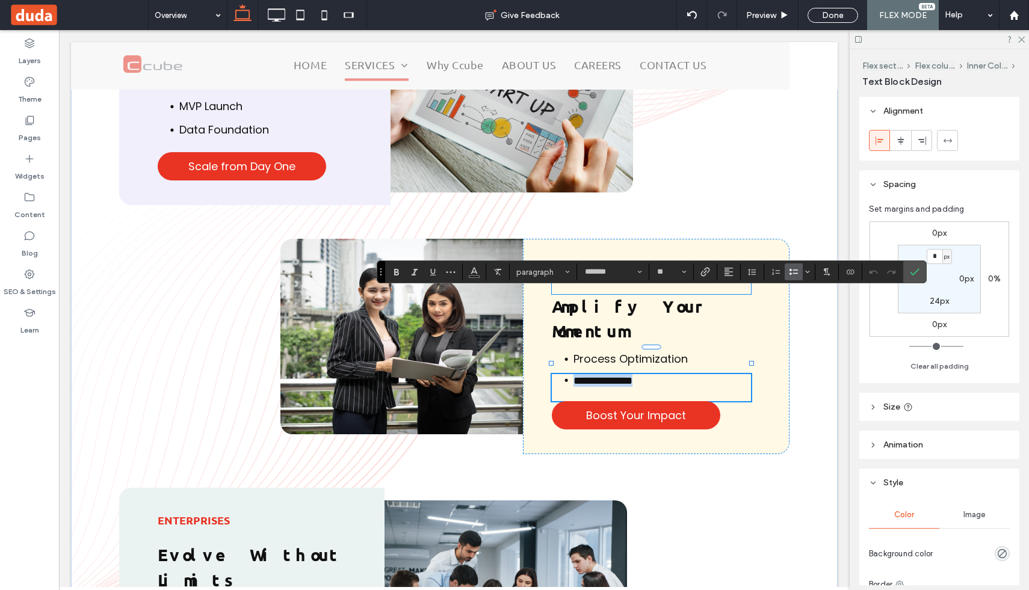
click at [695, 264] on div "Mid-Size Companies" at bounding box center [651, 279] width 199 height 31
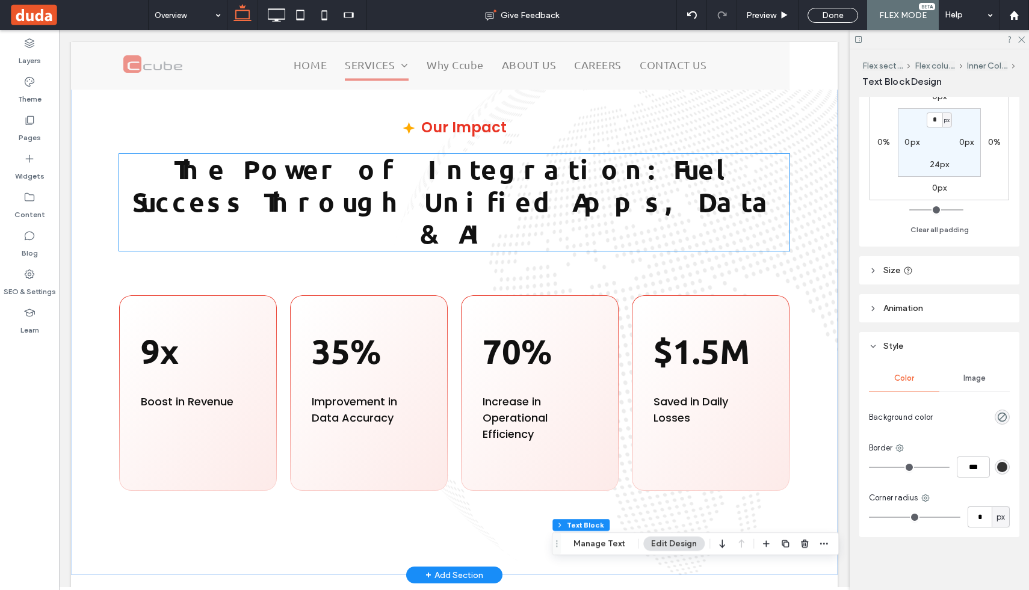
scroll to position [528, 0]
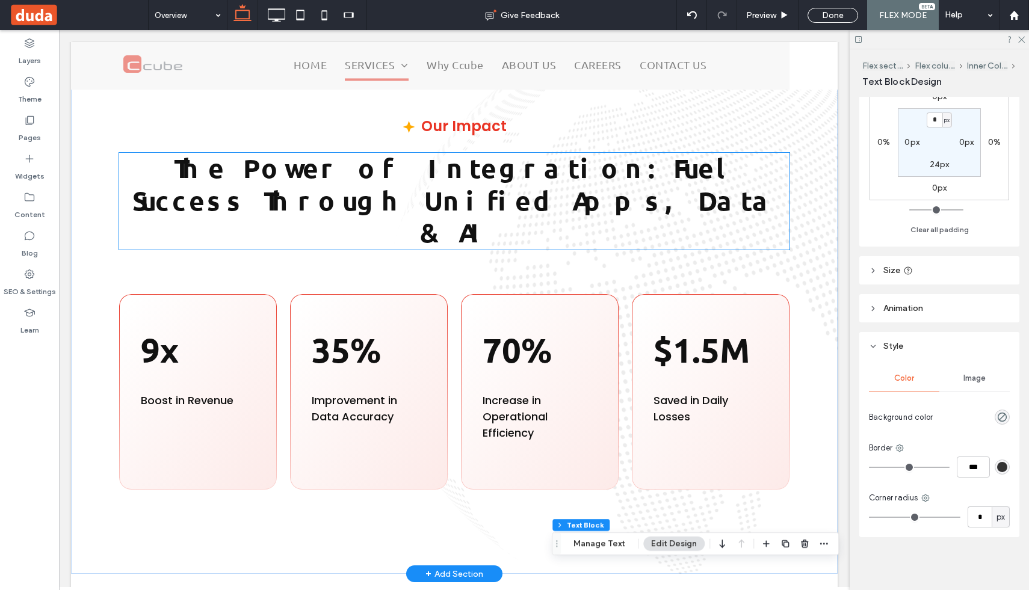
click at [467, 214] on strong "The Power of Integration: Fuel Success Through Unified Apps, Data & AI" at bounding box center [454, 201] width 644 height 98
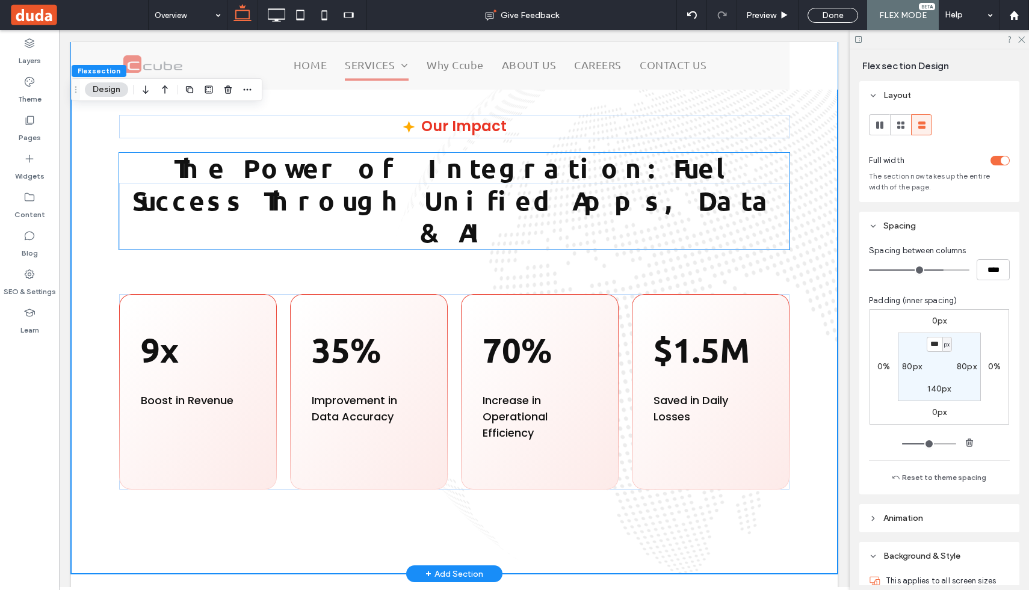
click at [674, 189] on strong "The Power of Integration: Fuel Success Through Unified Apps, Data & AI" at bounding box center [454, 201] width 644 height 98
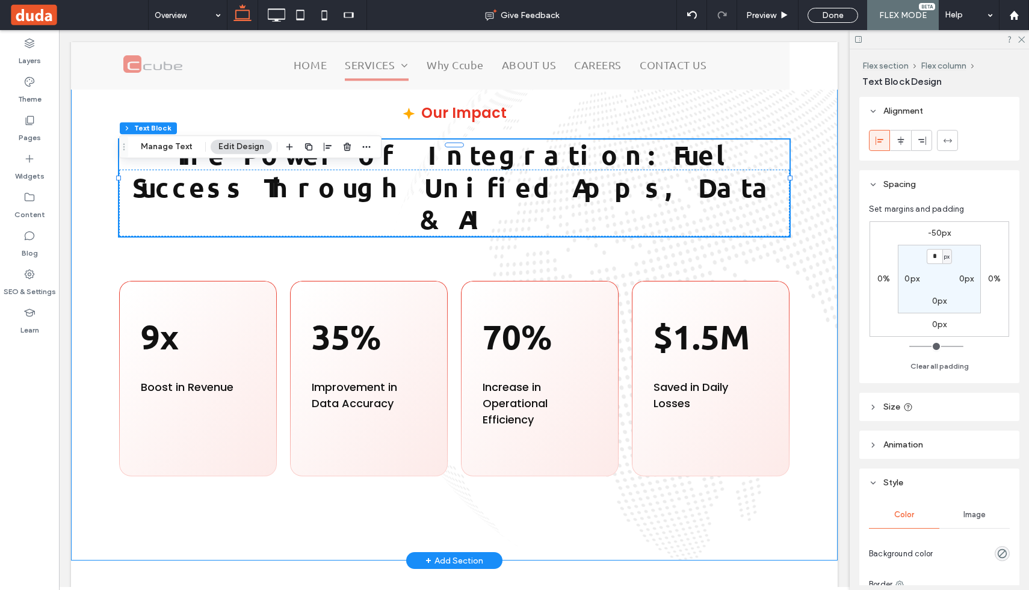
scroll to position [543, 0]
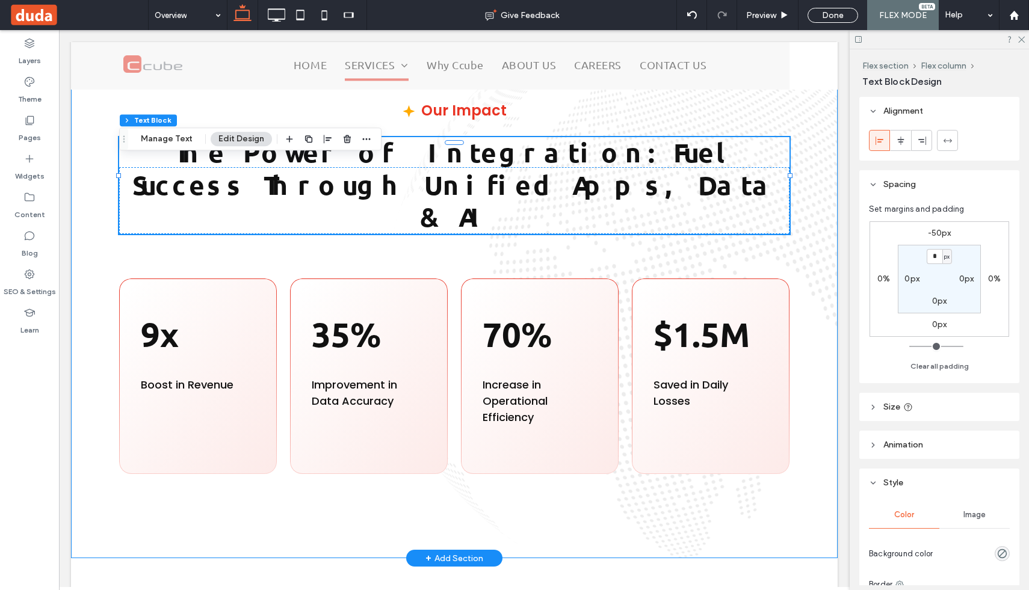
click at [689, 251] on div "Our Impact The Power of Integration: Fuel Success Through Unified Apps, Data & …" at bounding box center [454, 286] width 766 height 543
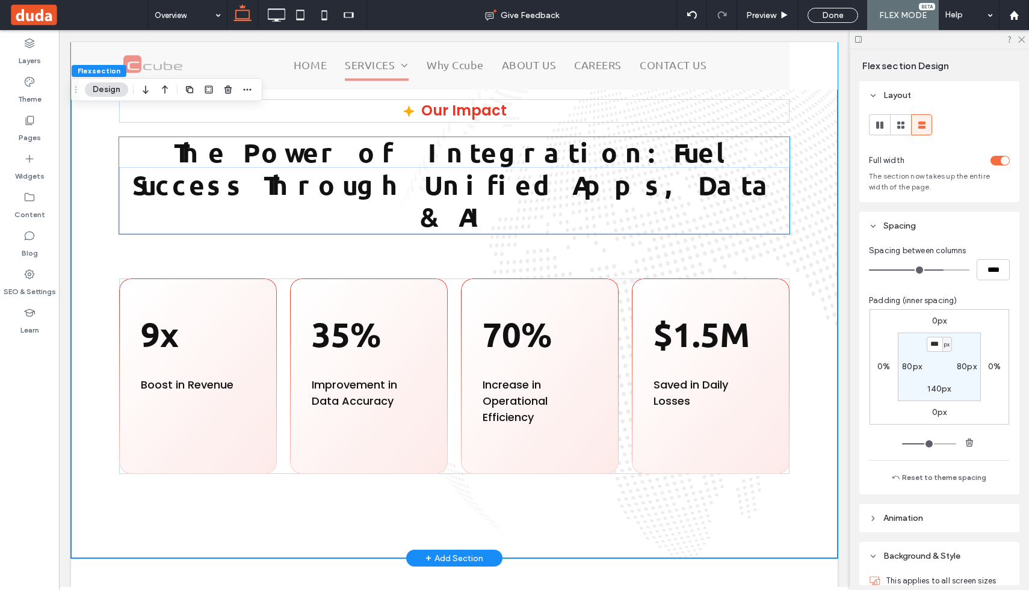
click at [534, 196] on strong "The Power of Integration: Fuel Success Through Unified Apps, Data & AI" at bounding box center [454, 185] width 644 height 98
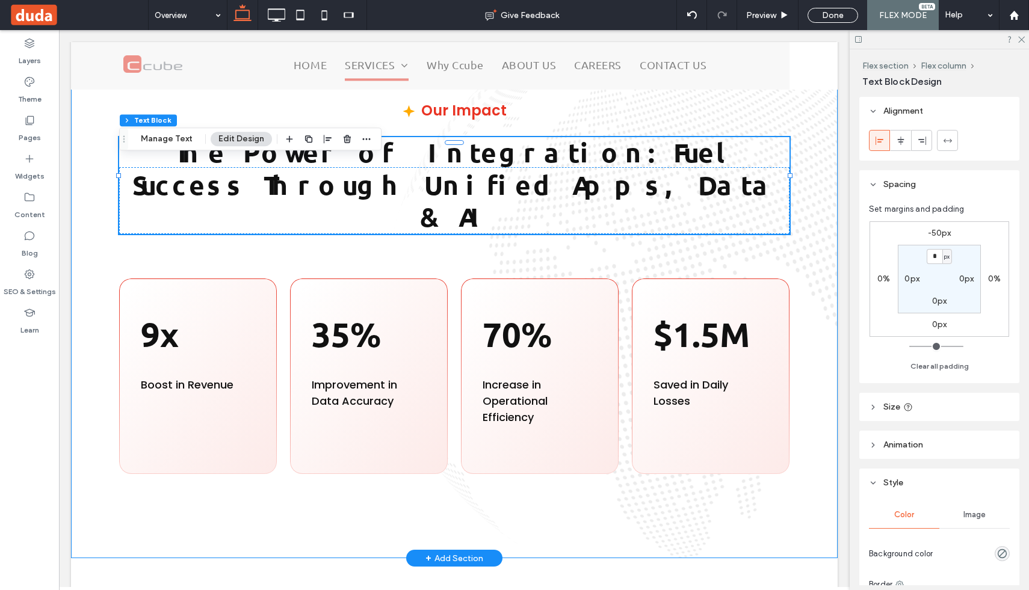
click at [449, 263] on div "Our Impact The Power of Integration: Fuel Success Through Unified Apps, Data & …" at bounding box center [454, 286] width 766 height 543
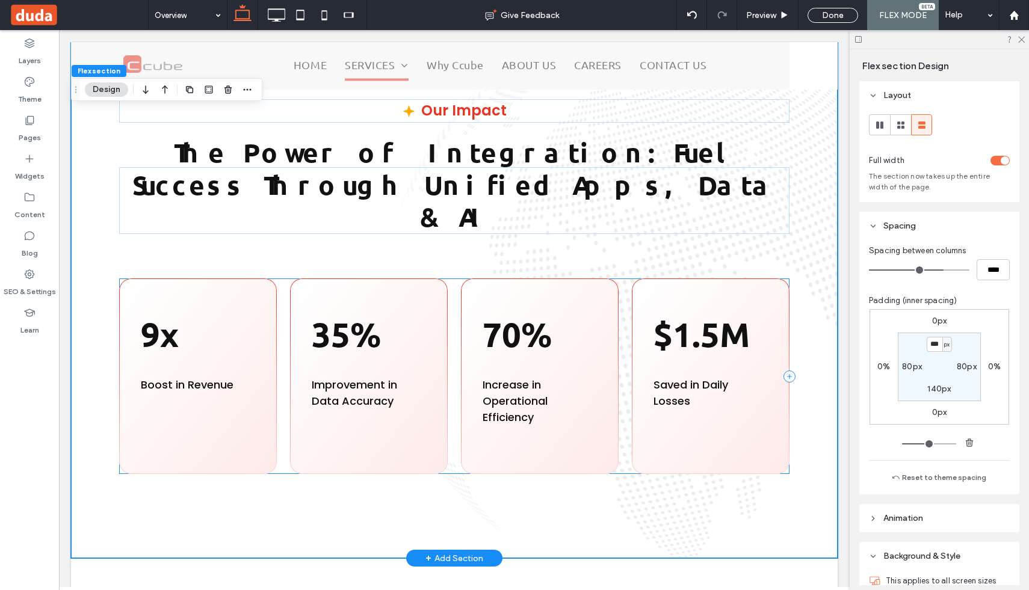
click at [450, 279] on div "9x Boost in Revenue 35% Improvement in Data Accuracy 70% Increase in Operationa…" at bounding box center [454, 377] width 670 height 196
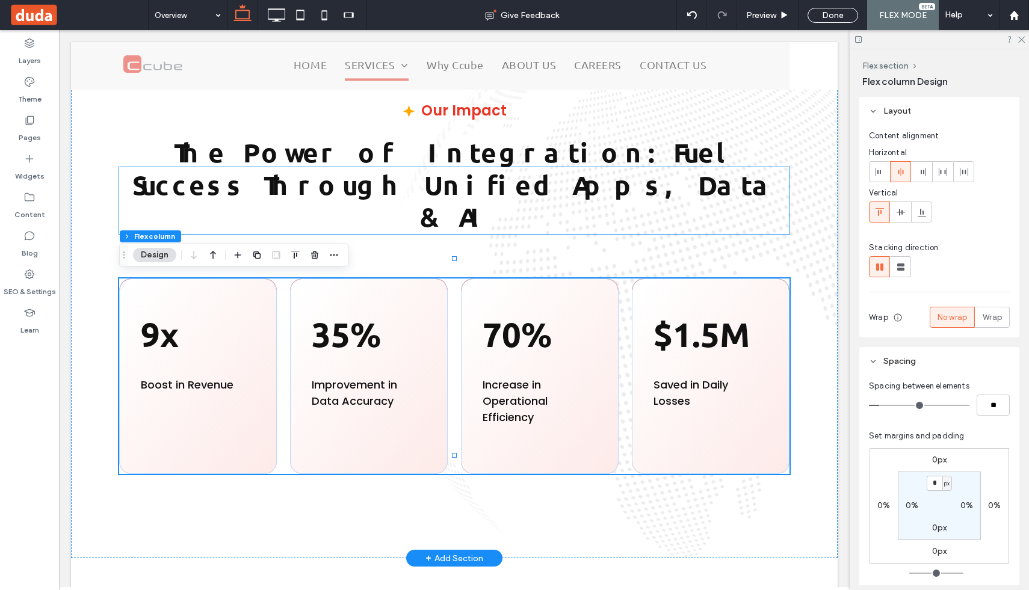
click at [482, 228] on div "The Power of Integration: Fuel Success Through Unified Apps, Data & AI" at bounding box center [454, 200] width 670 height 67
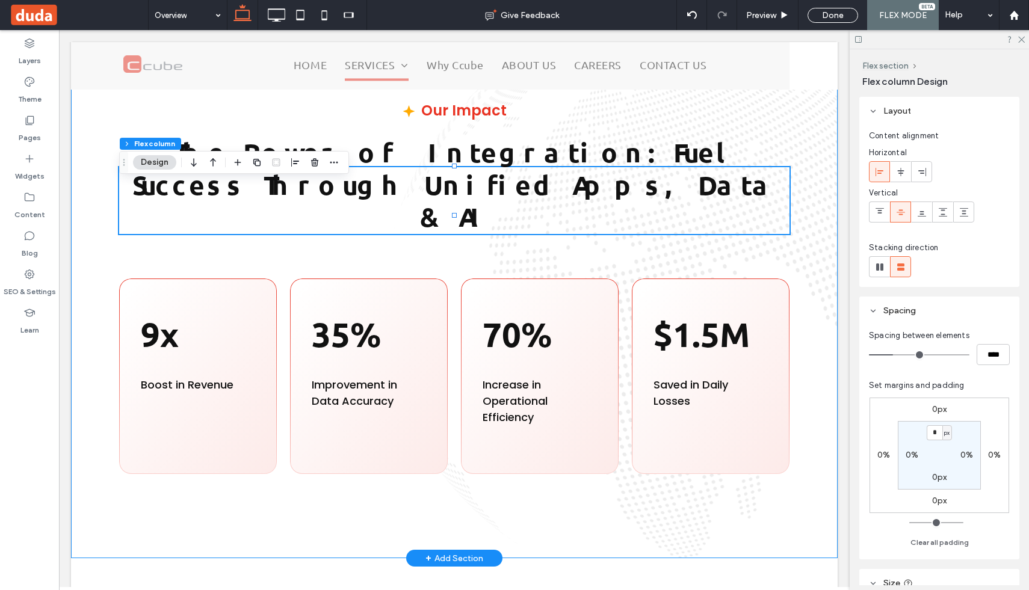
click at [461, 246] on div "Our Impact The Power of Integration: Fuel Success Through Unified Apps, Data & …" at bounding box center [454, 286] width 766 height 543
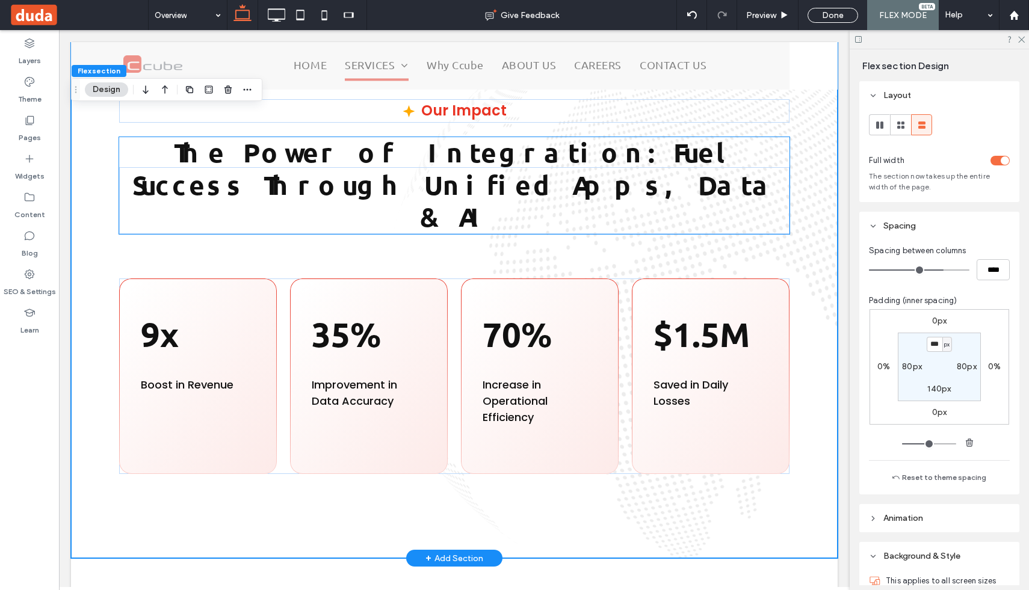
click at [433, 223] on p "The Power of Integration: Fuel Success Through Unified Apps, Data & AI" at bounding box center [454, 185] width 670 height 97
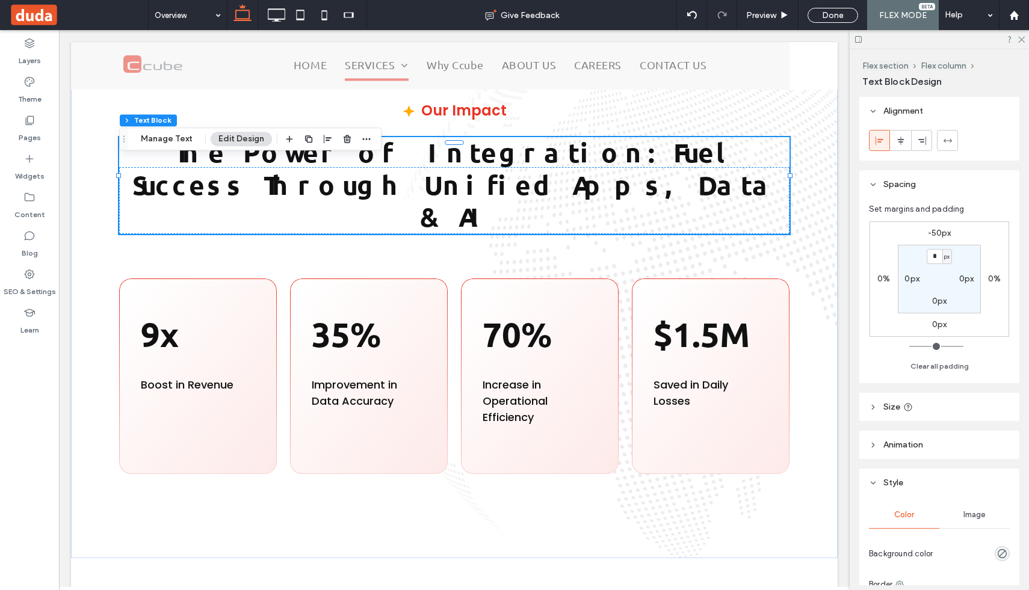
click at [940, 234] on label "-50px" at bounding box center [939, 233] width 23 height 10
type input "*"
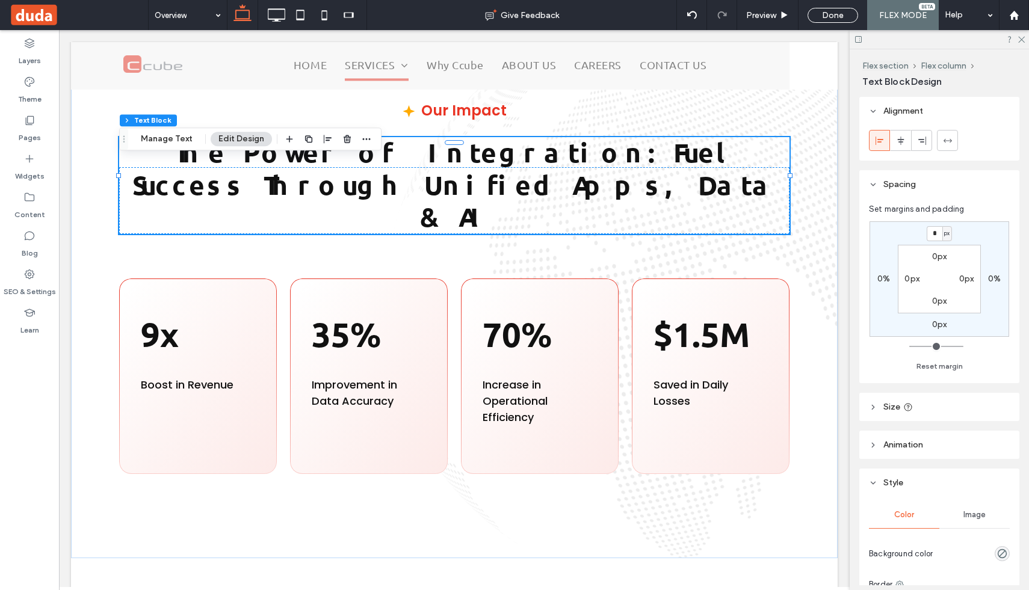
type input "*"
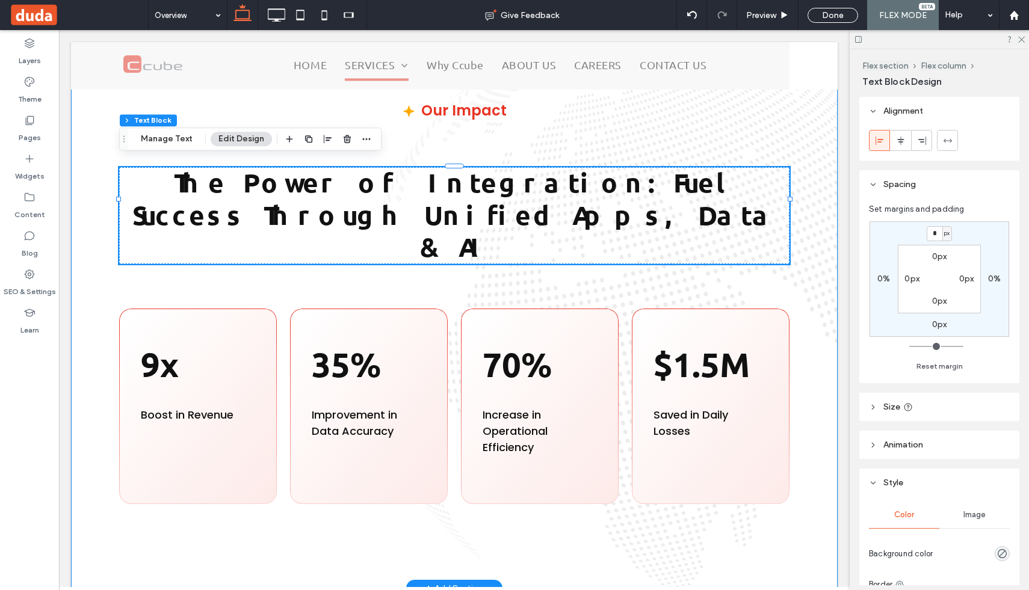
click at [629, 179] on div "Our Impact The Power of Integration: Fuel Success Through Unified Apps, Data & …" at bounding box center [454, 301] width 766 height 573
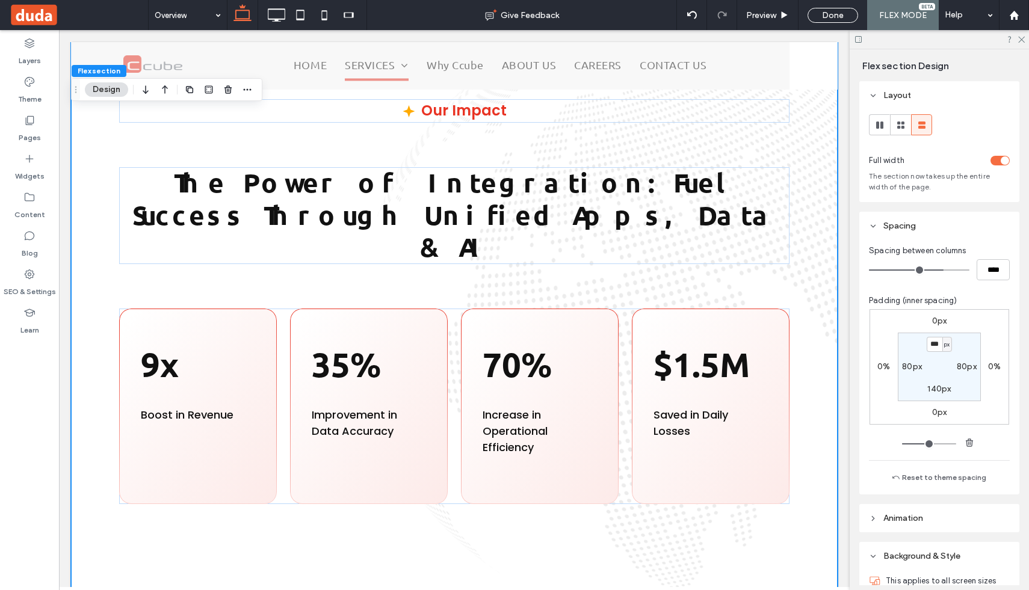
type input "**"
type input "****"
type input "**"
type input "****"
type input "**"
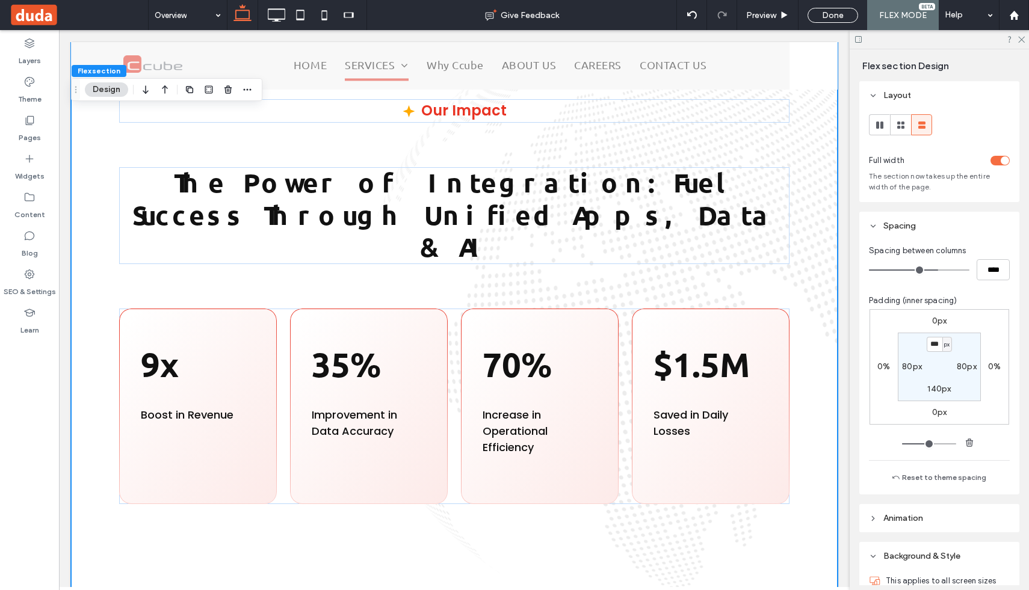
type input "****"
type input "**"
type input "****"
type input "**"
type input "****"
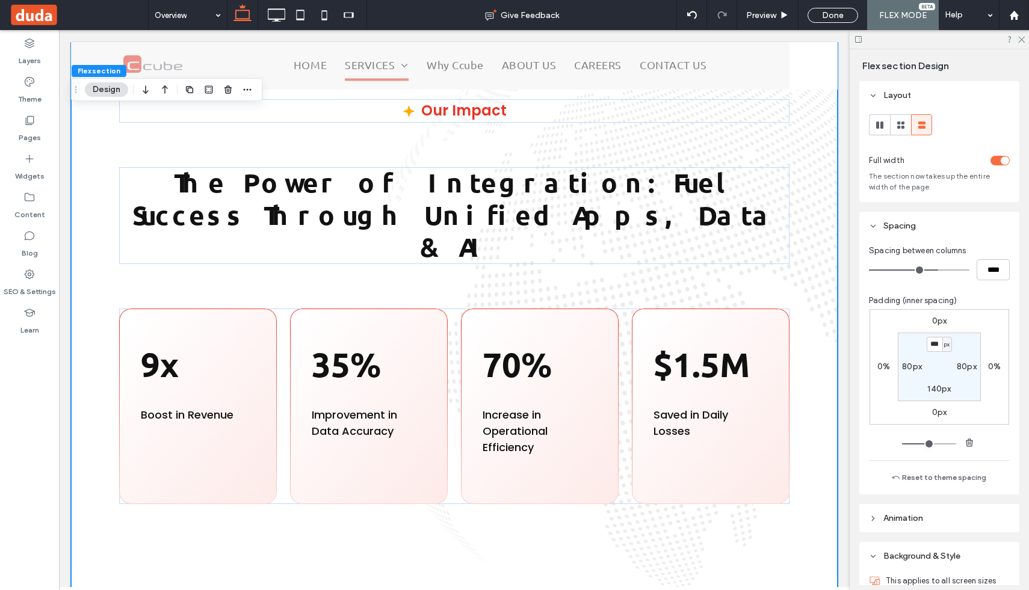
type input "*"
type input "***"
drag, startPoint x: 938, startPoint y: 271, endPoint x: 750, endPoint y: 263, distance: 188.5
type input "*"
click at [869, 270] on input "range" at bounding box center [919, 270] width 100 height 1
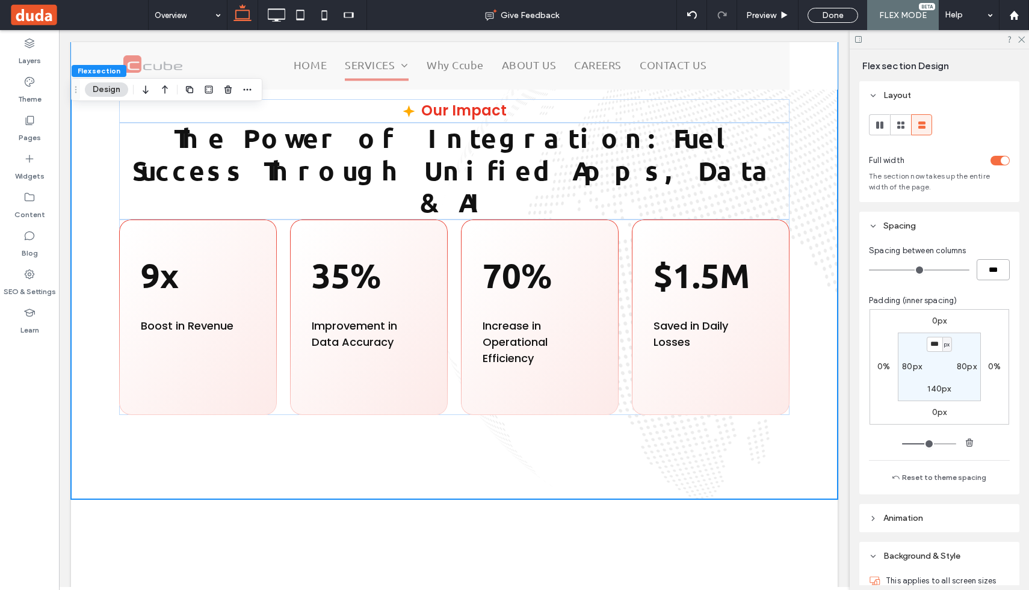
click at [991, 273] on input "***" at bounding box center [992, 269] width 33 height 21
type input "**"
type input "****"
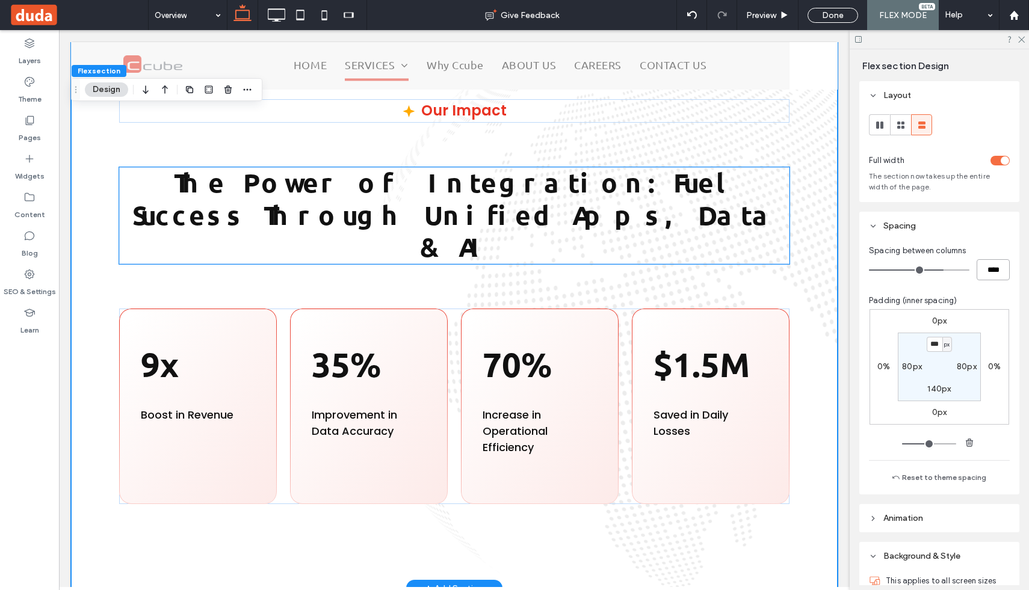
click at [738, 229] on p "The Power of Integration: Fuel Success Through Unified Apps, Data & AI" at bounding box center [454, 215] width 670 height 97
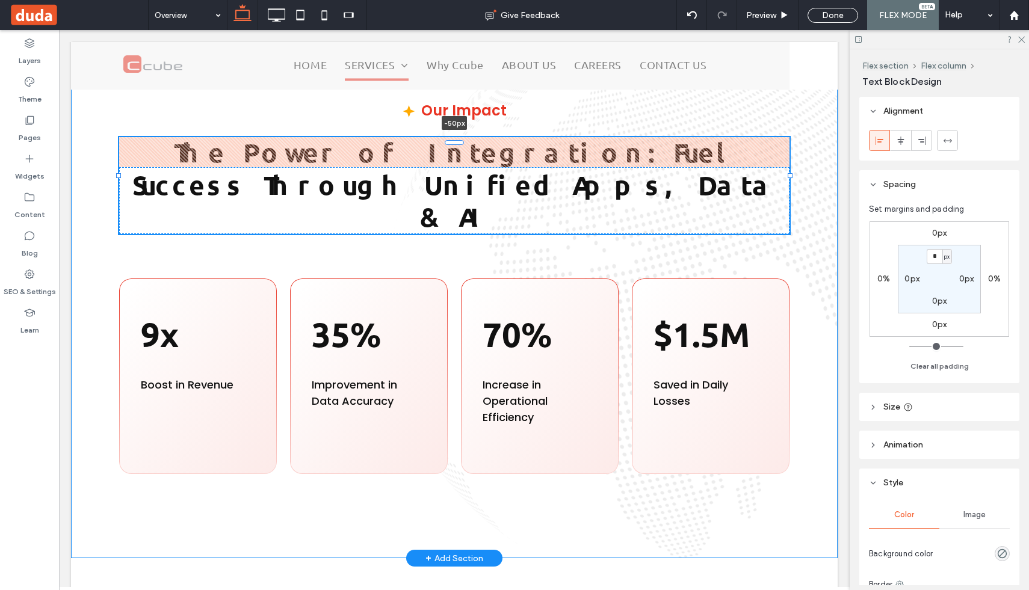
drag, startPoint x: 454, startPoint y: 182, endPoint x: 455, endPoint y: 152, distance: 30.1
click at [455, 152] on div "Our Impact The Power of Integration: Fuel Success Through Unified Apps, Data & …" at bounding box center [454, 286] width 766 height 543
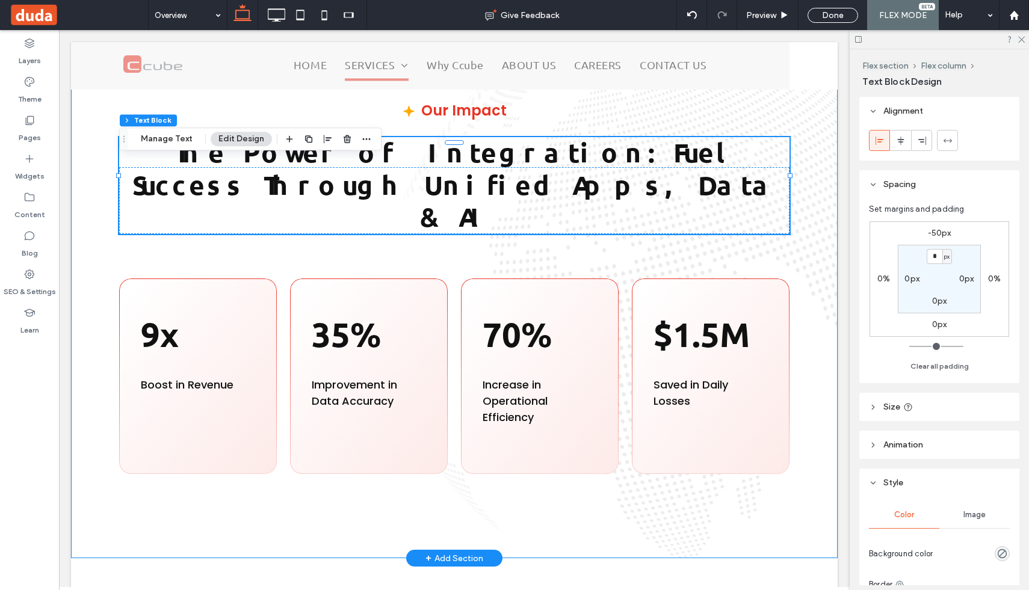
click at [499, 253] on div "Our Impact The Power of Integration: Fuel Success Through Unified Apps, Data & …" at bounding box center [454, 286] width 766 height 543
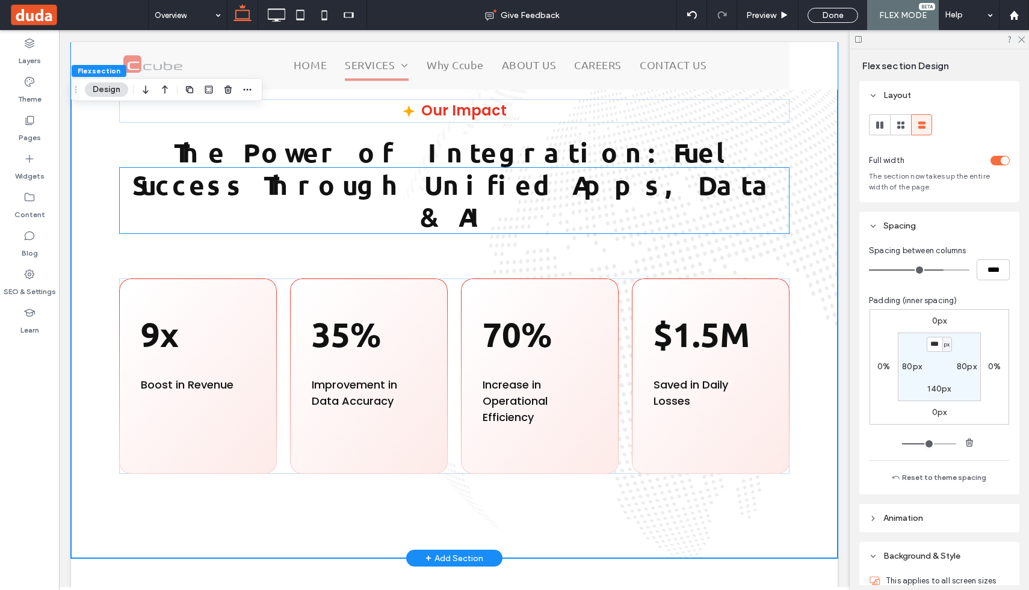
click at [456, 225] on div "The Power of Integration: Fuel Success Through Unified Apps, Data & AI" at bounding box center [454, 200] width 670 height 67
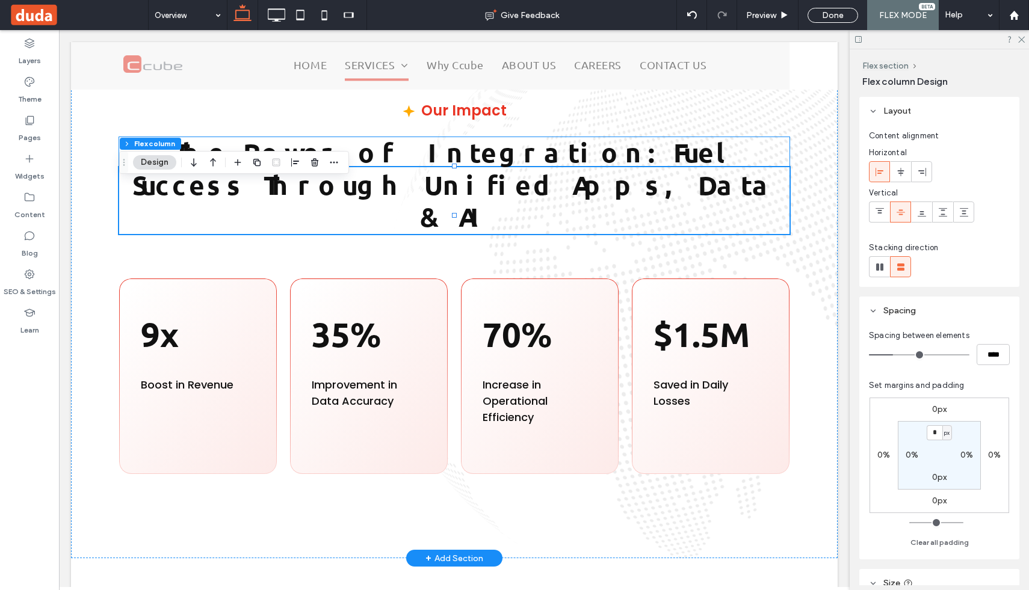
click at [427, 212] on strong "The Power of Integration: Fuel Success Through Unified Apps, Data & AI" at bounding box center [454, 185] width 644 height 98
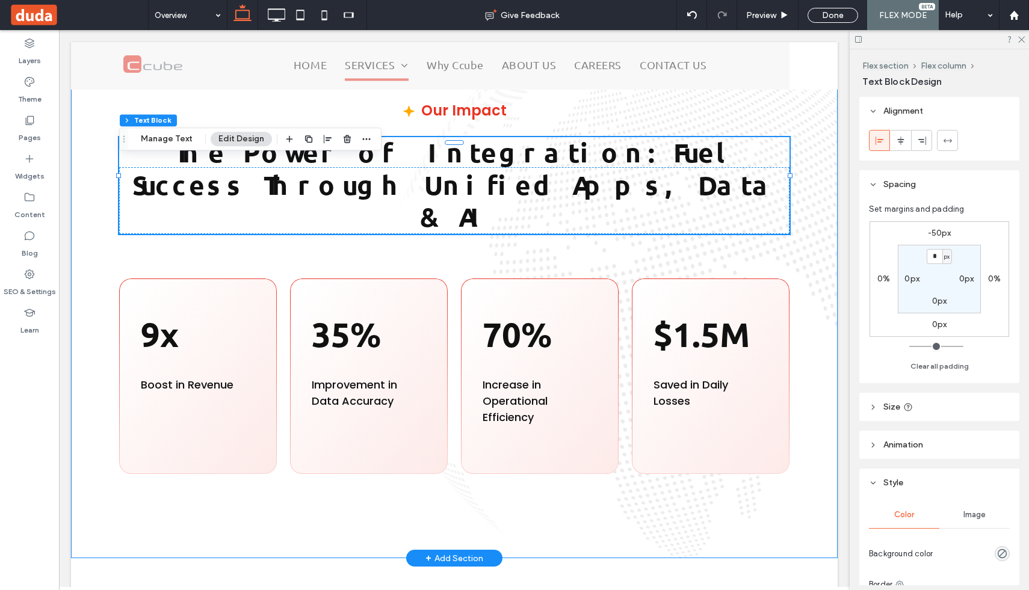
click at [720, 257] on div "Our Impact The Power of Integration: Fuel Success Through Unified Apps, Data & …" at bounding box center [454, 286] width 766 height 543
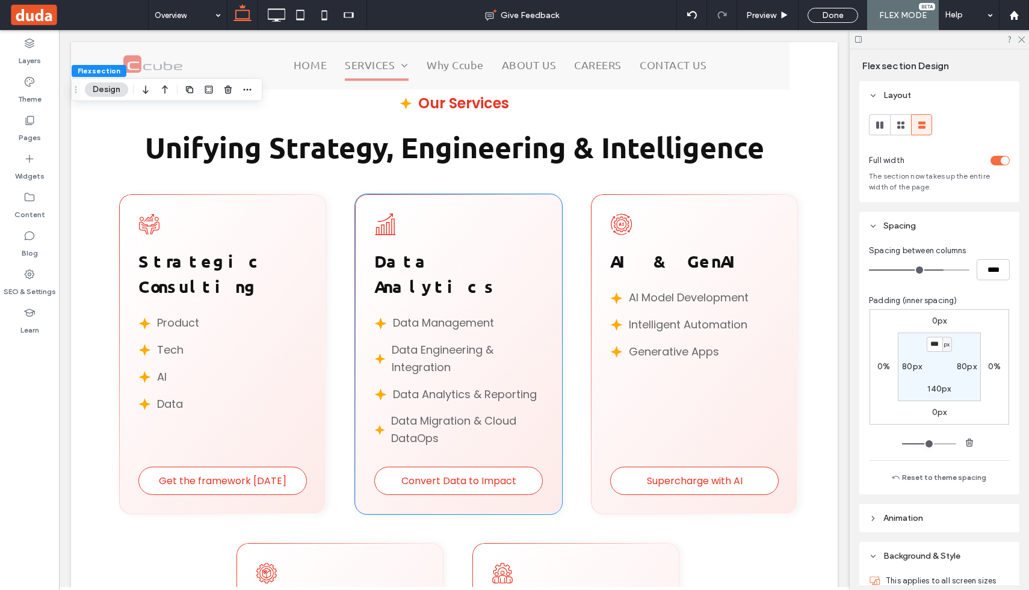
scroll to position [1095, 0]
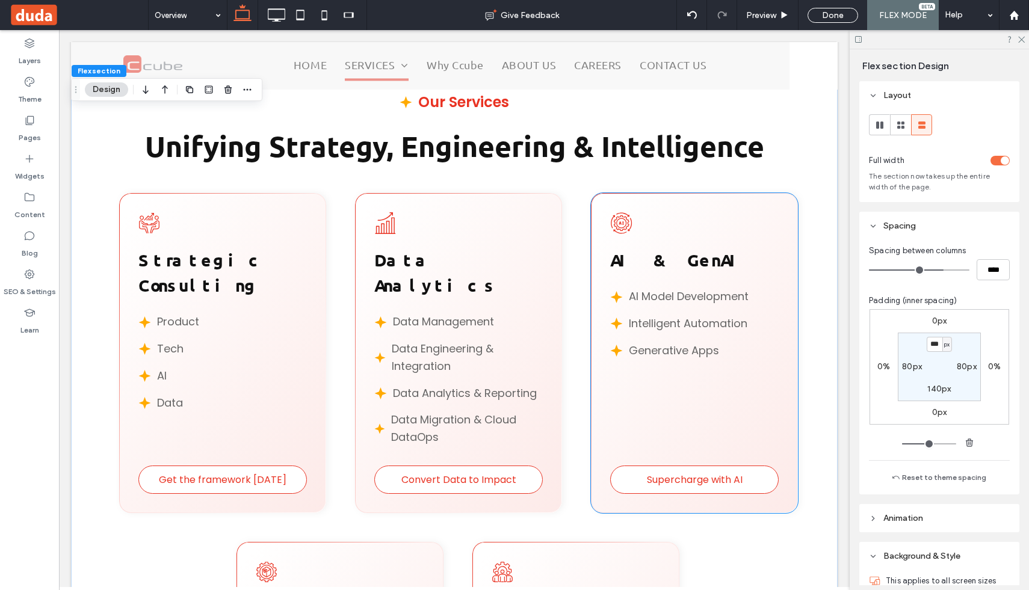
click at [625, 223] on icon at bounding box center [621, 223] width 22 height 22
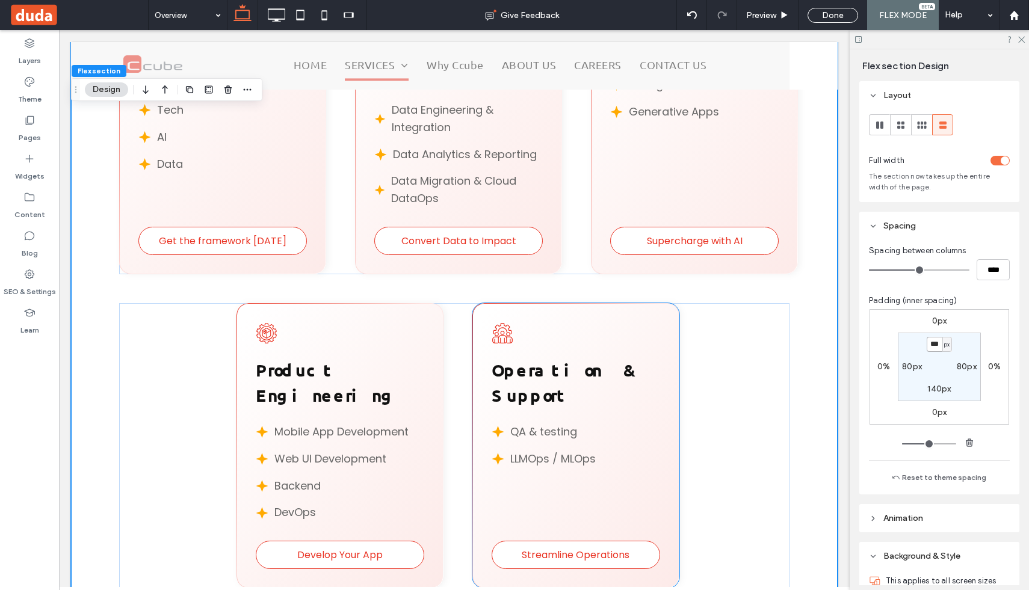
scroll to position [1335, 0]
